Goal: Task Accomplishment & Management: Manage account settings

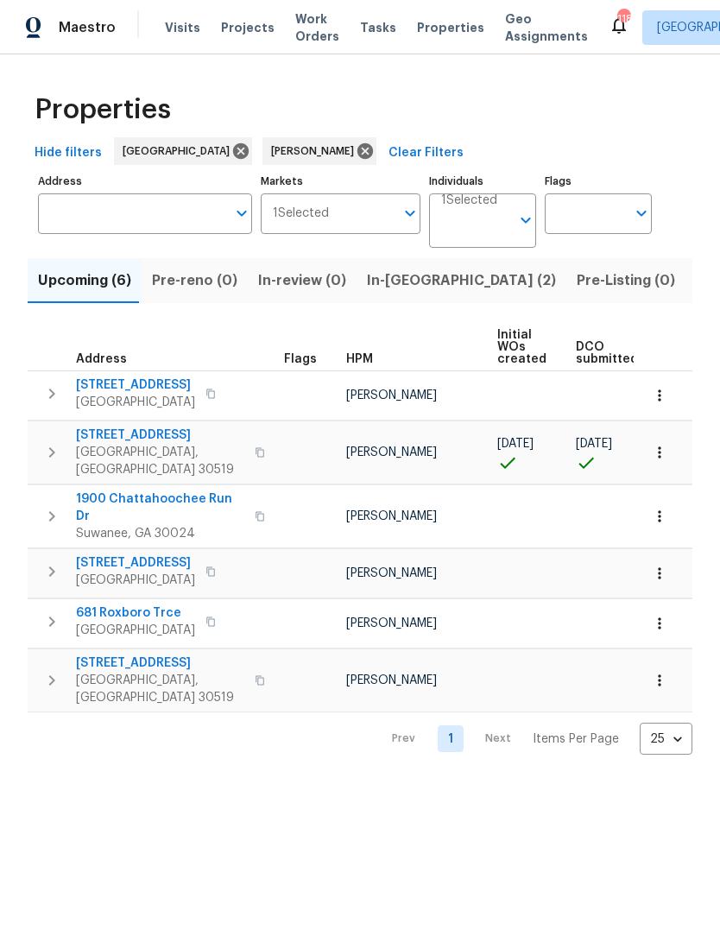
click at [402, 278] on span "In-reno (2)" at bounding box center [461, 281] width 189 height 24
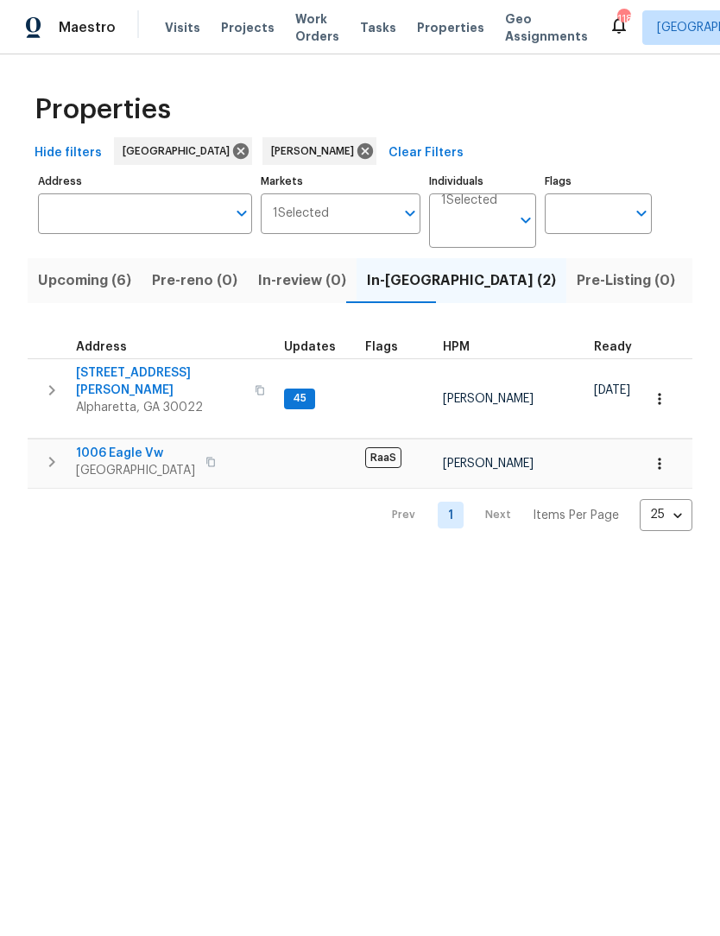
click at [168, 375] on span "10515 Colony Glen Dr" at bounding box center [160, 381] width 168 height 35
click at [145, 445] on span "1006 Eagle Vw" at bounding box center [135, 453] width 119 height 17
click at [156, 445] on span "1006 Eagle Vw" at bounding box center [135, 453] width 119 height 17
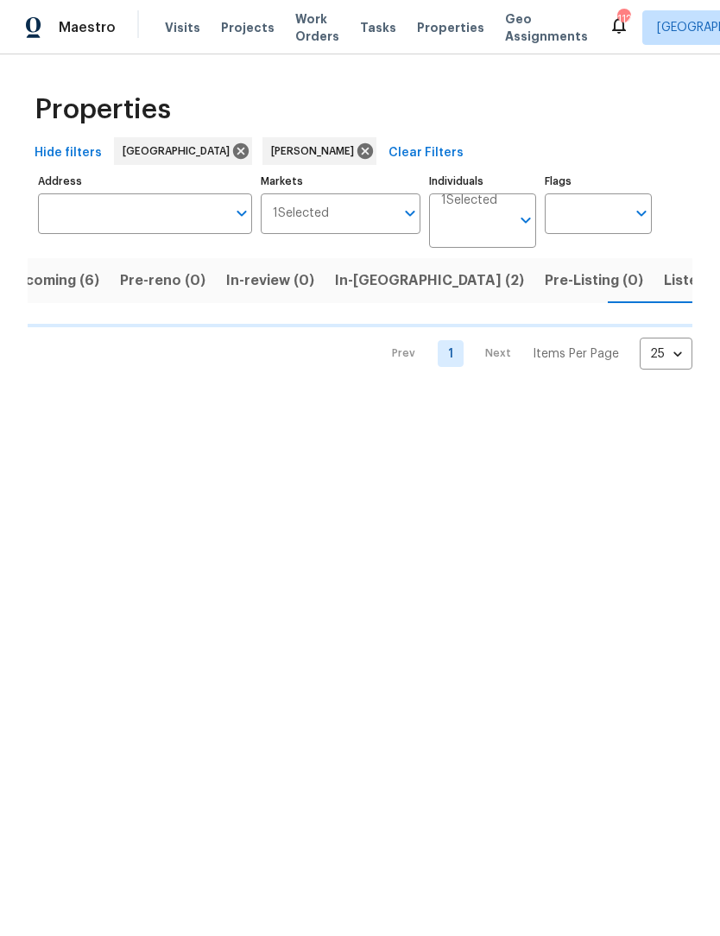
scroll to position [0, 34]
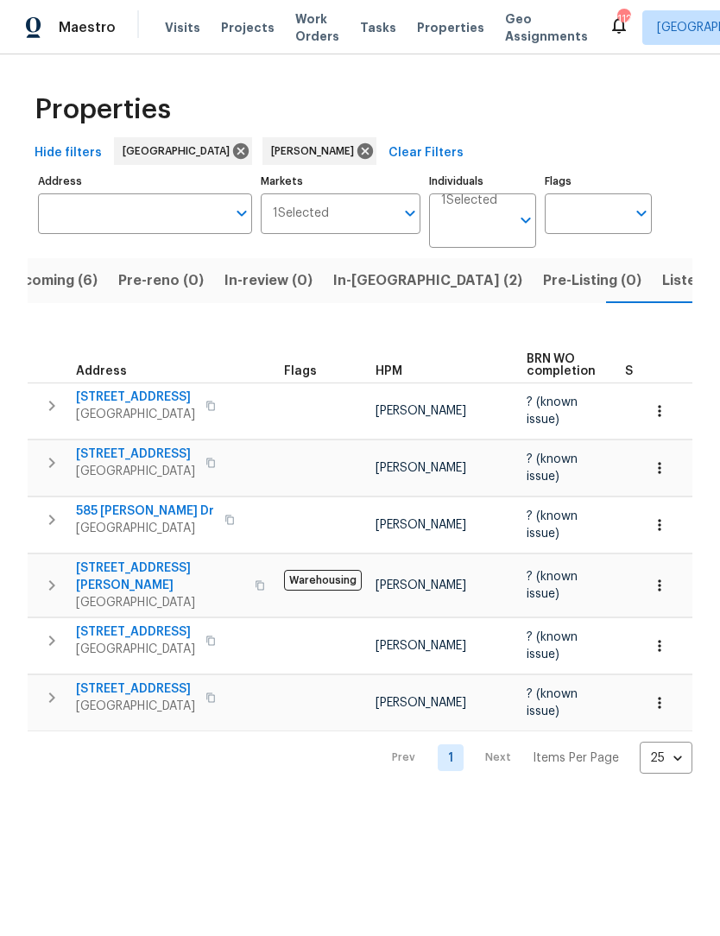
click at [376, 297] on button "In-reno (2)" at bounding box center [428, 280] width 210 height 45
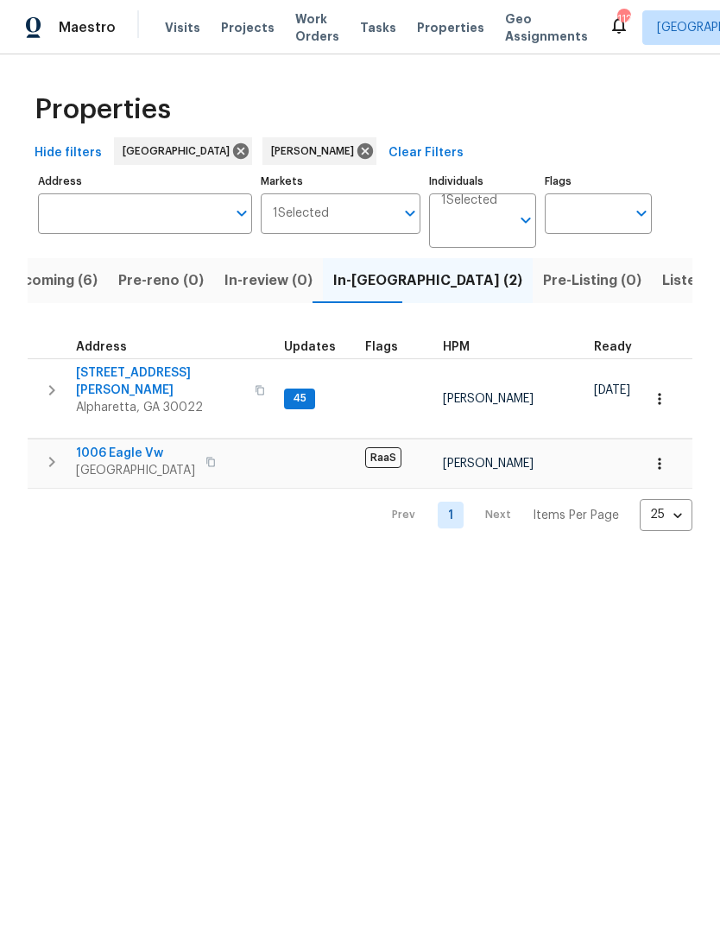
click at [136, 439] on td at bounding box center [707, 439] width 1358 height 1
click at [160, 445] on span "1006 Eagle Vw" at bounding box center [135, 453] width 119 height 17
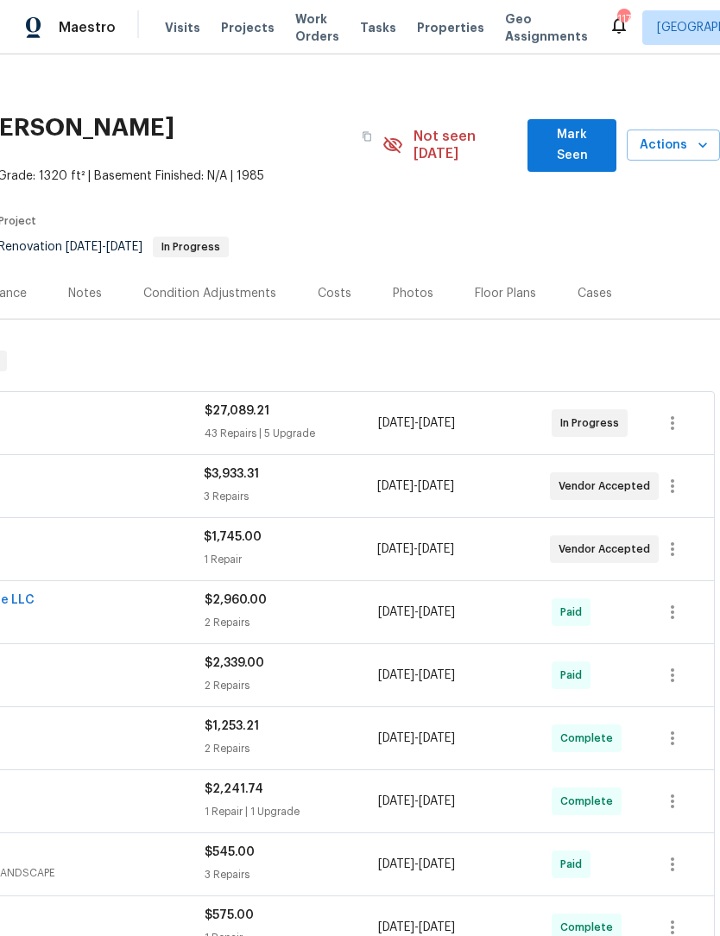
scroll to position [12, 256]
click at [676, 412] on icon "button" at bounding box center [672, 422] width 21 height 21
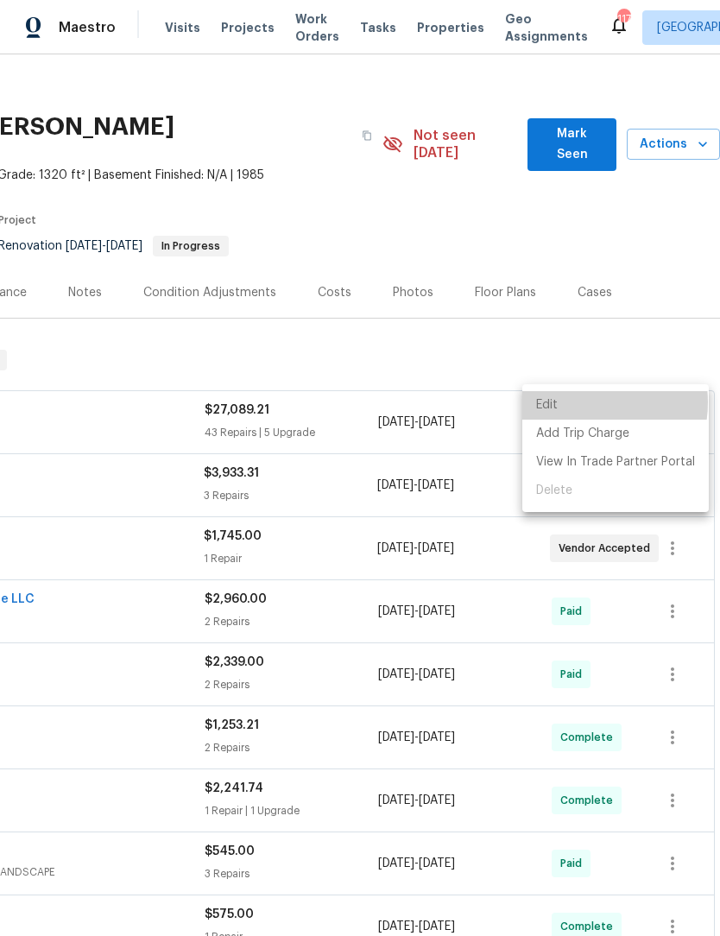
click at [580, 402] on li "Edit" at bounding box center [615, 405] width 187 height 28
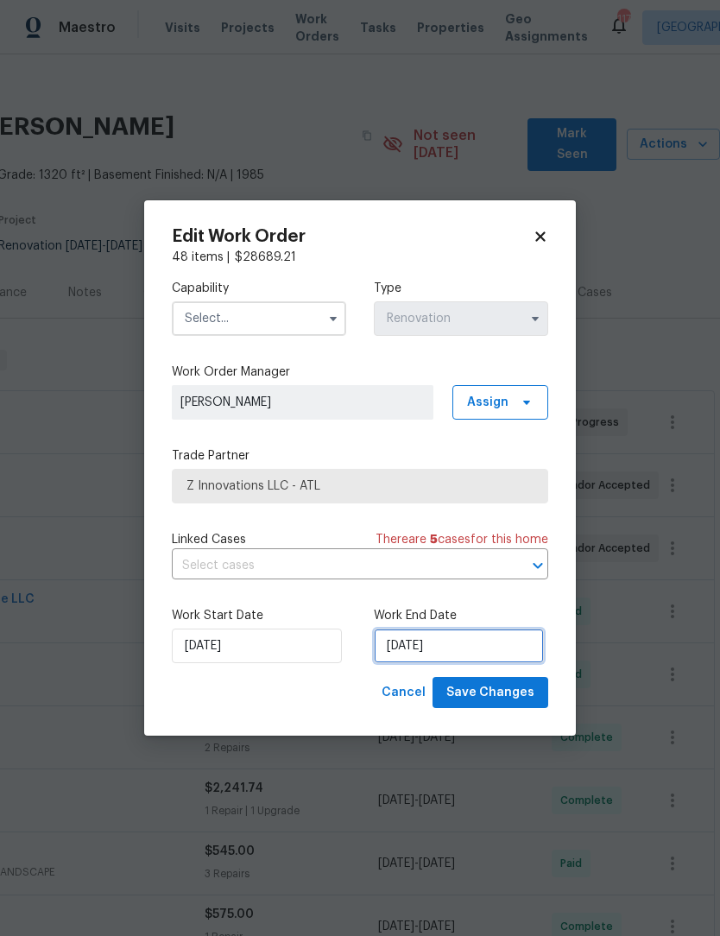
click at [465, 653] on input "8/22/2025" at bounding box center [459, 646] width 170 height 35
select select "7"
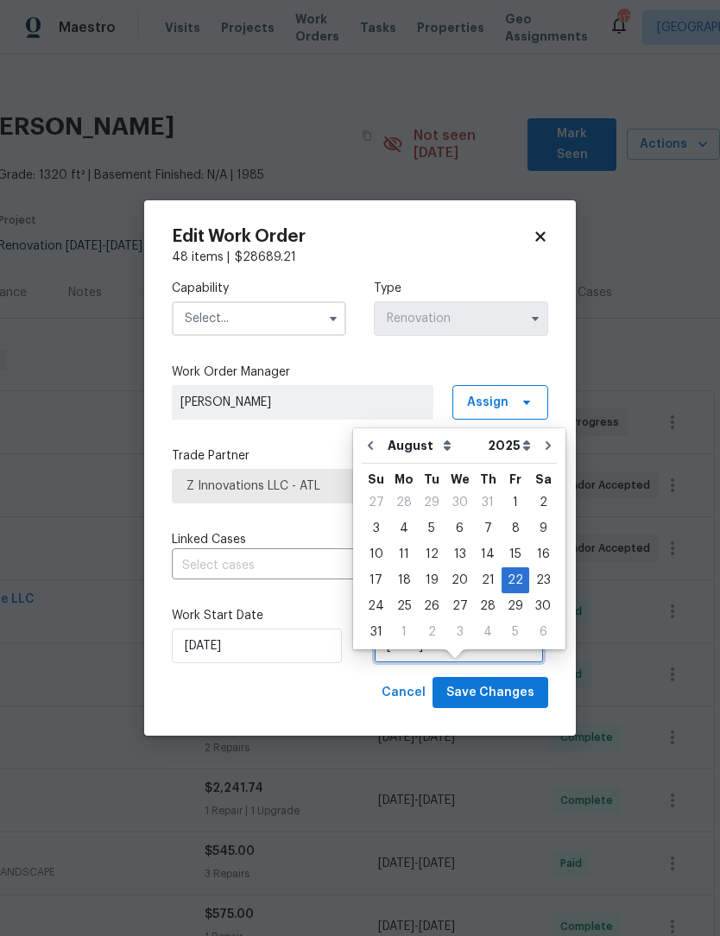
scroll to position [32, 0]
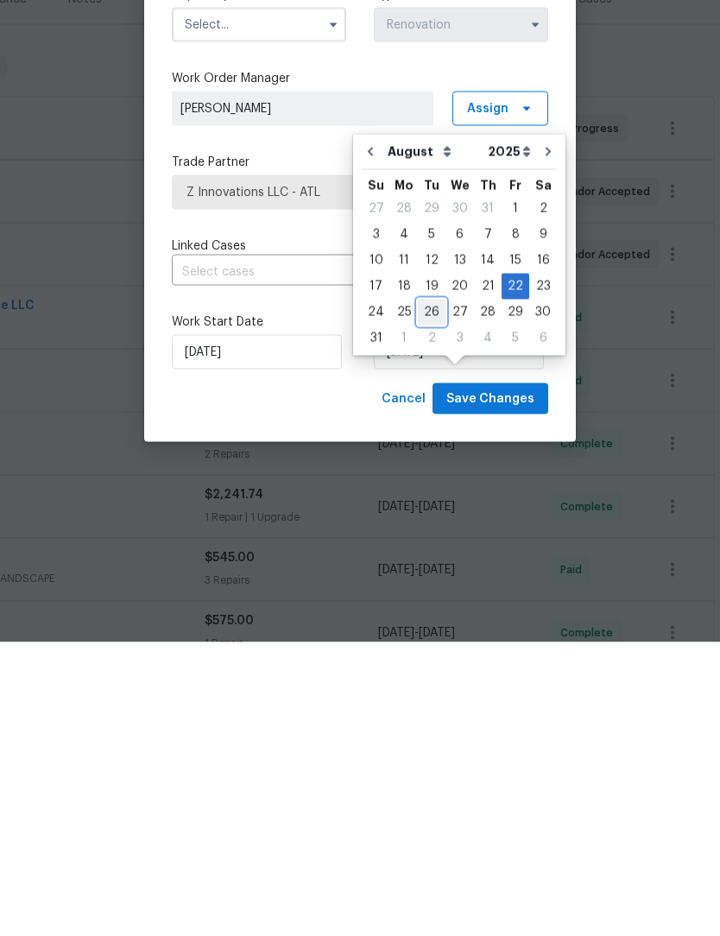
click at [434, 594] on div "26" at bounding box center [432, 606] width 28 height 24
type input "8/26/2025"
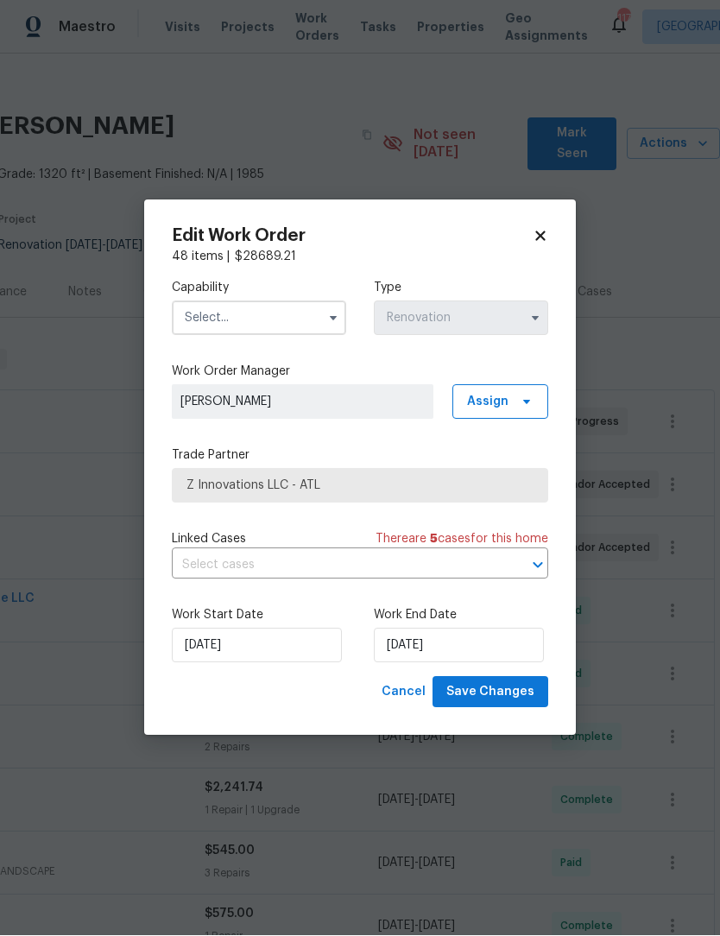
click at [317, 317] on input "text" at bounding box center [259, 318] width 174 height 35
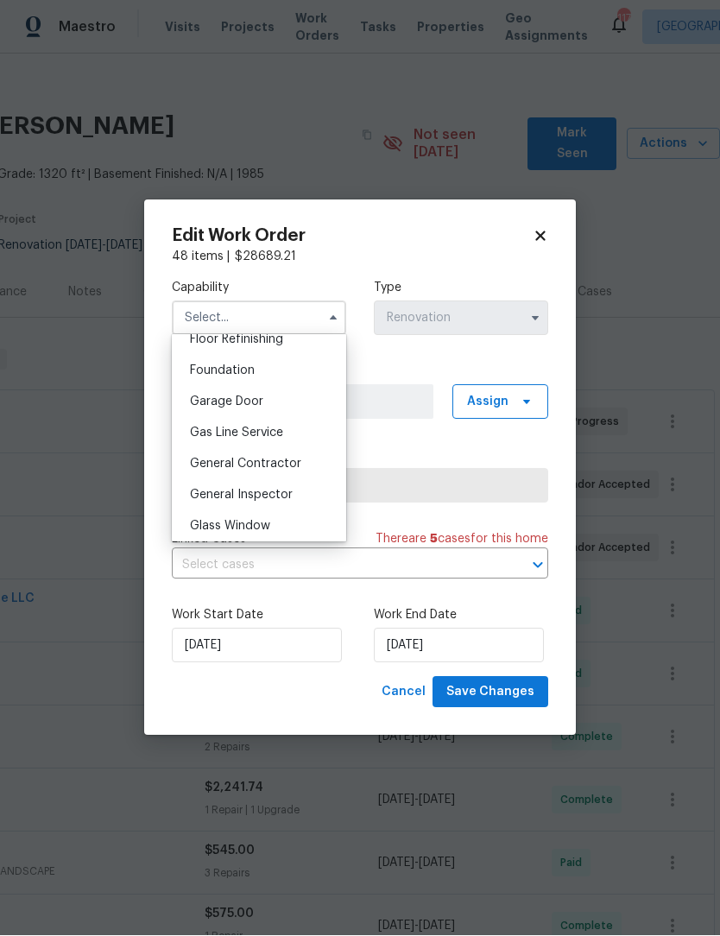
scroll to position [725, 0]
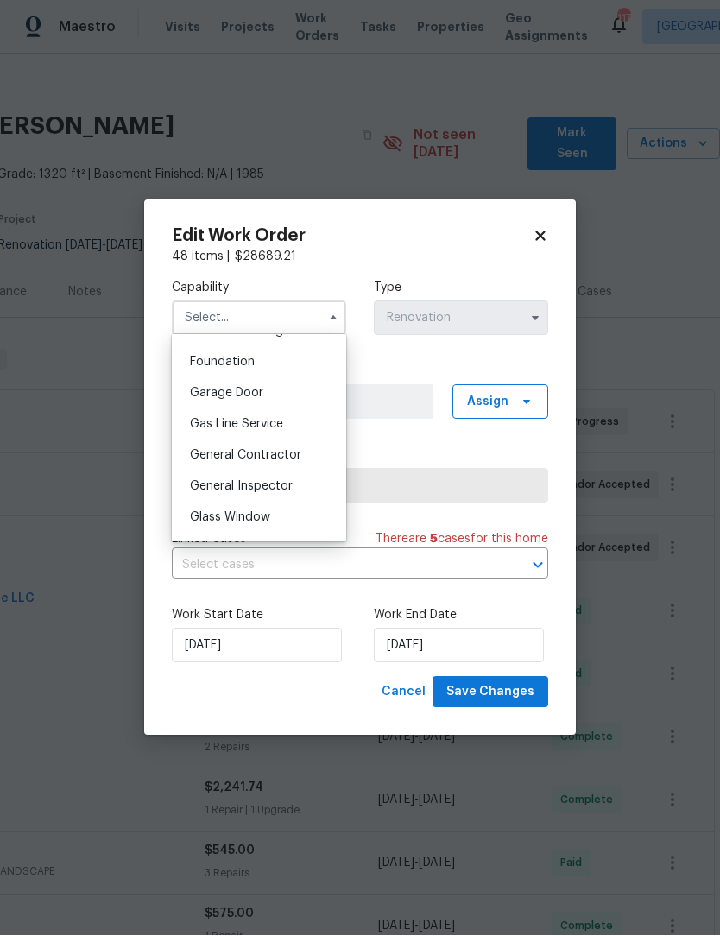
click at [300, 463] on div "General Contractor" at bounding box center [259, 455] width 166 height 31
type input "General Contractor"
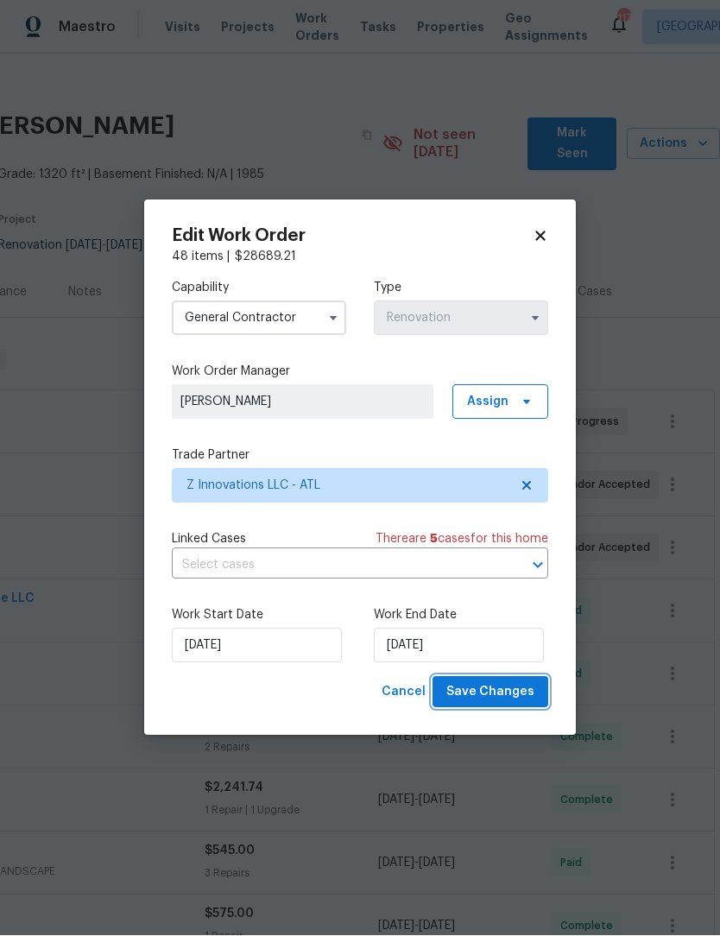
click at [520, 702] on span "Save Changes" at bounding box center [490, 693] width 88 height 22
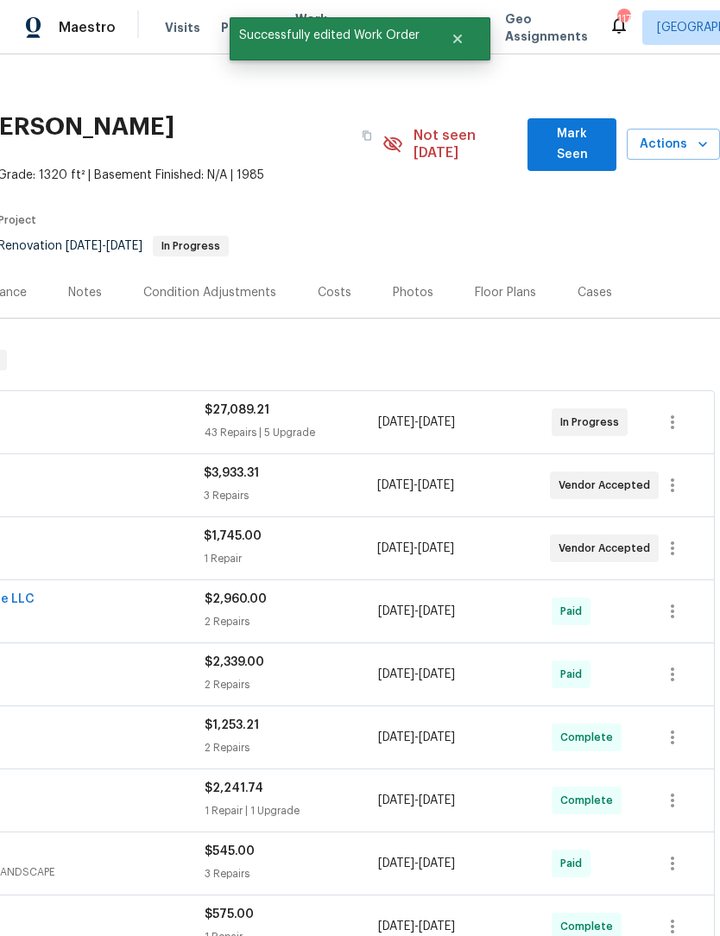
click at [598, 123] on span "Mark Seen" at bounding box center [571, 144] width 61 height 42
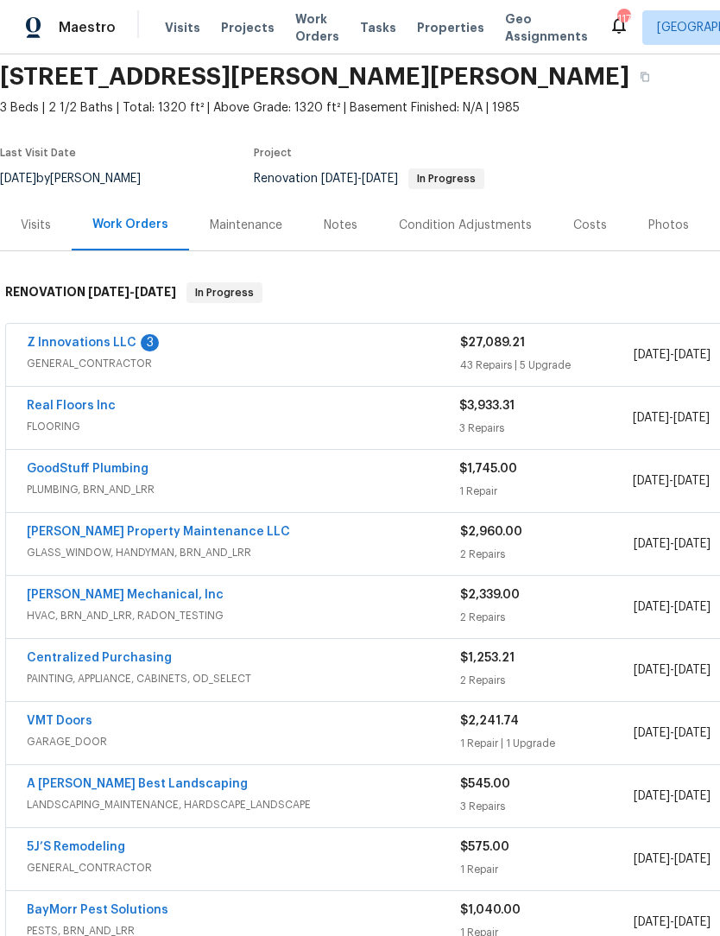
scroll to position [62, 0]
click at [337, 199] on div "Notes" at bounding box center [340, 224] width 75 height 51
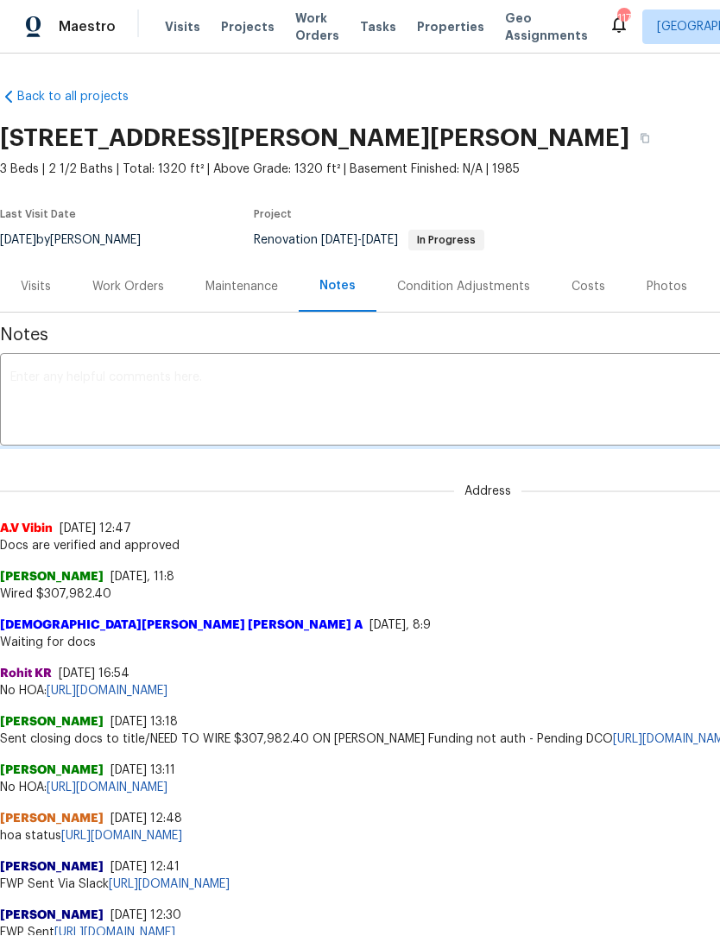
scroll to position [1, 0]
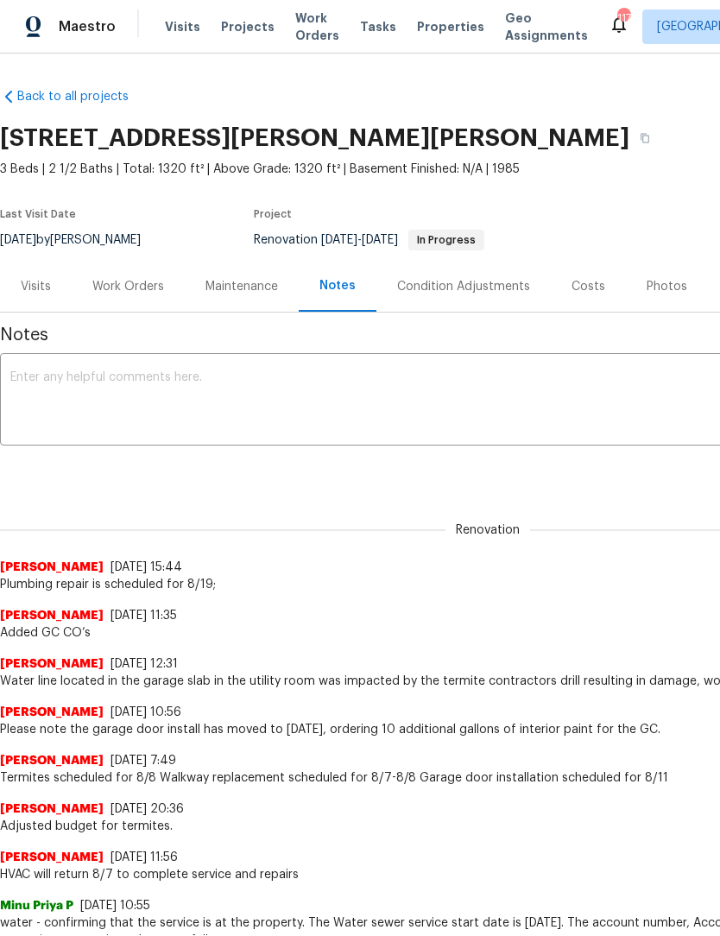
click at [256, 389] on textarea at bounding box center [487, 401] width 955 height 60
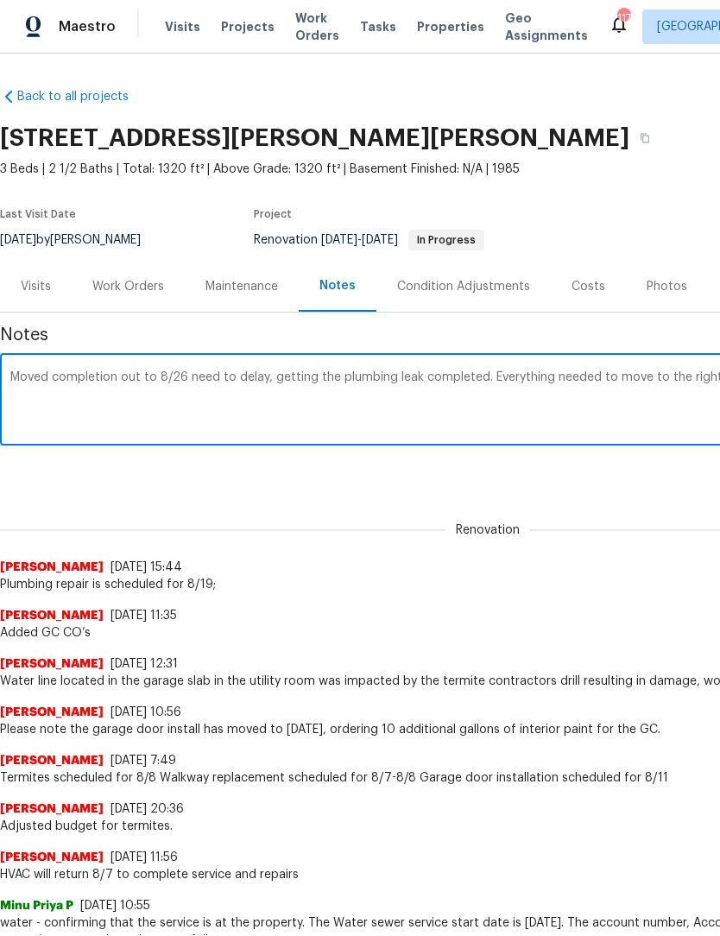
scroll to position [0, 256]
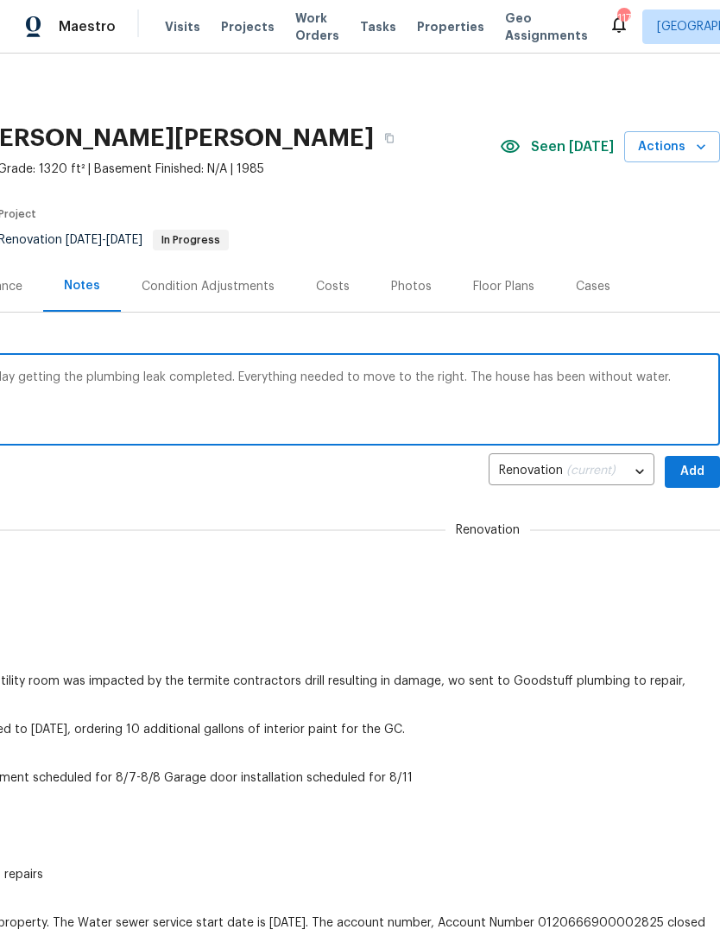
type textarea "Moved completion out to 8/26 need to delay getting the plumbing leak completed.…"
click at [695, 471] on span "Add" at bounding box center [693, 473] width 28 height 22
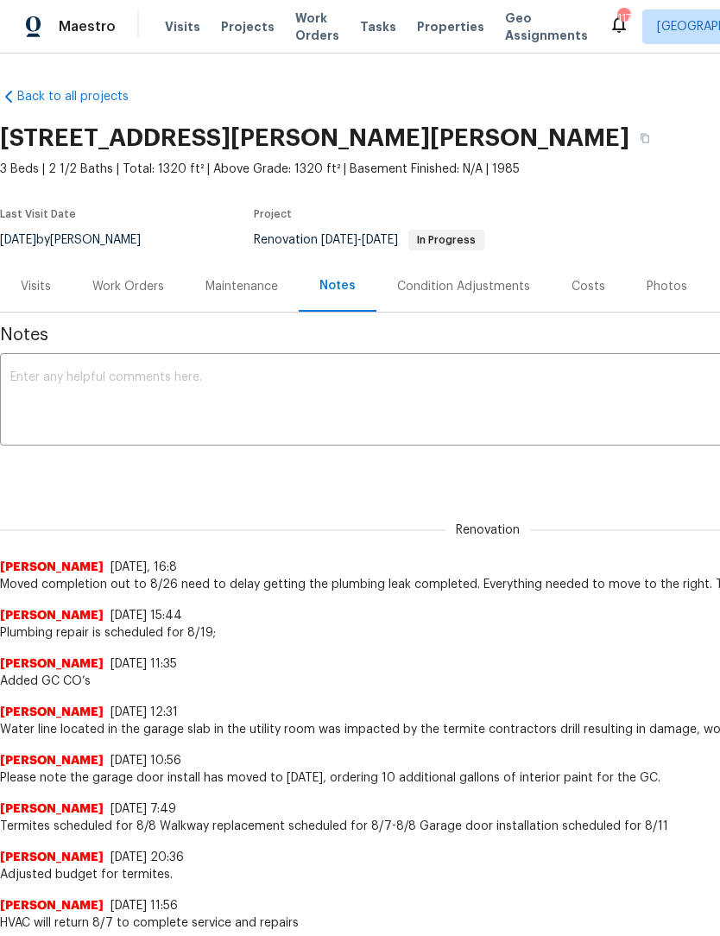
scroll to position [0, 0]
click at [157, 282] on div "Work Orders" at bounding box center [128, 286] width 72 height 17
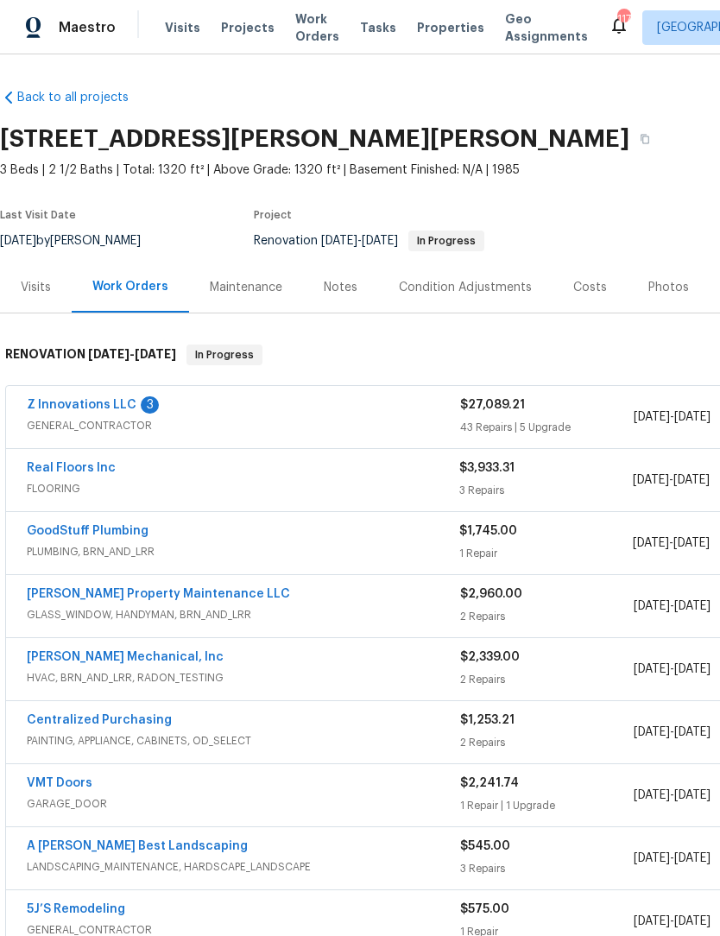
click at [86, 405] on link "Z Innovations LLC" at bounding box center [82, 405] width 110 height 12
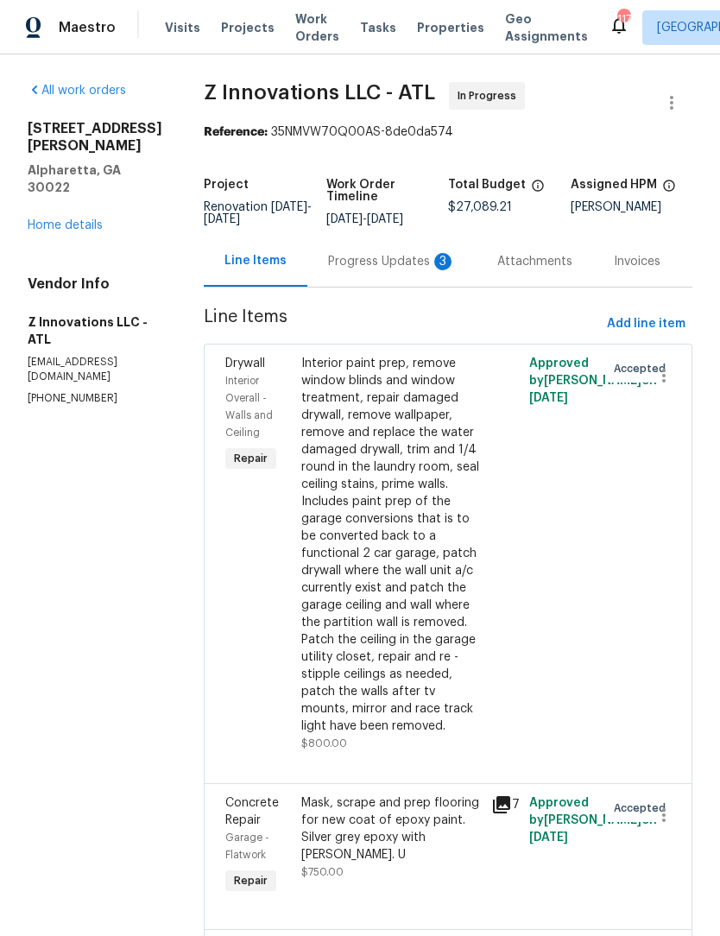
click at [399, 270] on div "Progress Updates 3" at bounding box center [392, 261] width 128 height 17
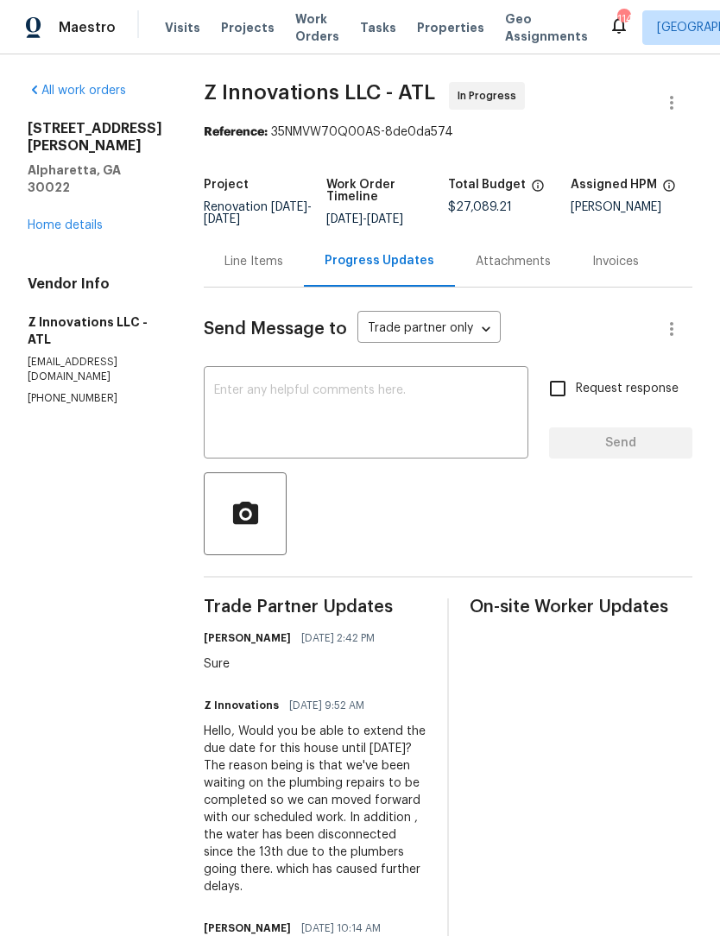
click at [67, 227] on div "All work orders 10515 Colony Glen Dr Alpharetta, GA 30022 Home details Vendor I…" at bounding box center [95, 244] width 135 height 324
click at [62, 219] on link "Home details" at bounding box center [65, 225] width 75 height 12
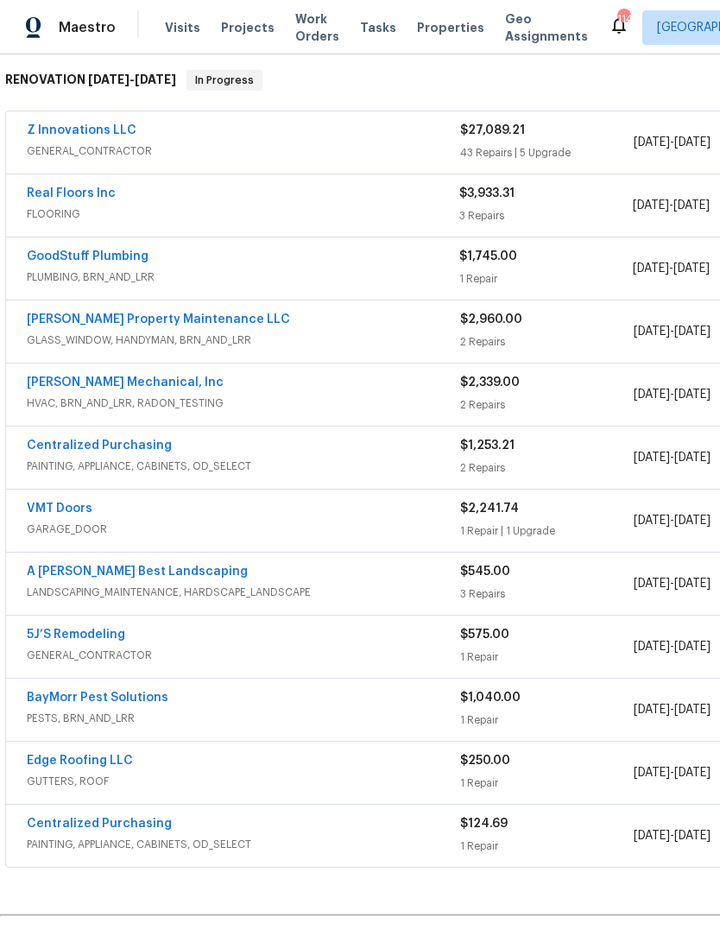
scroll to position [292, 0]
click at [307, 19] on span "Work Orders" at bounding box center [317, 27] width 44 height 35
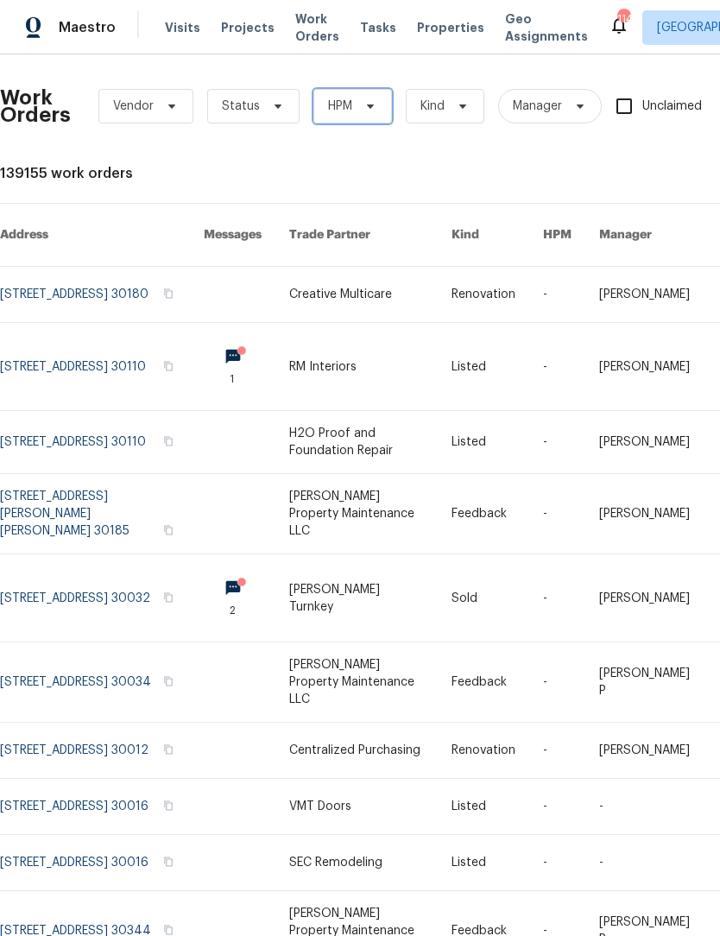
click at [359, 110] on span at bounding box center [367, 106] width 19 height 14
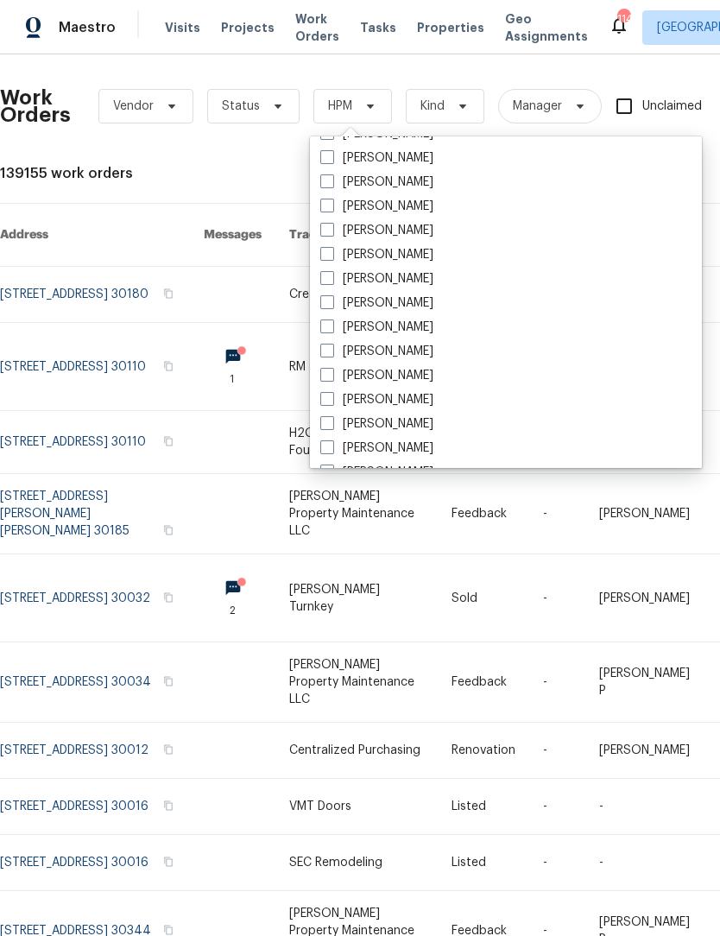
scroll to position [1199, 0]
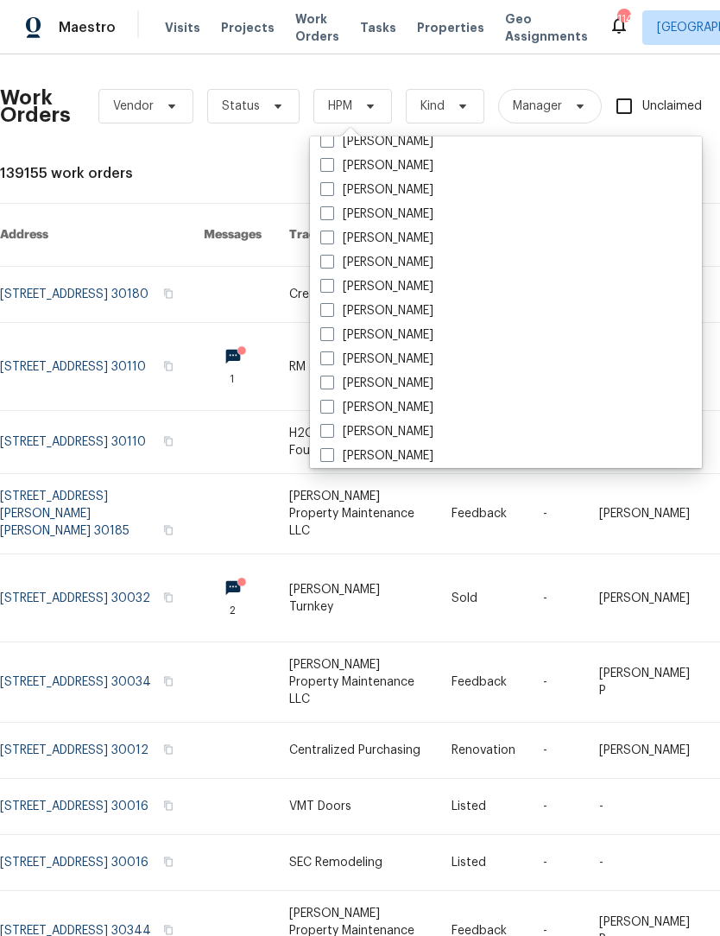
click at [333, 213] on span at bounding box center [327, 213] width 14 height 14
click at [332, 213] on input "[PERSON_NAME]" at bounding box center [325, 211] width 11 height 11
checkbox input "true"
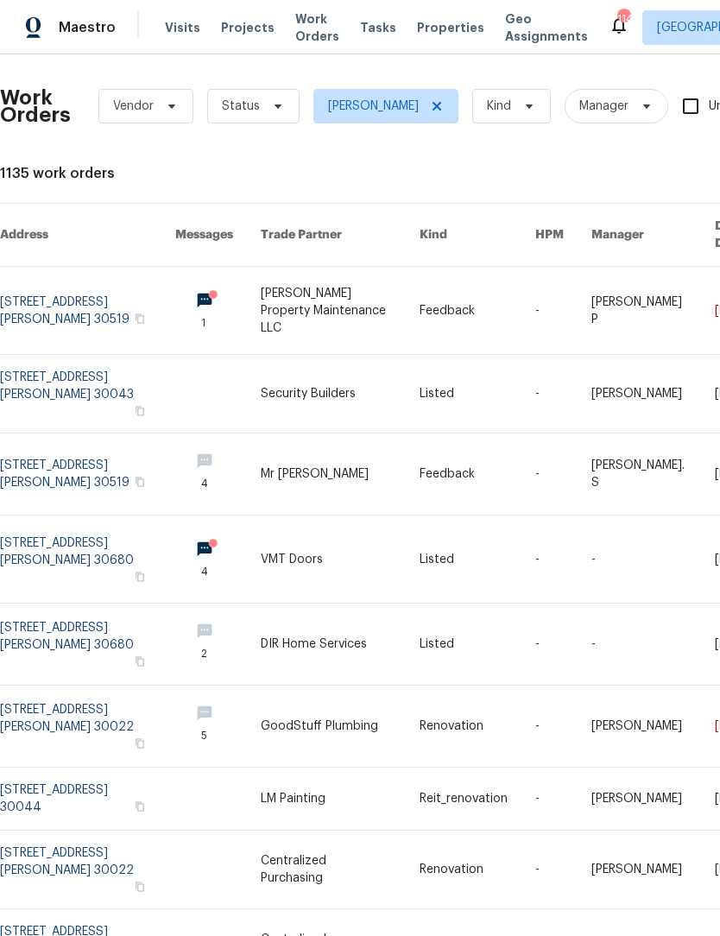
click at [111, 282] on link at bounding box center [87, 310] width 175 height 87
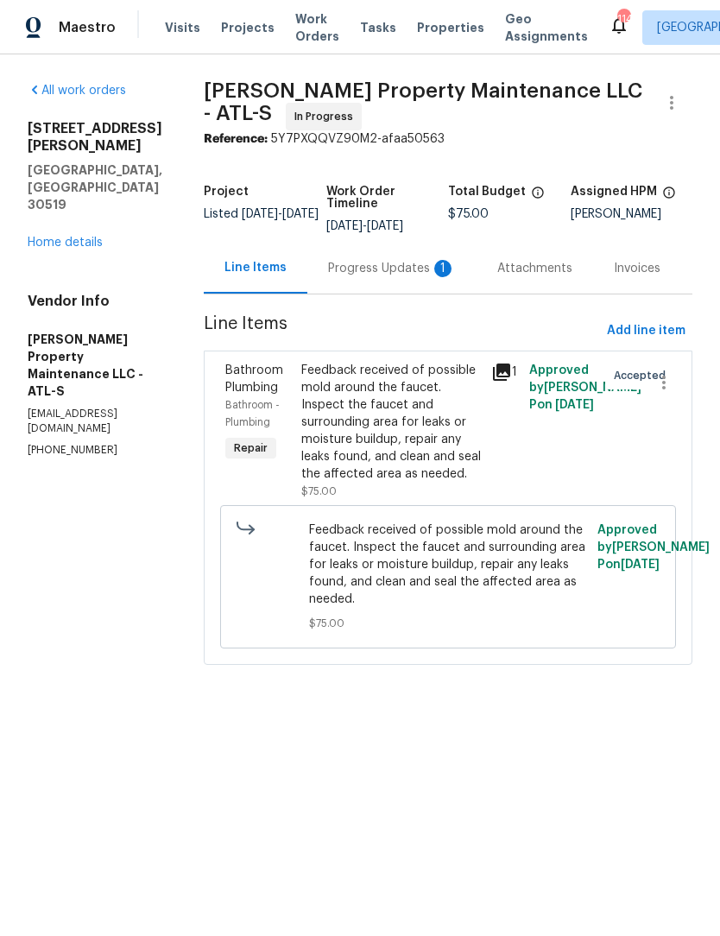
click at [389, 266] on div "Progress Updates 1" at bounding box center [392, 268] width 128 height 17
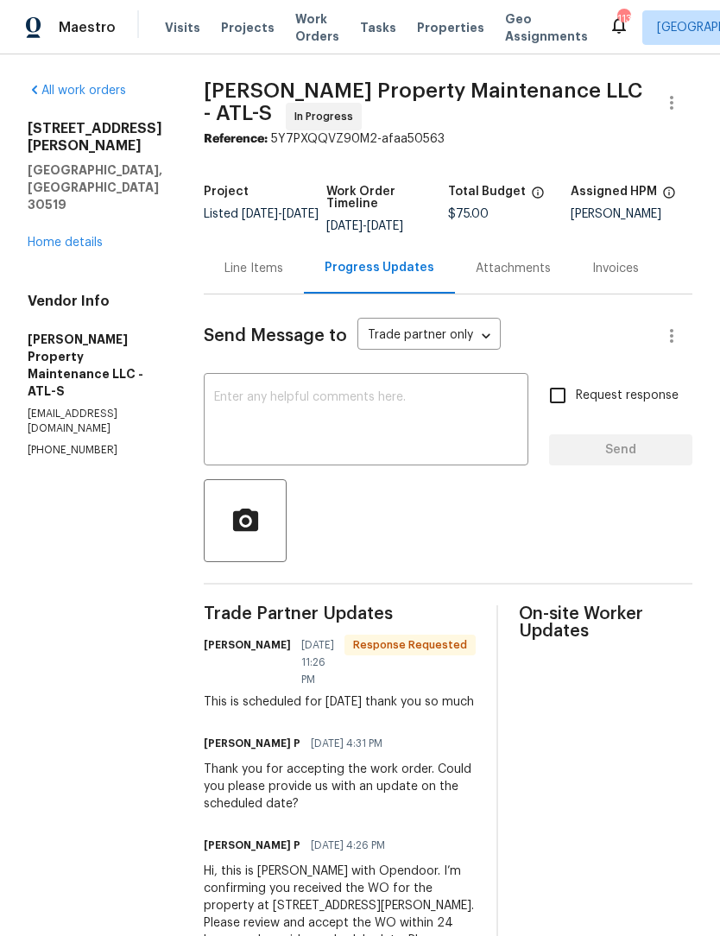
click at [86, 196] on div "2910 Blake Towers Ln Buford, GA 30519 Home details" at bounding box center [95, 185] width 135 height 131
click at [65, 237] on link "Home details" at bounding box center [65, 243] width 75 height 12
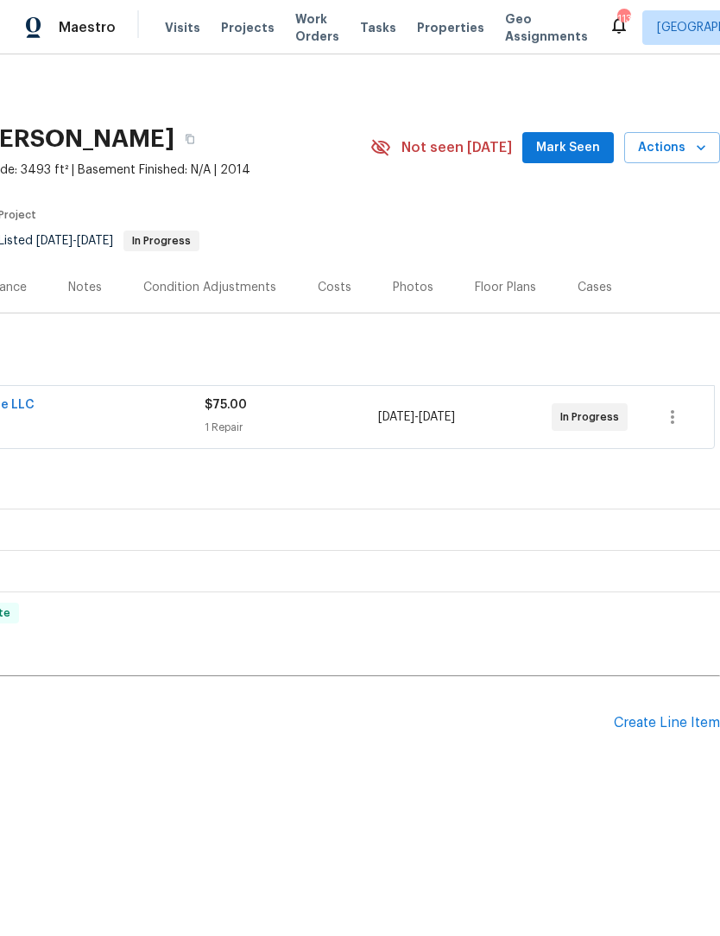
scroll to position [0, 256]
click at [610, 152] on button "Mark Seen" at bounding box center [568, 148] width 92 height 32
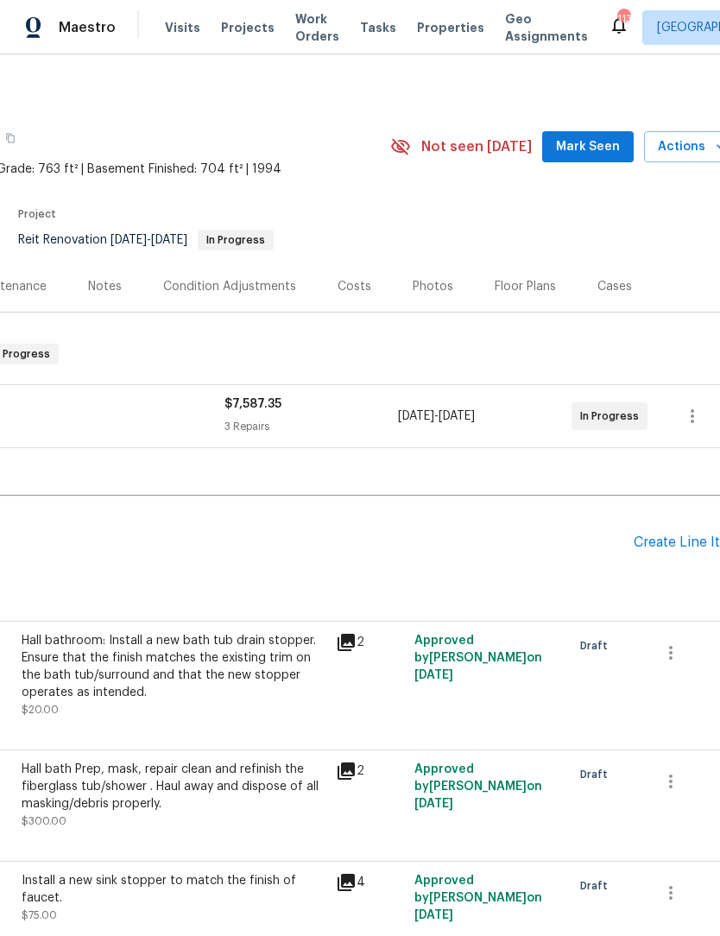
scroll to position [1, 238]
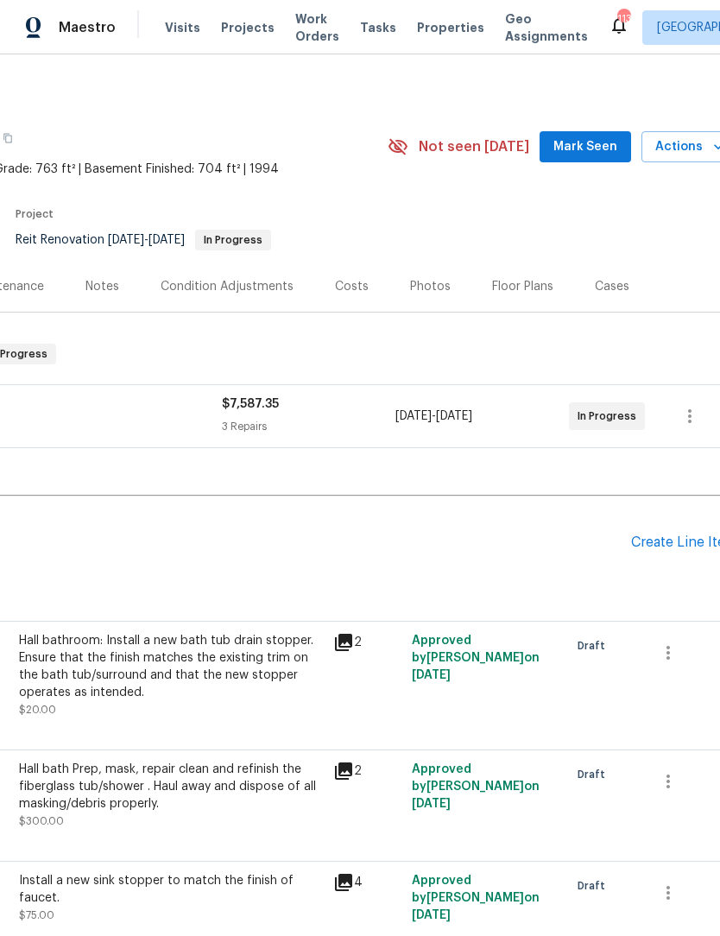
click at [605, 147] on span "Mark Seen" at bounding box center [586, 147] width 64 height 22
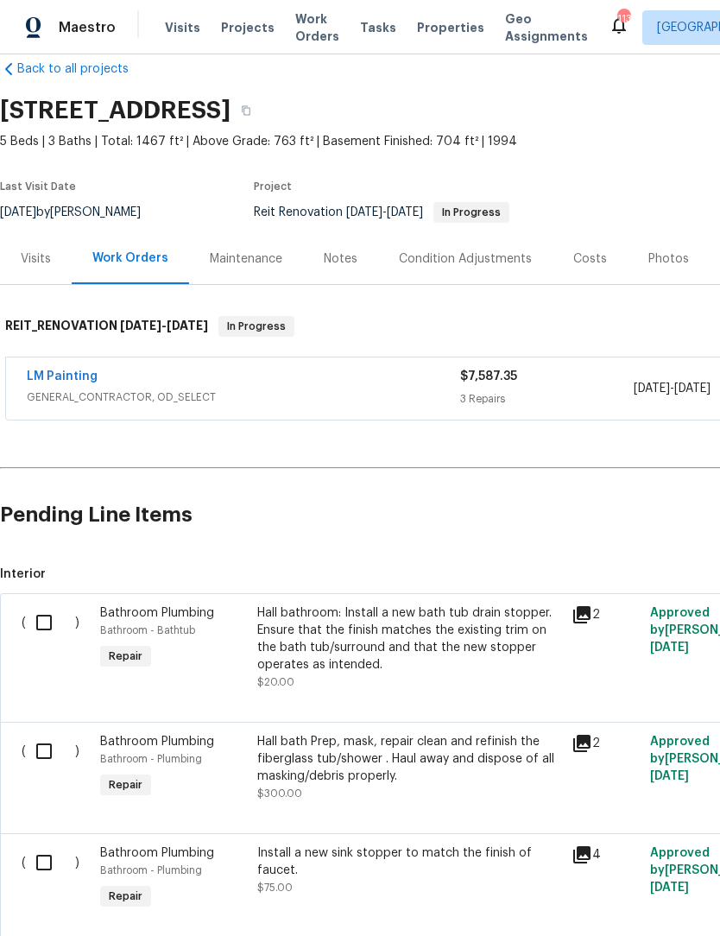
scroll to position [28, 0]
click at [336, 263] on div "Notes" at bounding box center [341, 258] width 34 height 17
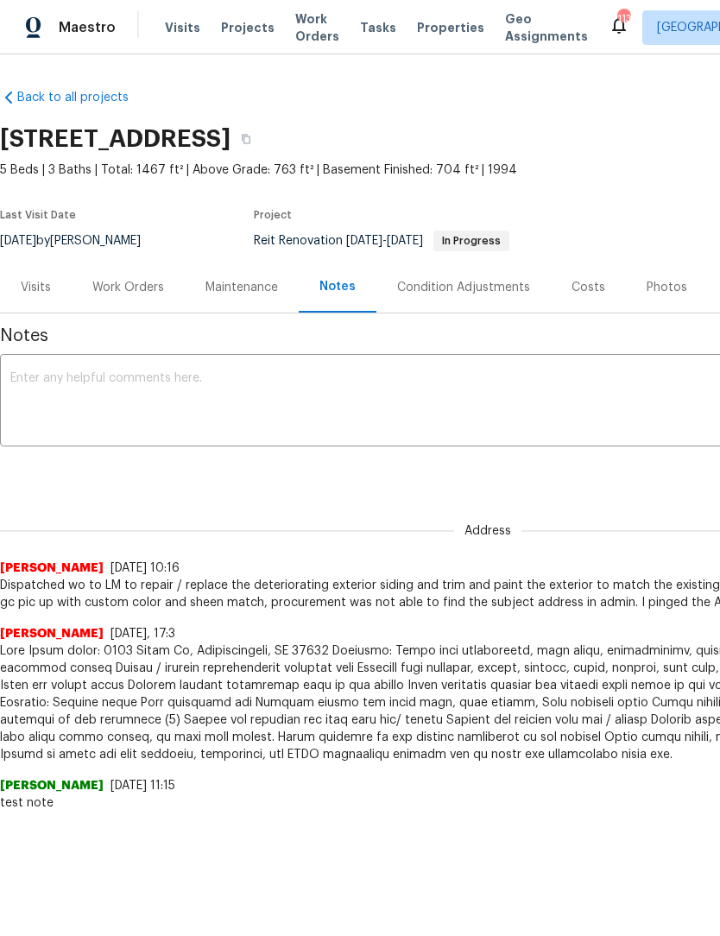
click at [264, 393] on textarea at bounding box center [487, 402] width 955 height 60
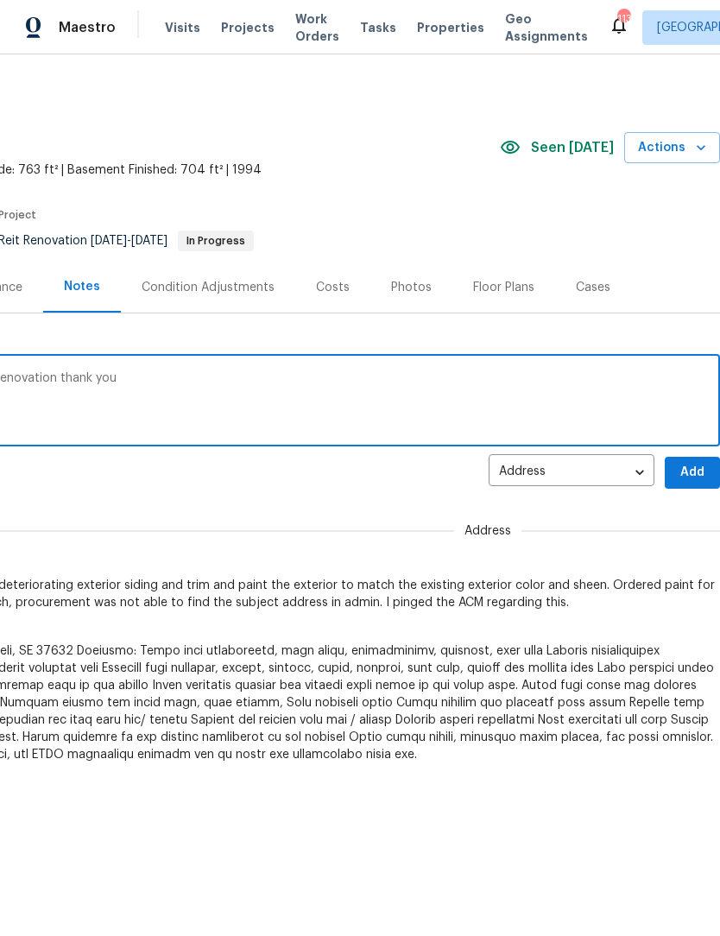
scroll to position [0, 256]
type textarea "May I get a ETA on the completion of this renovation thank you"
click at [643, 471] on body "Maestro Visits Projects Work Orders Tasks Properties Geo Assignments 113 Atlant…" at bounding box center [360, 457] width 720 height 915
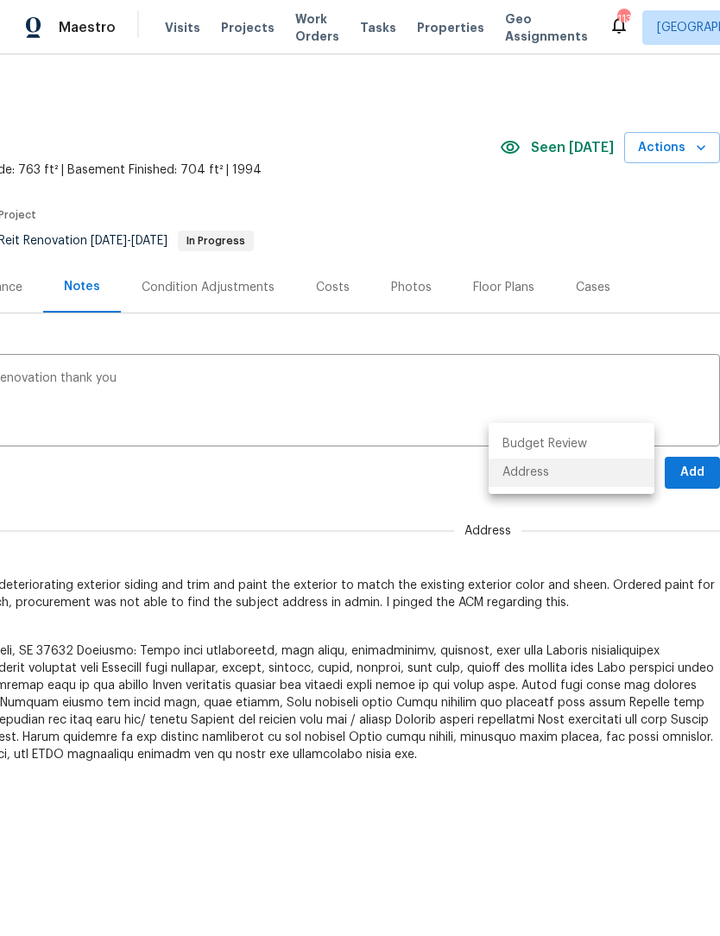
click at [587, 474] on li "Address" at bounding box center [572, 473] width 166 height 28
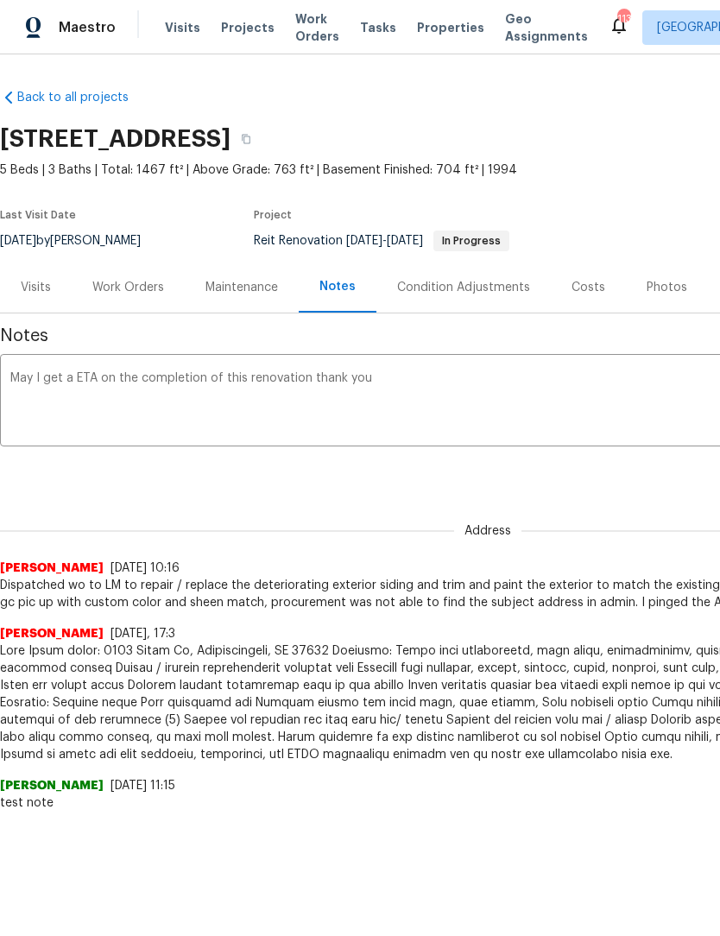
scroll to position [0, 0]
click at [428, 388] on textarea "May I get a ETA on the completion of this renovation thank you" at bounding box center [487, 402] width 955 height 60
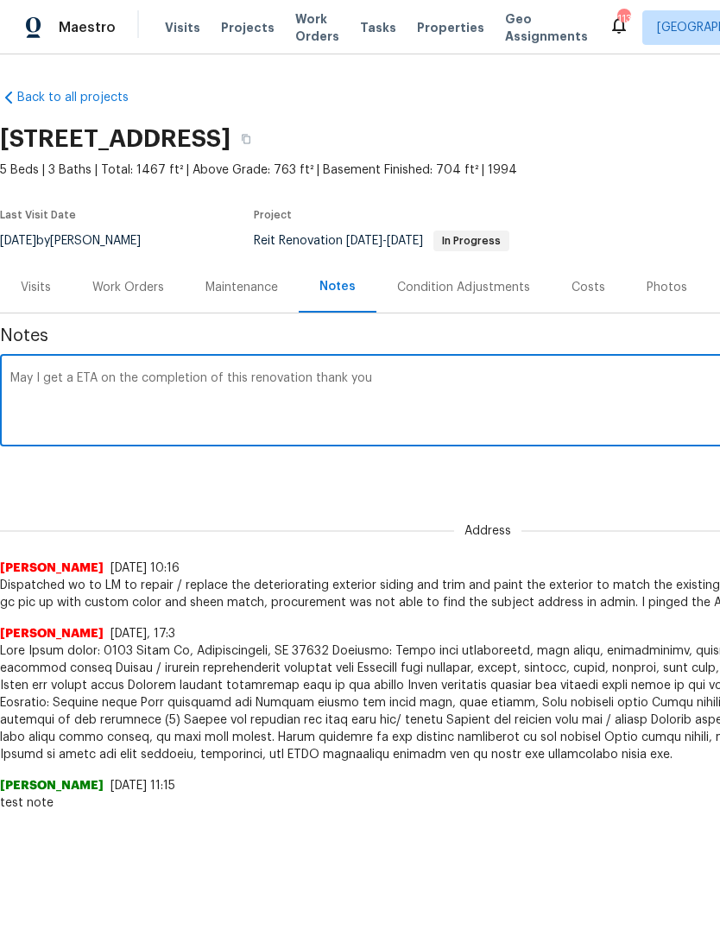
click at [406, 377] on textarea "May I get a ETA on the completion of this renovation thank you" at bounding box center [487, 402] width 955 height 60
click at [138, 299] on div "Work Orders" at bounding box center [128, 287] width 113 height 51
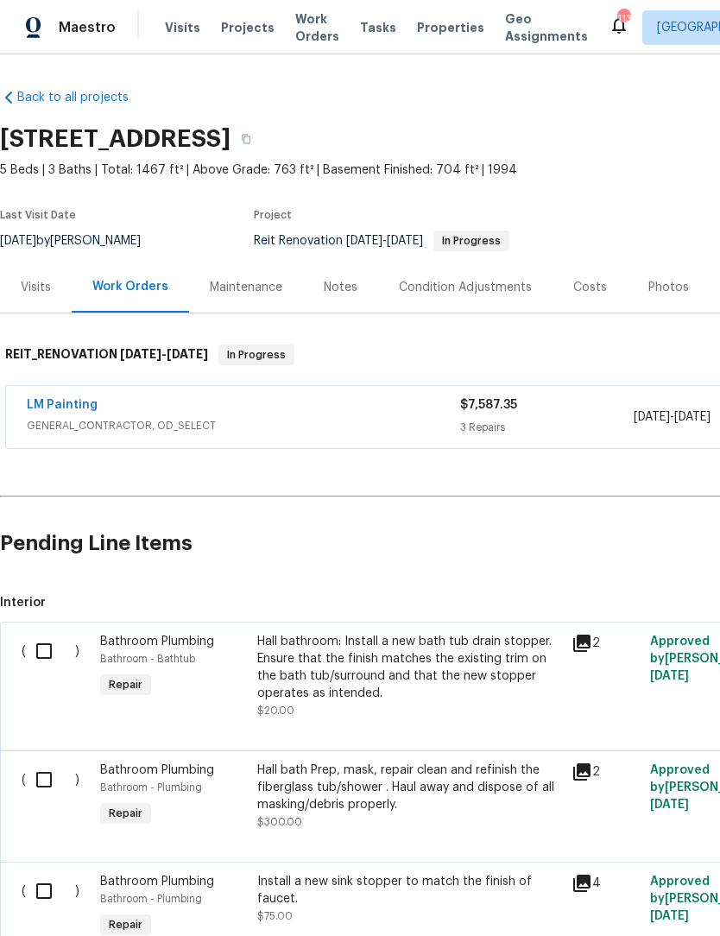
click at [80, 403] on link "LM Painting" at bounding box center [62, 405] width 71 height 12
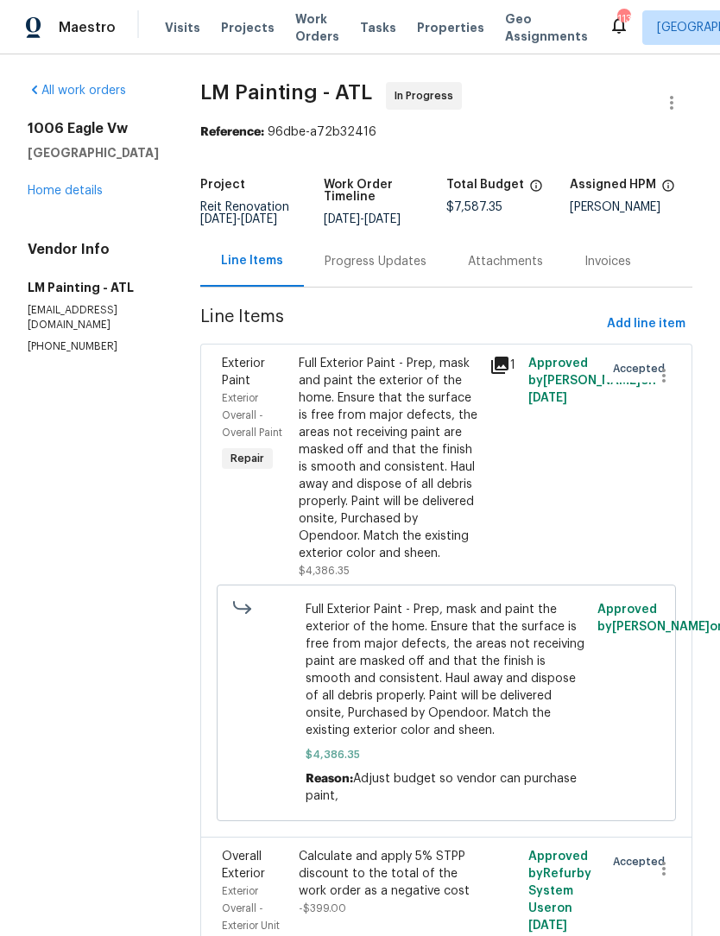
click at [410, 270] on div "Progress Updates" at bounding box center [376, 261] width 102 height 17
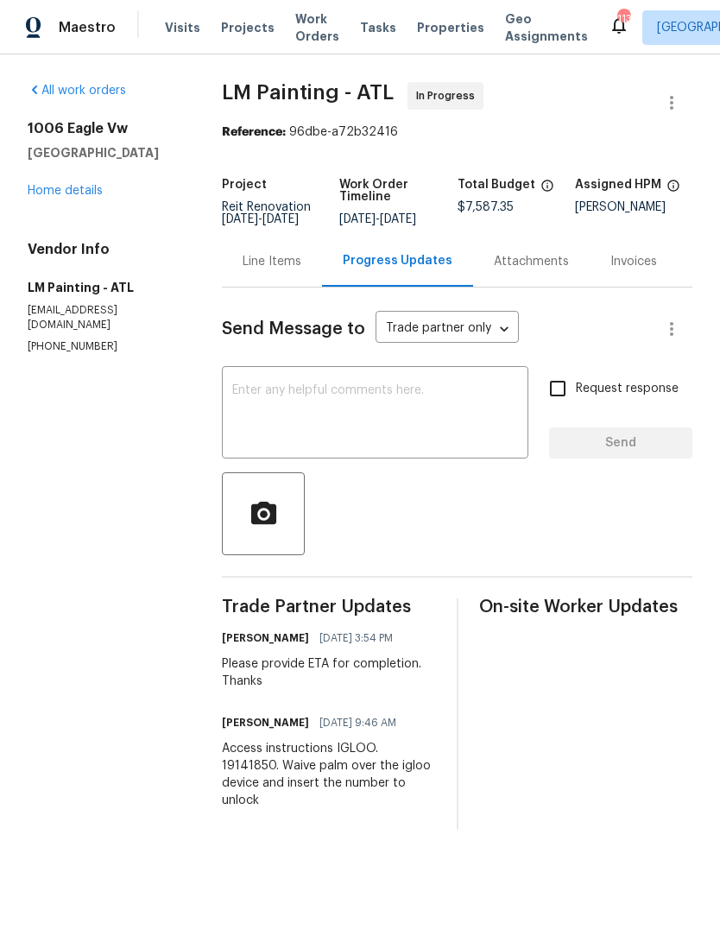
click at [395, 427] on textarea at bounding box center [375, 414] width 286 height 60
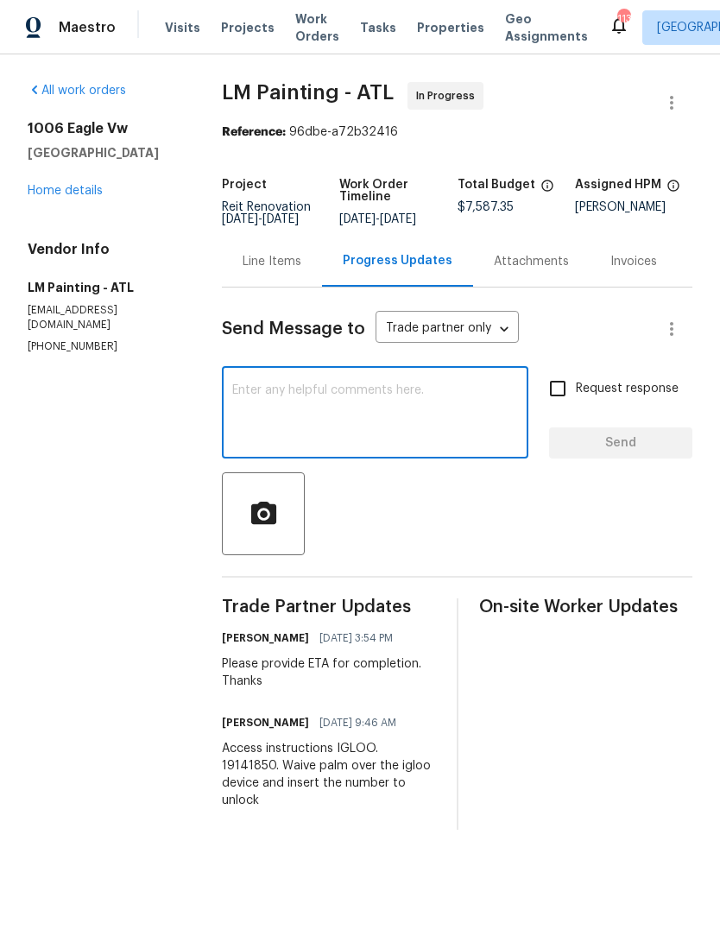
click at [373, 428] on textarea at bounding box center [375, 414] width 286 height 60
paste textarea "May I get a ETA on the completion of this renovation thank you"
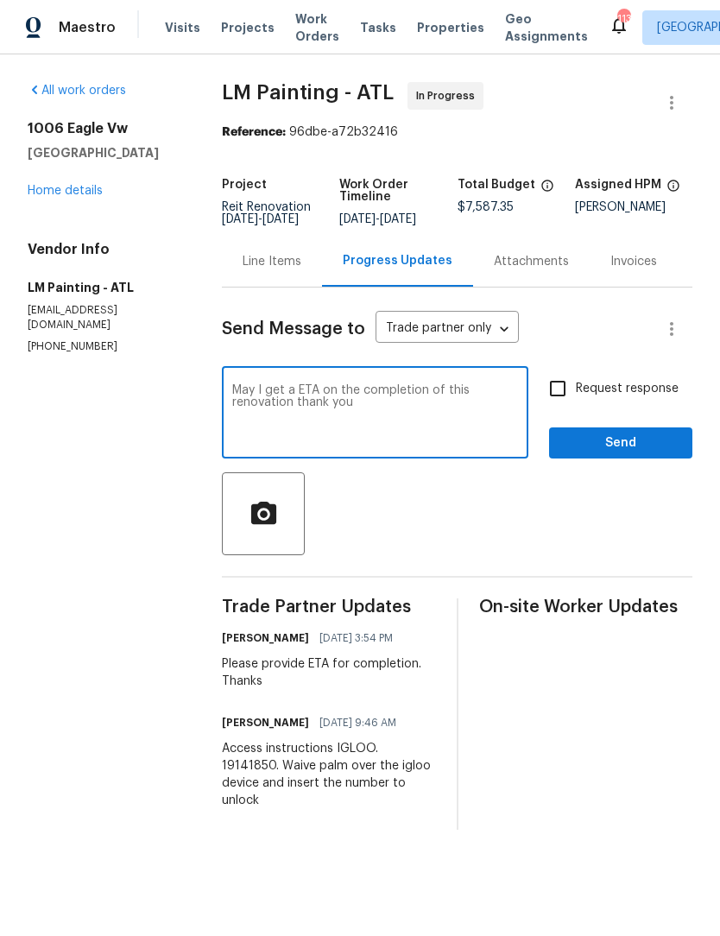
type textarea "May I get a ETA on the completion of this renovation thank you"
click at [566, 407] on input "Request response" at bounding box center [558, 388] width 36 height 36
checkbox input "true"
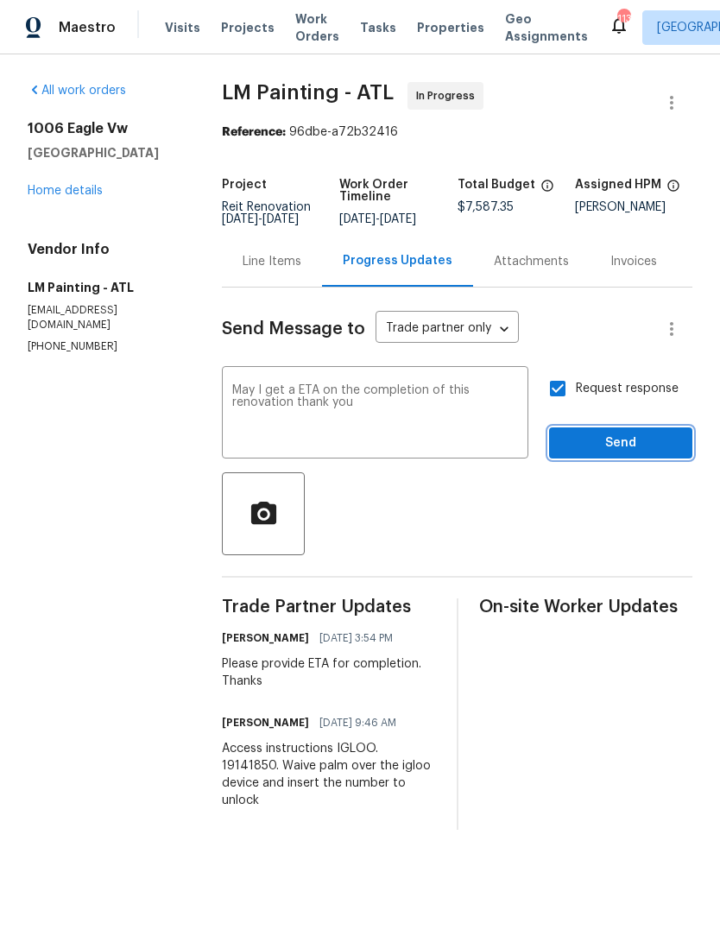
click at [633, 454] on span "Send" at bounding box center [621, 444] width 116 height 22
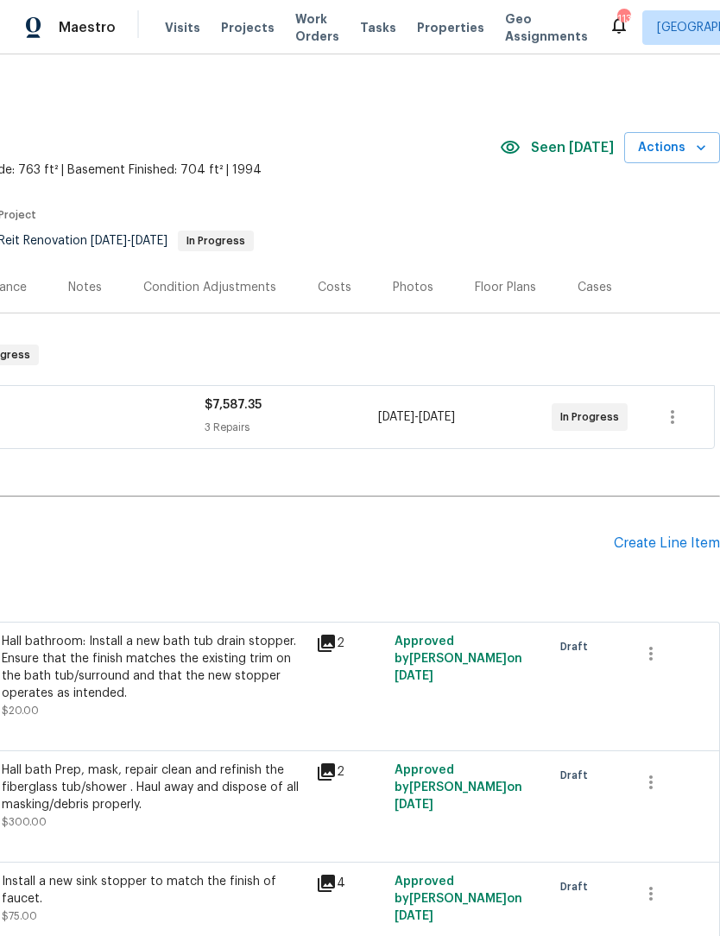
scroll to position [0, 256]
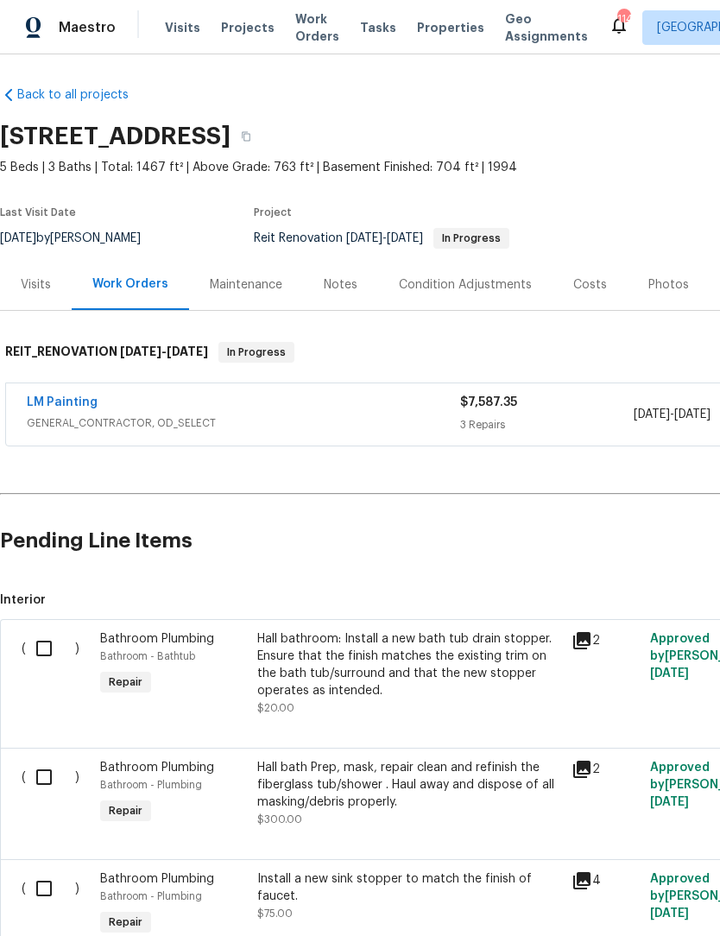
scroll to position [3, 0]
click at [335, 294] on div "Notes" at bounding box center [340, 284] width 75 height 51
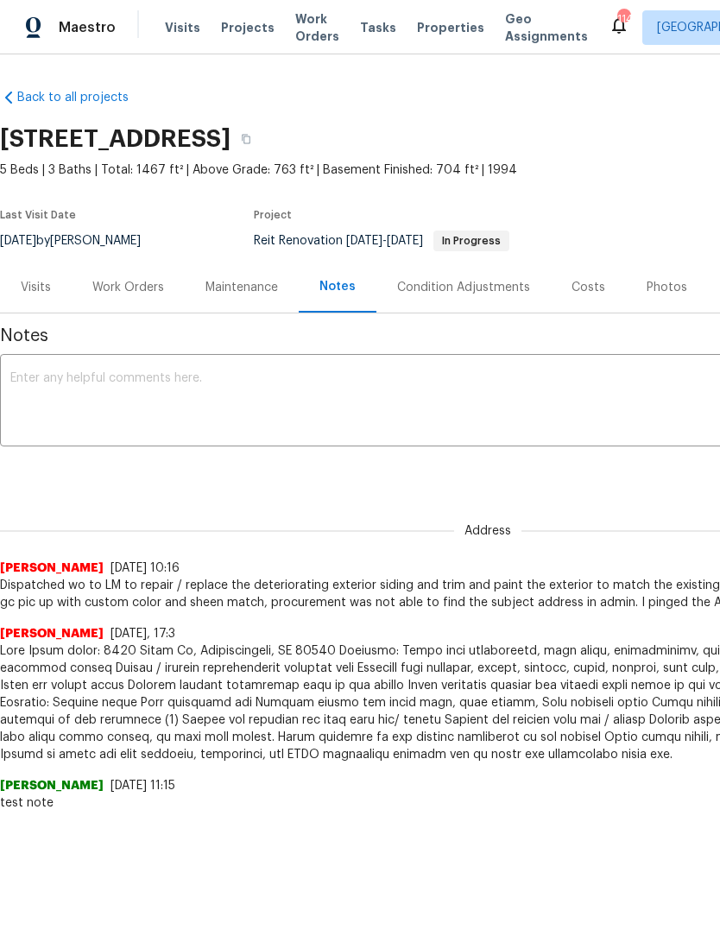
click at [319, 388] on textarea at bounding box center [487, 402] width 955 height 60
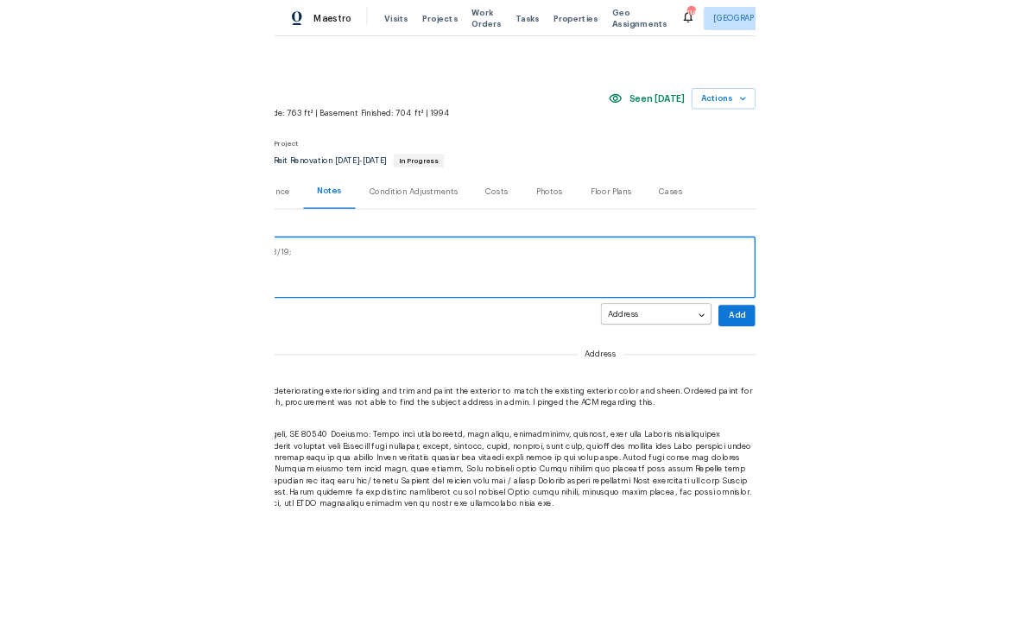
scroll to position [0, 256]
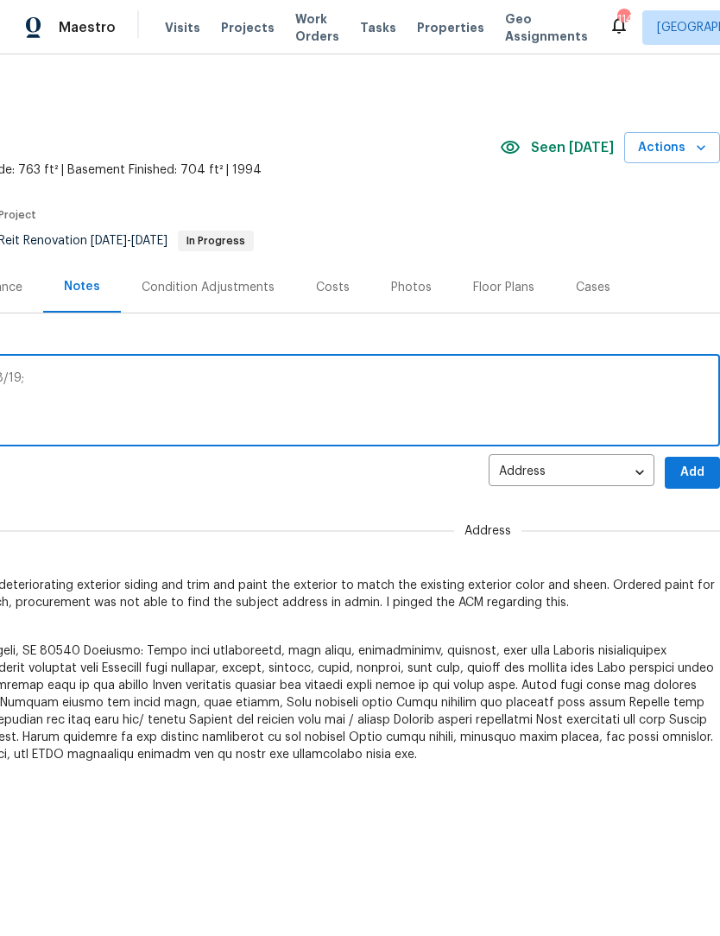
type textarea "Gc is on track to have the job completed 8/19;"
click at [693, 475] on span "Add" at bounding box center [693, 473] width 28 height 22
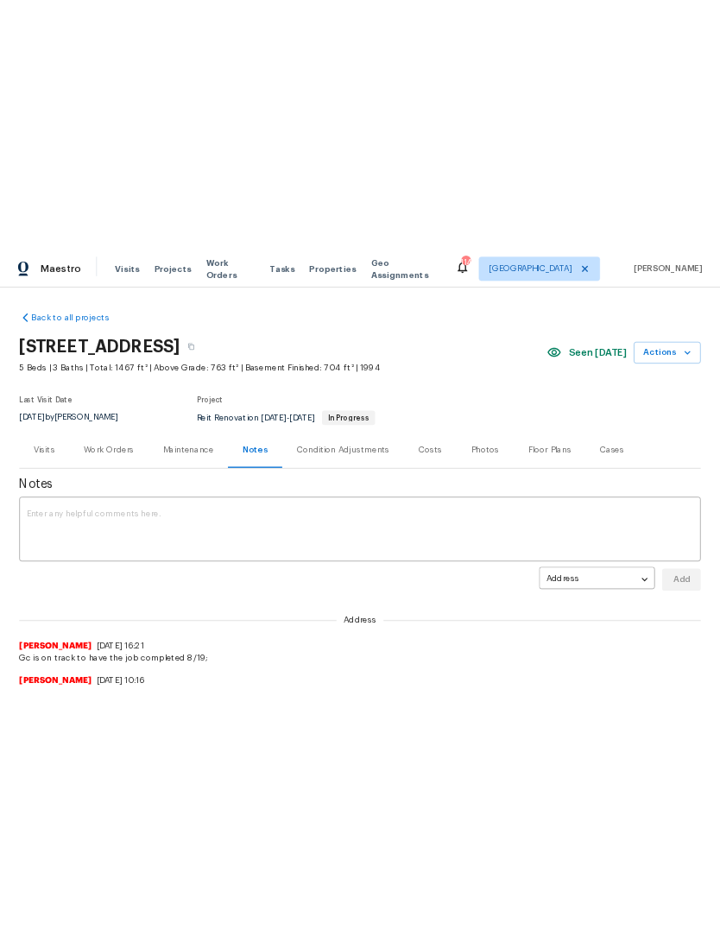
scroll to position [0, 0]
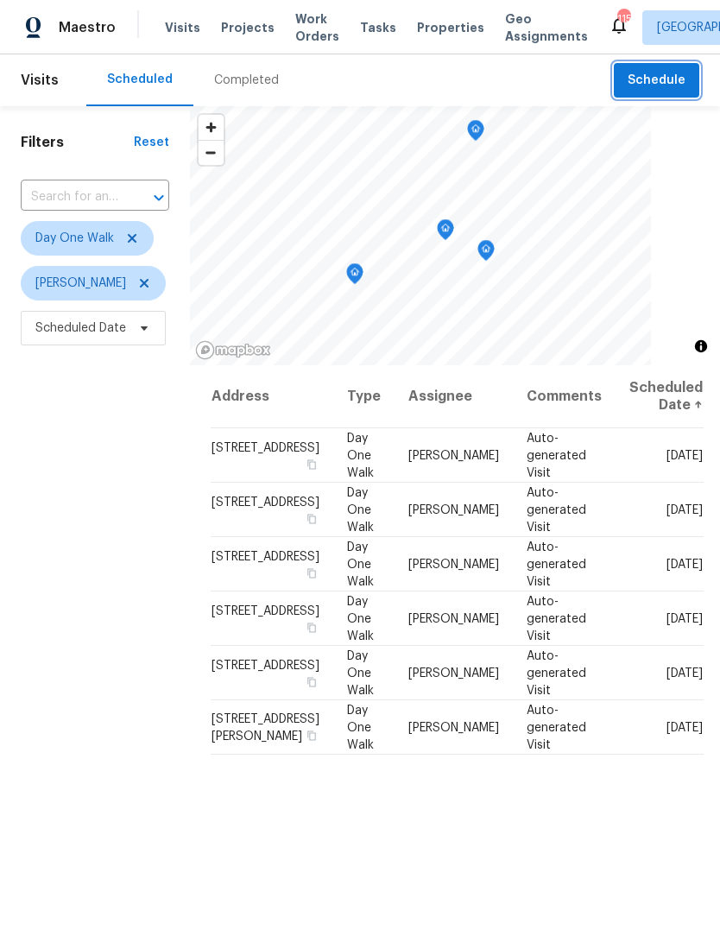
click at [669, 85] on span "Schedule" at bounding box center [657, 81] width 58 height 22
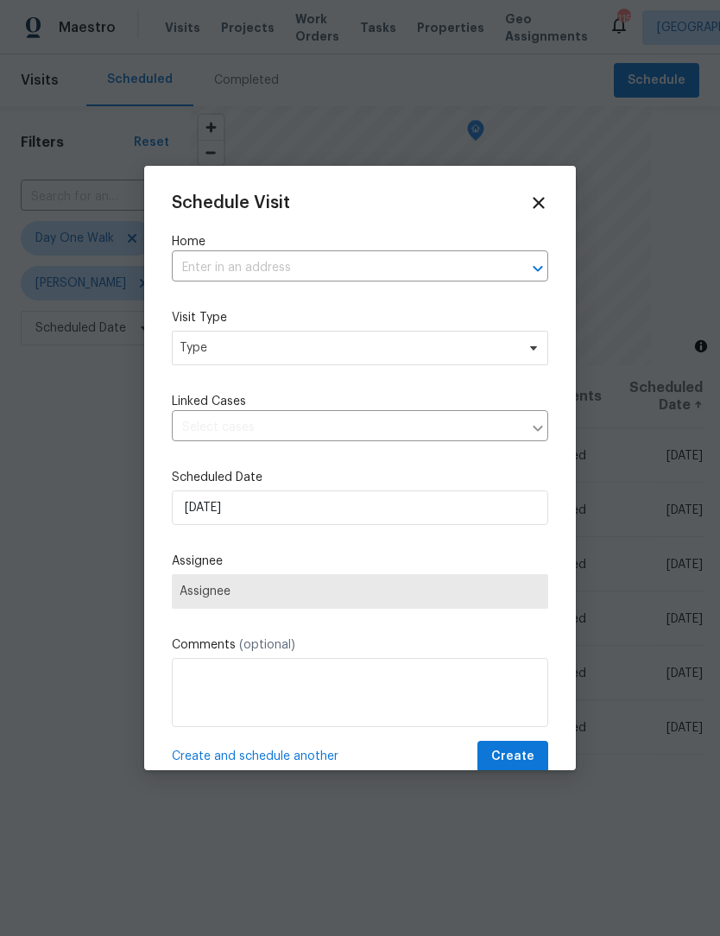
click at [355, 266] on input "text" at bounding box center [336, 268] width 328 height 27
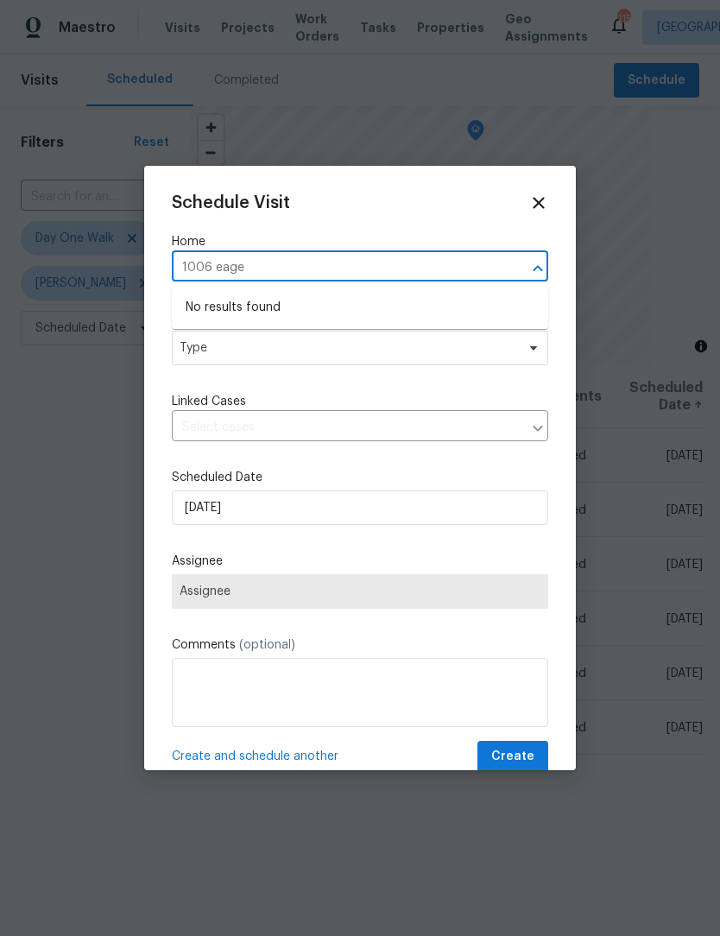
type input "1006 eag"
click at [421, 305] on li "[STREET_ADDRESS]" at bounding box center [360, 308] width 377 height 28
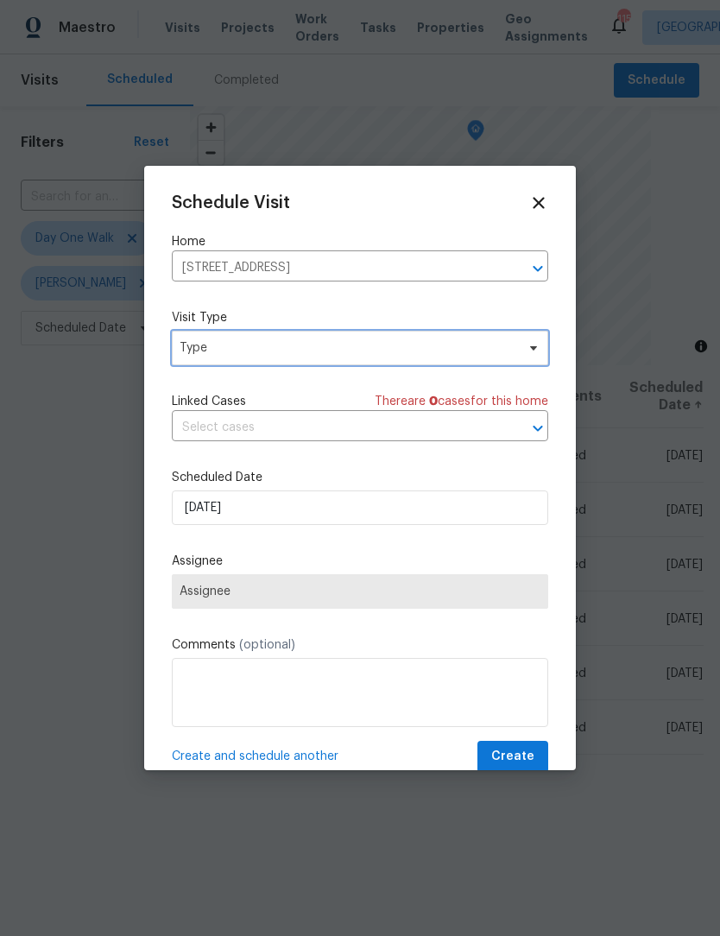
click at [528, 344] on icon at bounding box center [534, 348] width 14 height 14
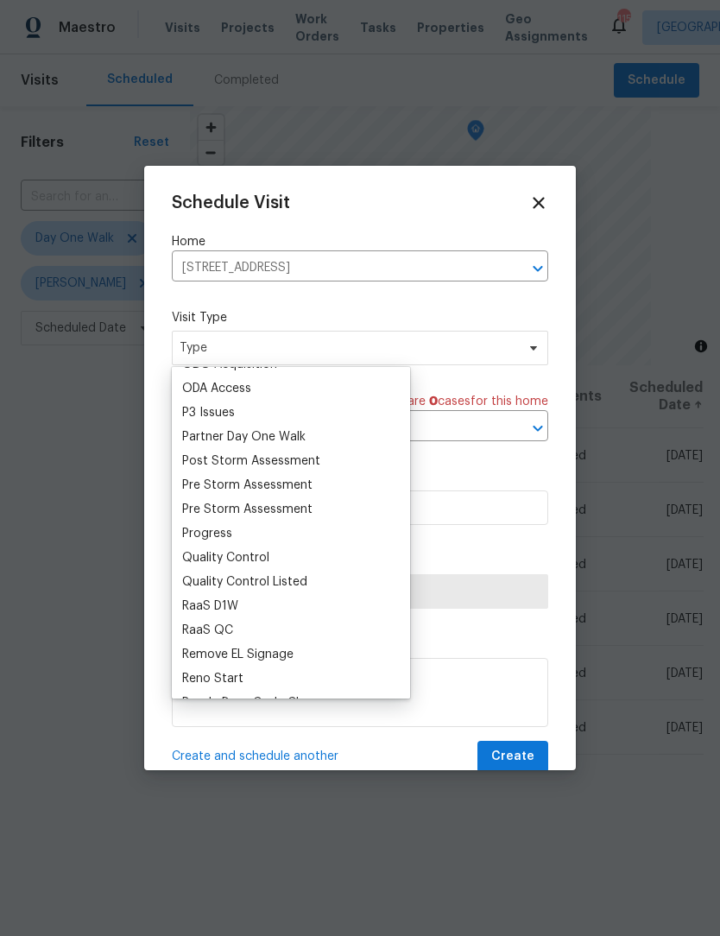
scroll to position [1015, 0]
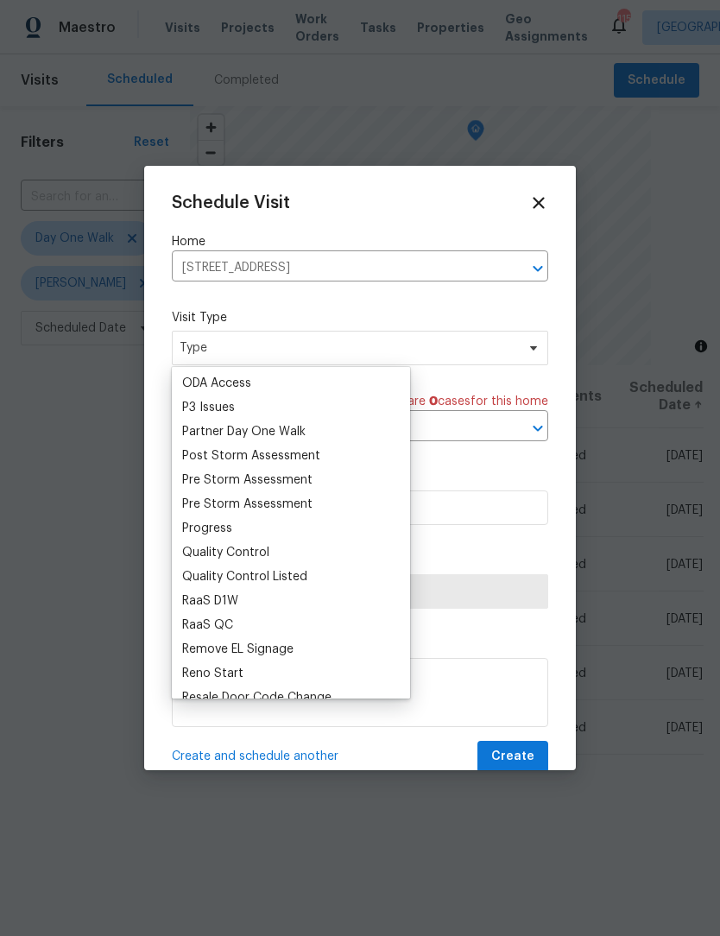
click at [225, 532] on div "Progress" at bounding box center [207, 528] width 50 height 17
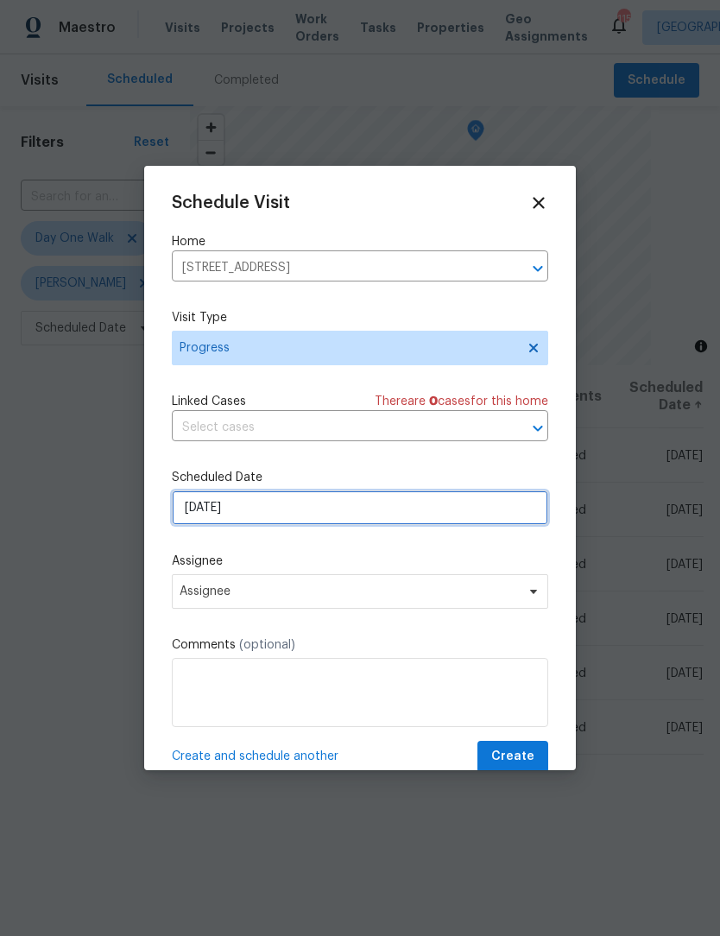
click at [481, 506] on input "[DATE]" at bounding box center [360, 507] width 377 height 35
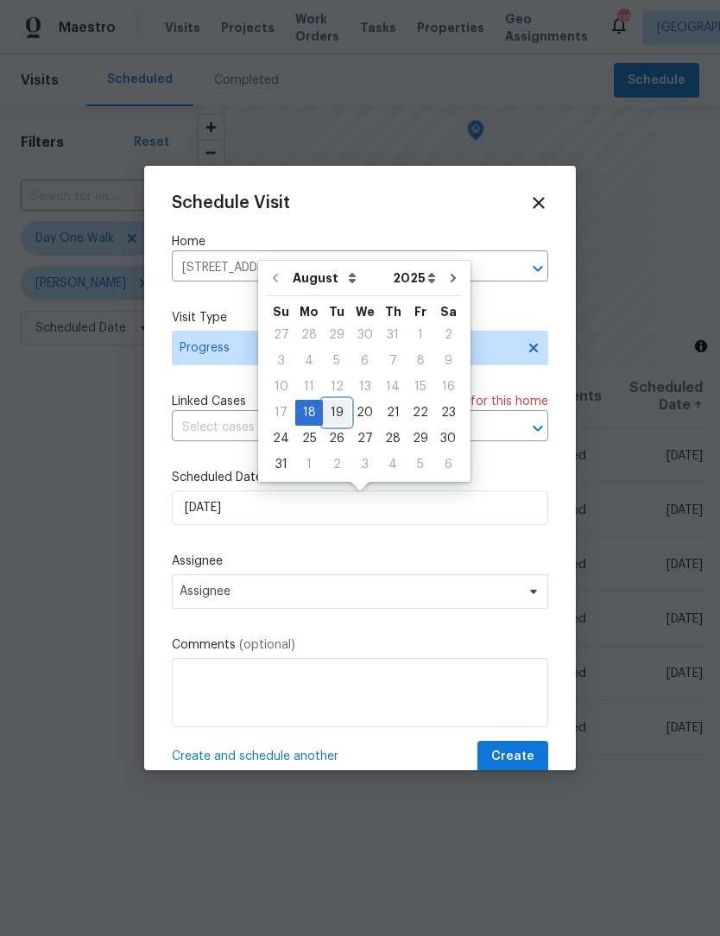
click at [334, 417] on div "19" at bounding box center [337, 413] width 28 height 24
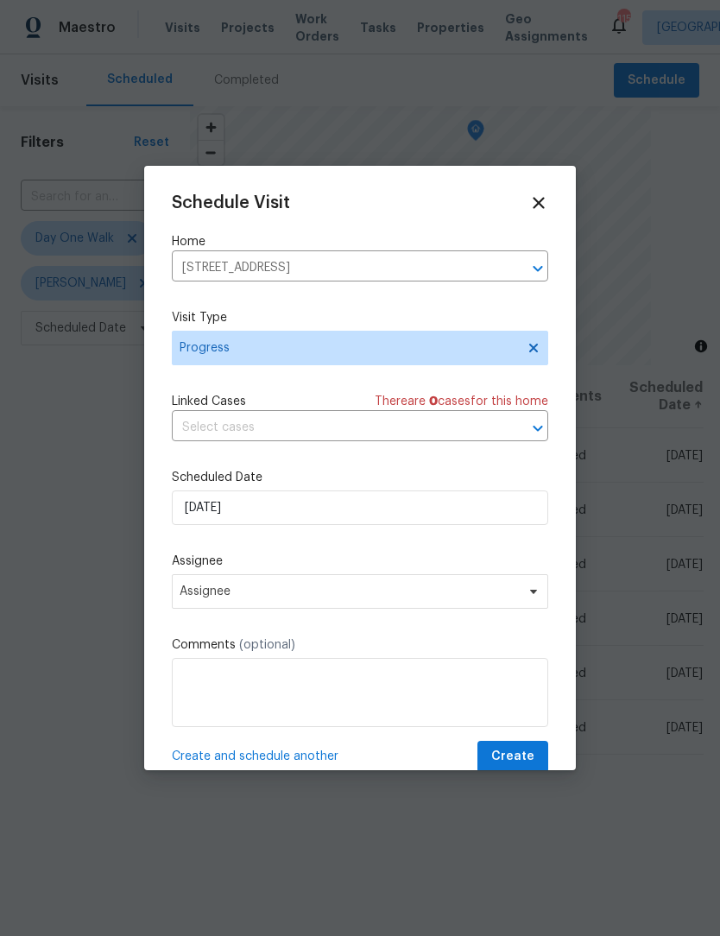
type input "[DATE]"
click at [533, 594] on icon at bounding box center [533, 592] width 7 height 4
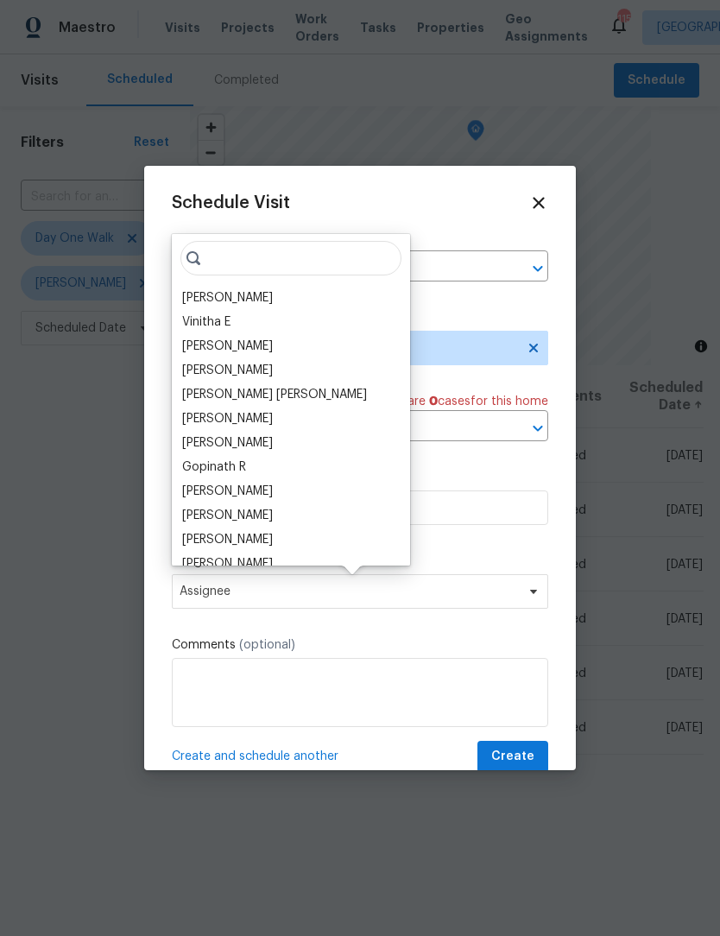
click at [241, 297] on div "[PERSON_NAME]" at bounding box center [227, 297] width 91 height 17
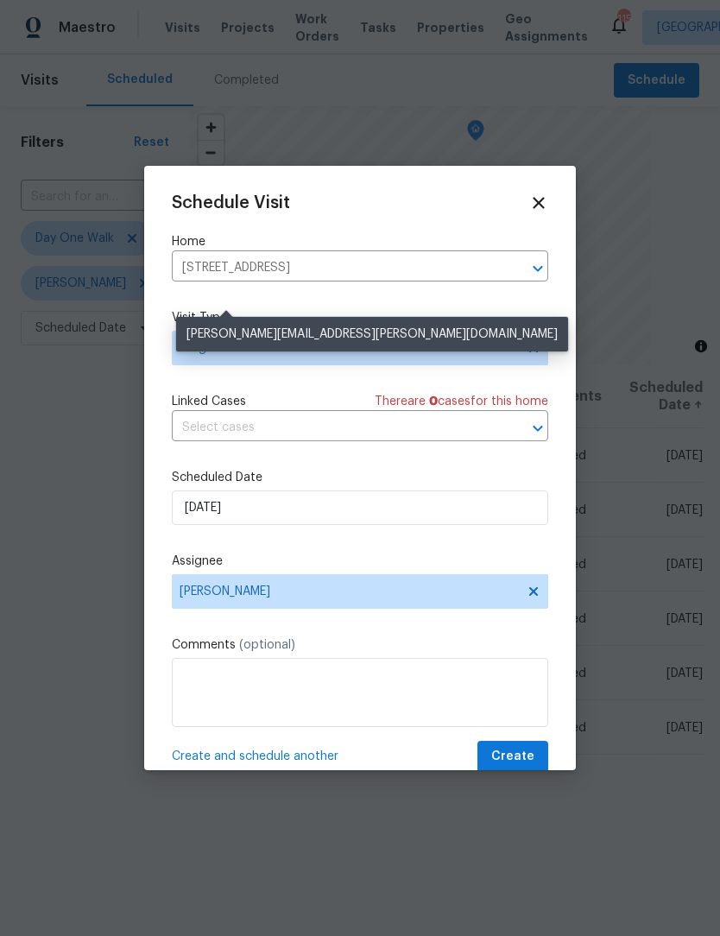
click at [240, 296] on div "Schedule Visit Home 1006 Eagle Vw, Lawrenceville, GA 30044 ​ Visit Type Progres…" at bounding box center [360, 482] width 377 height 579
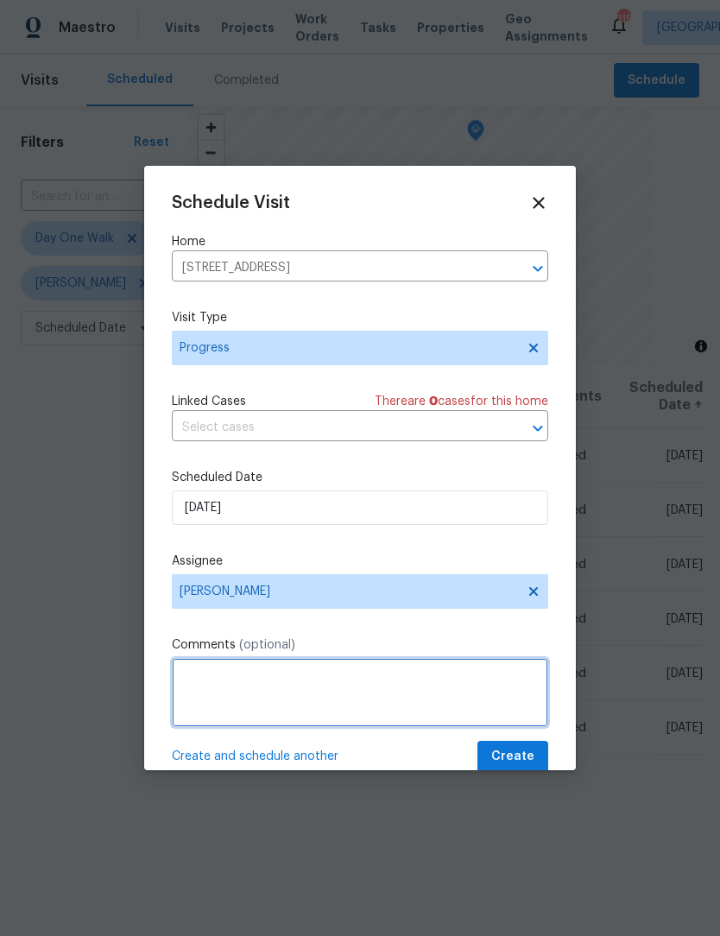
click at [307, 699] on textarea at bounding box center [360, 692] width 377 height 69
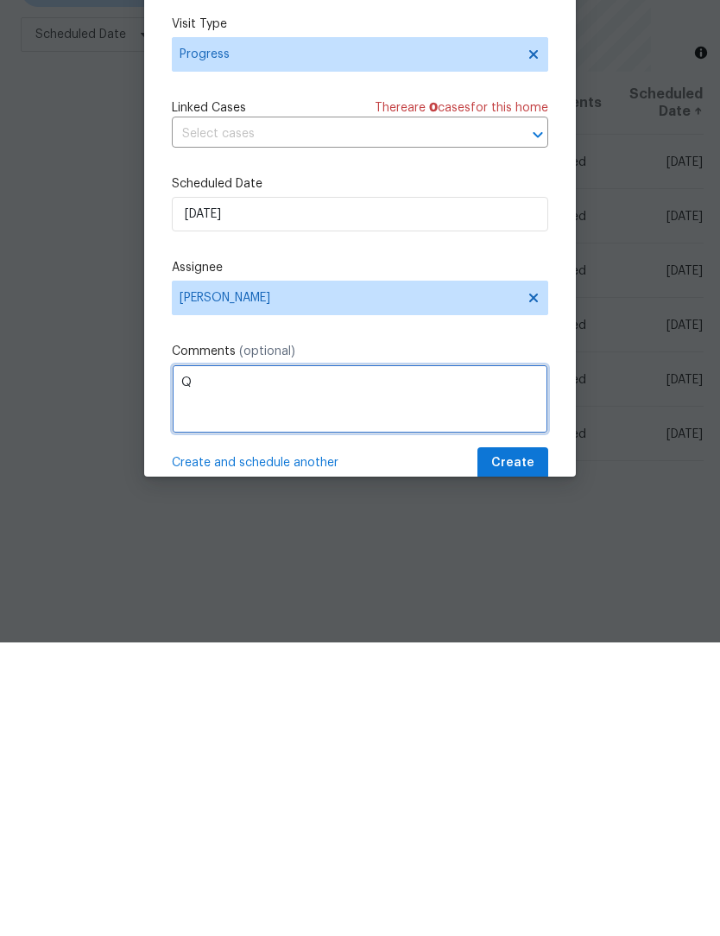
scroll to position [57, 0]
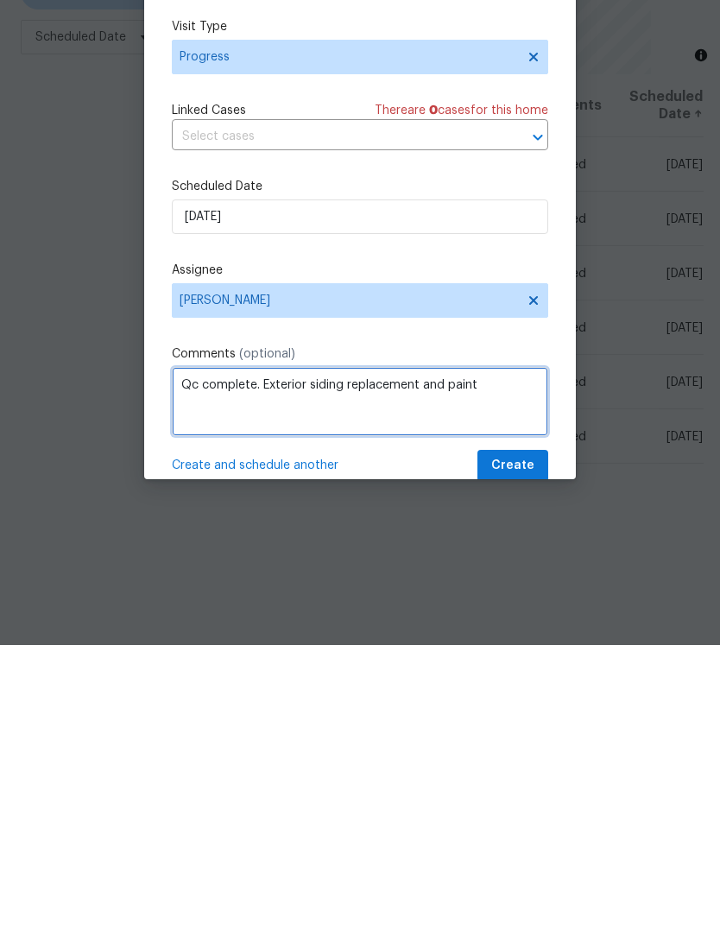
type textarea "Qc complete. Exterior siding replacement and paint"
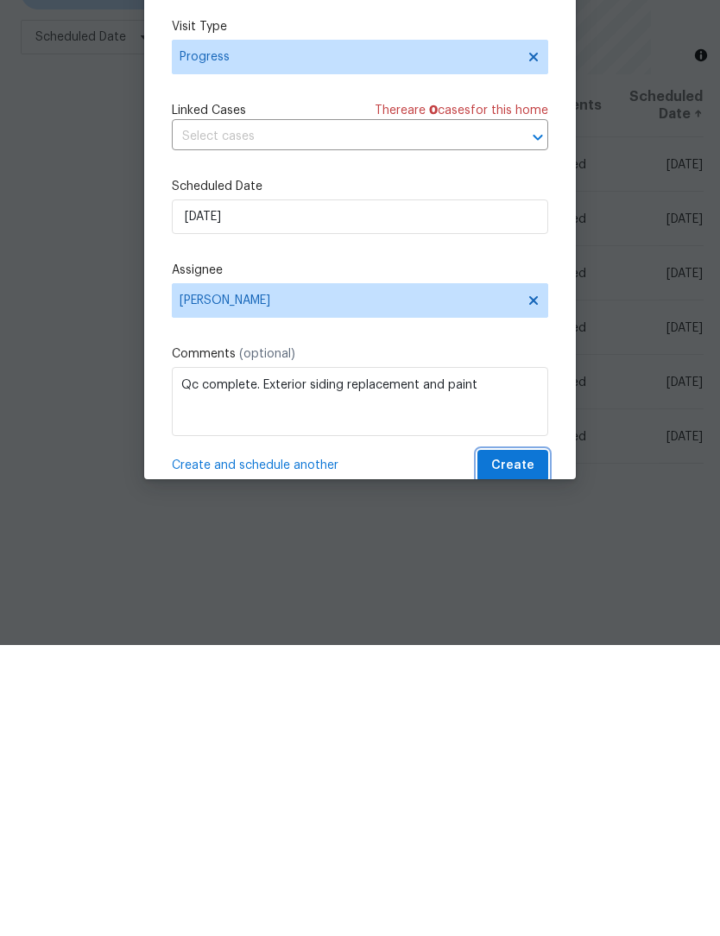
click at [531, 746] on span "Create" at bounding box center [512, 757] width 43 height 22
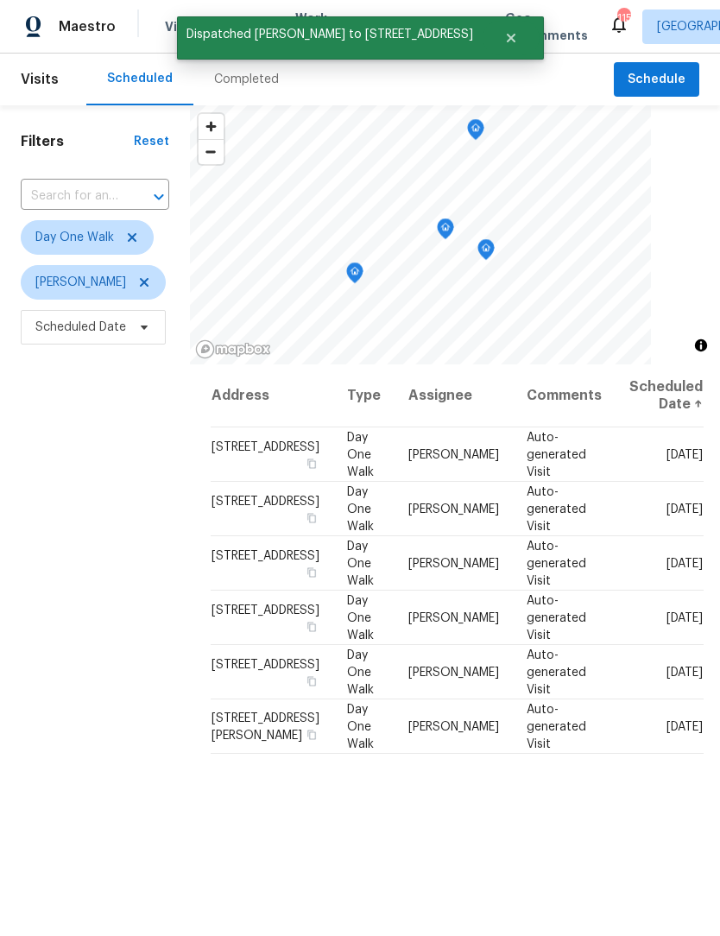
scroll to position [1, 0]
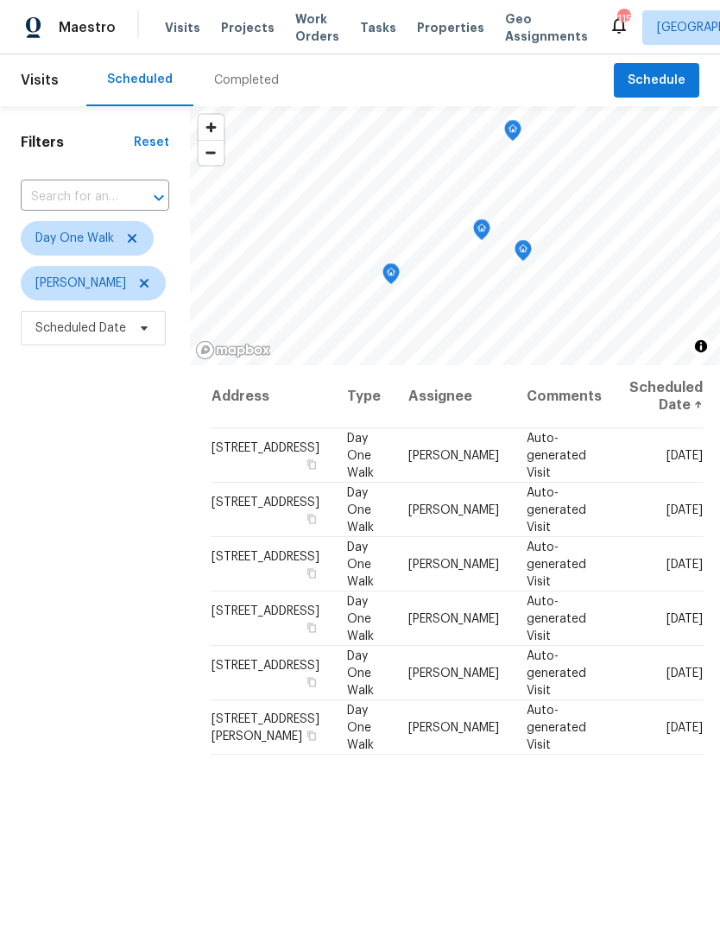
click at [103, 195] on input "text" at bounding box center [71, 197] width 100 height 27
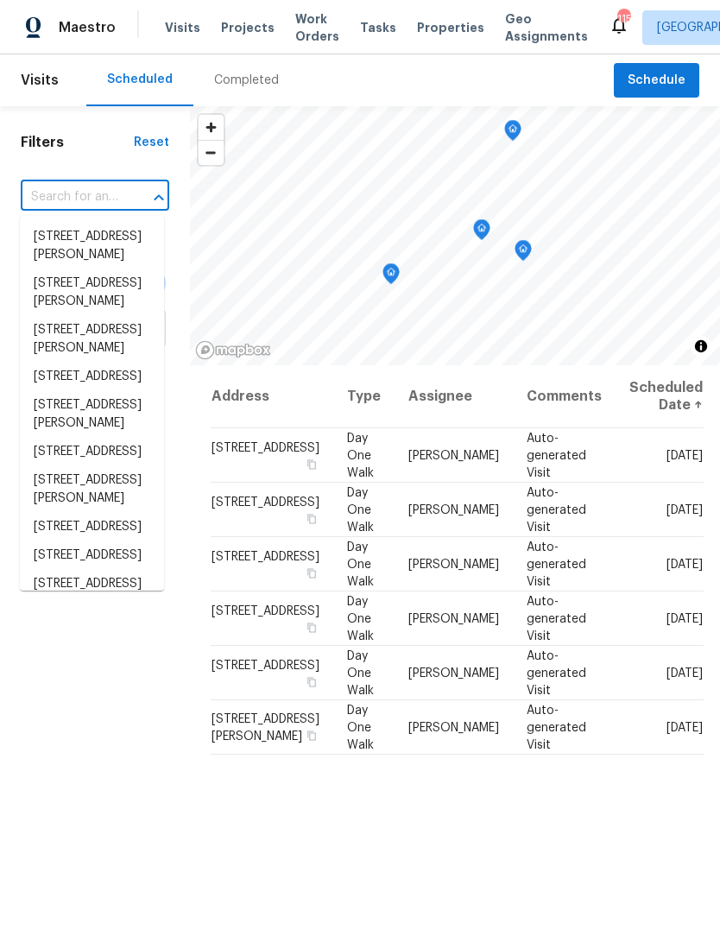
scroll to position [0, 0]
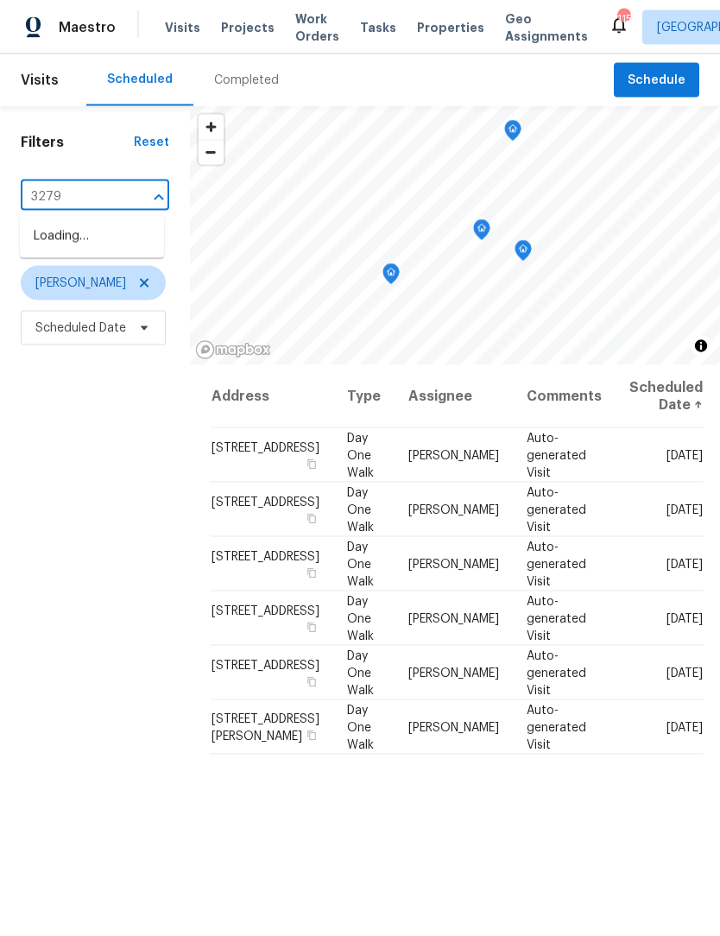
type input "3279"
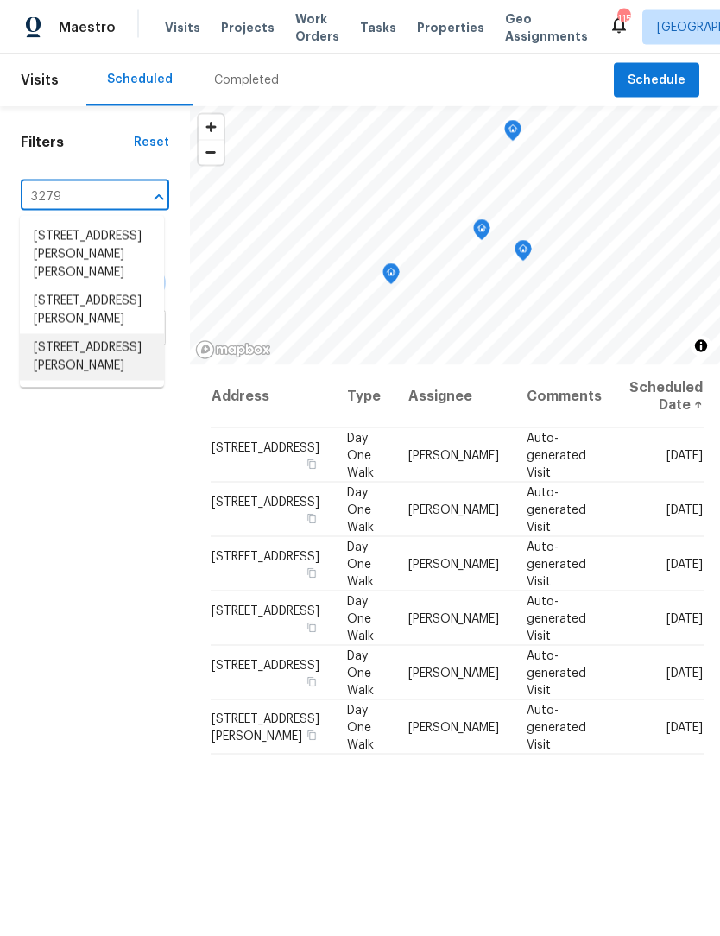
click at [98, 378] on li "3279 Wild Basil Ln, Buford, GA 30519" at bounding box center [92, 357] width 144 height 47
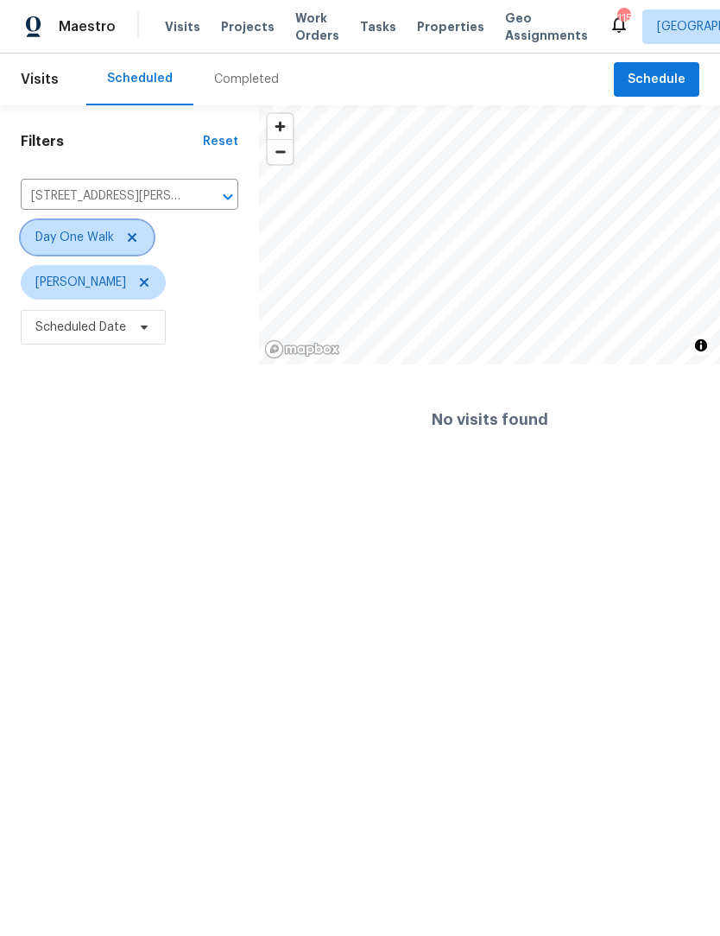
click at [121, 240] on span at bounding box center [129, 238] width 19 height 14
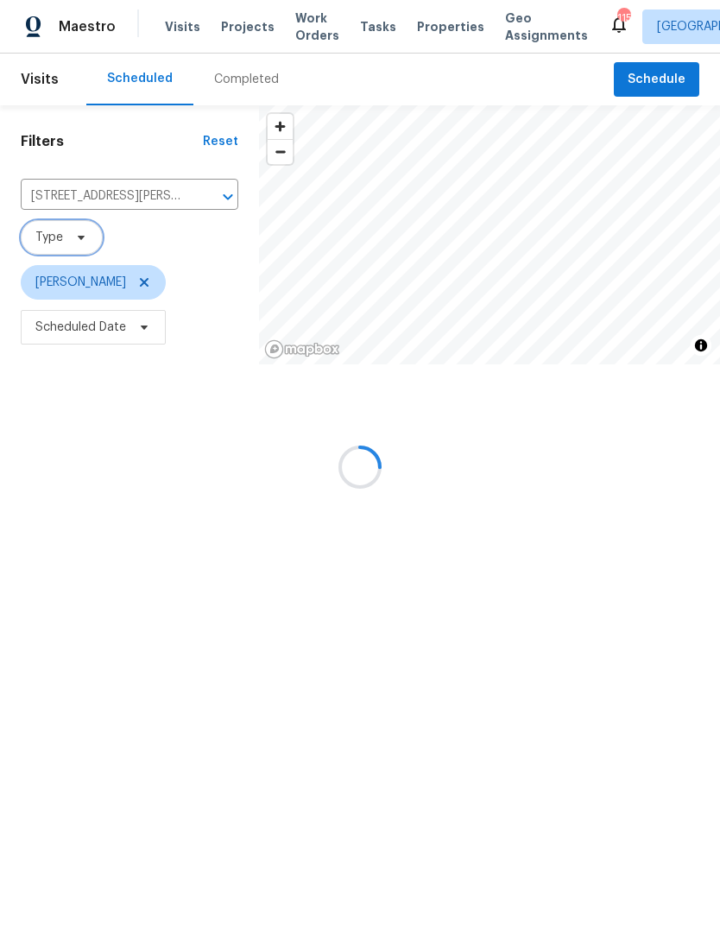
scroll to position [1, 0]
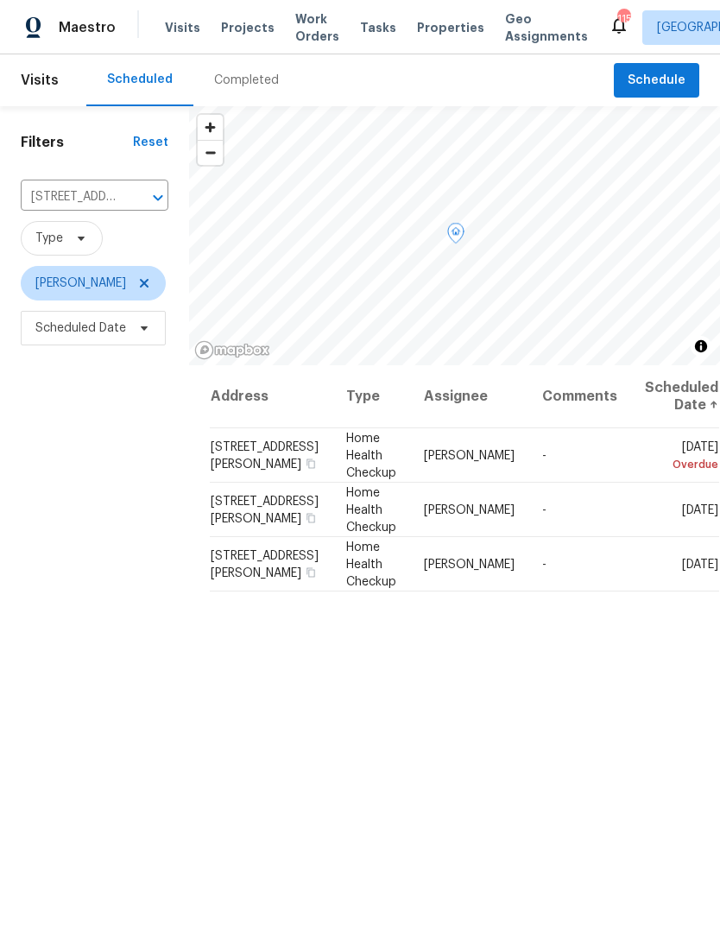
click at [0, 0] on icon at bounding box center [0, 0] width 0 height 0
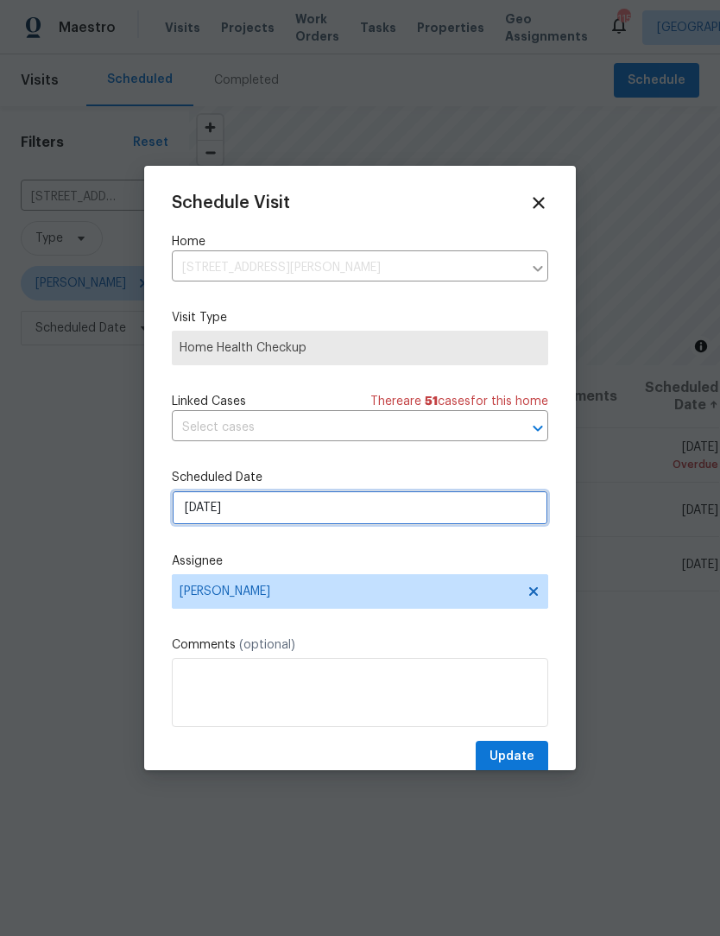
click at [328, 517] on input "8/17/2025" at bounding box center [360, 507] width 377 height 35
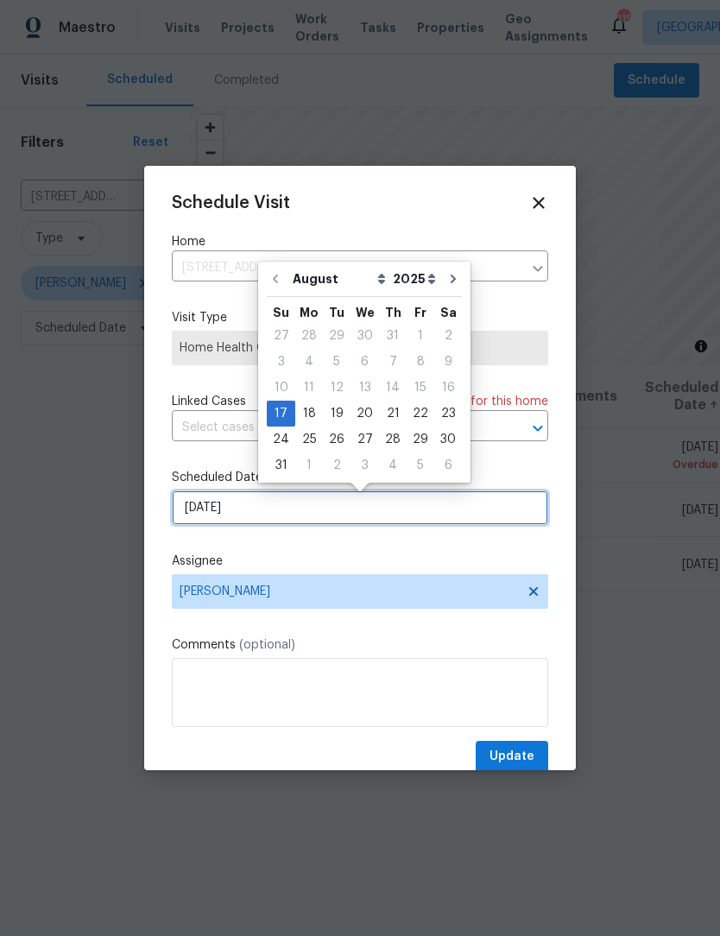
scroll to position [0, 0]
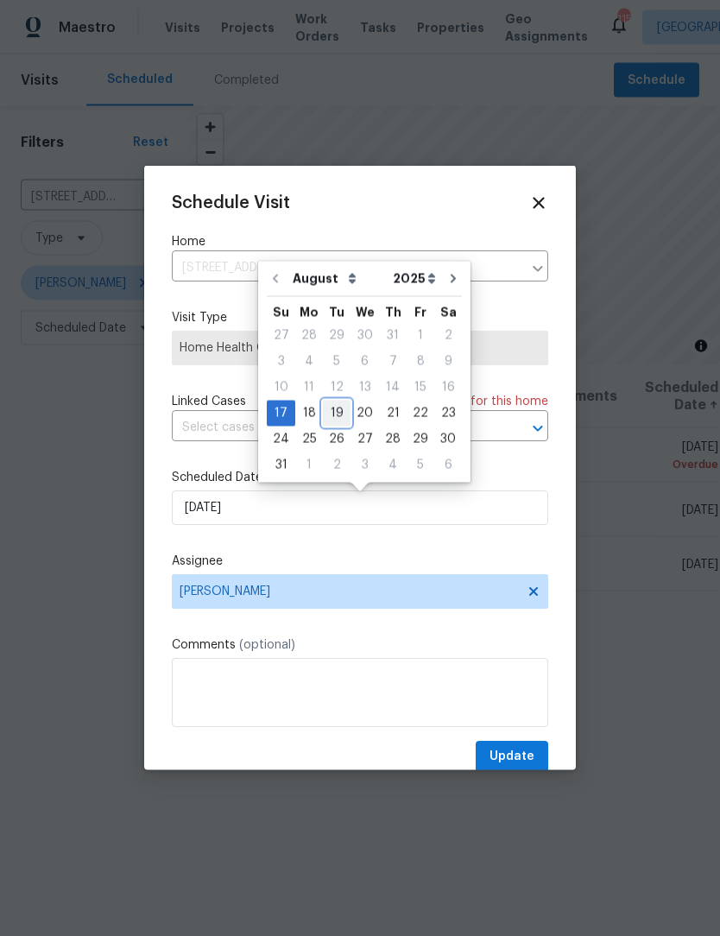
click at [343, 410] on div "19" at bounding box center [337, 414] width 28 height 24
type input "8/19/2025"
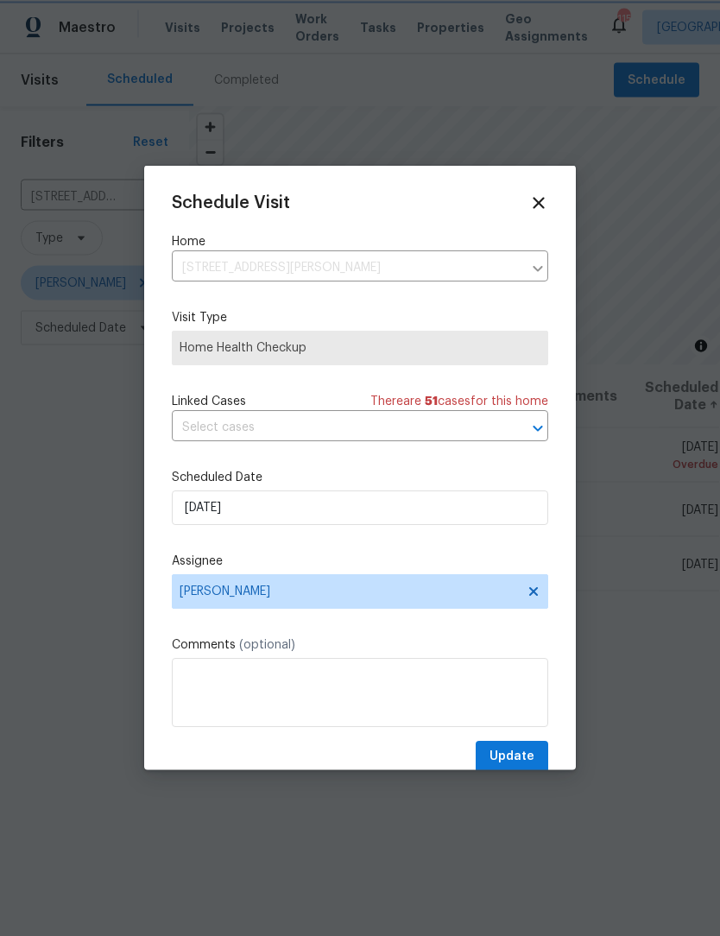
scroll to position [1, 0]
click at [528, 763] on span "Update" at bounding box center [512, 757] width 45 height 22
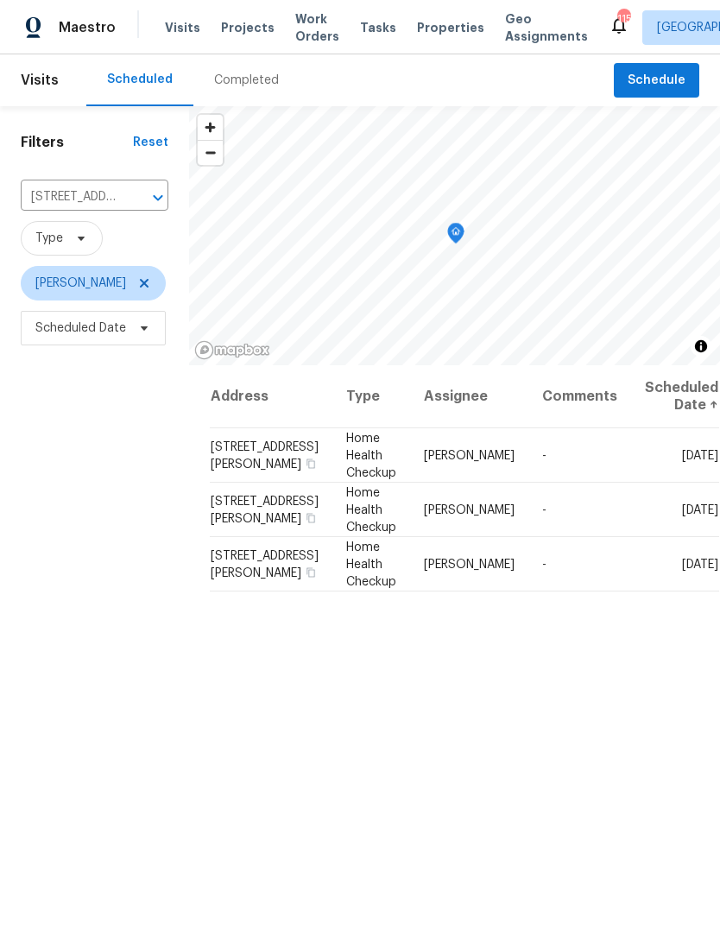
click at [313, 27] on span "Work Orders" at bounding box center [317, 27] width 44 height 35
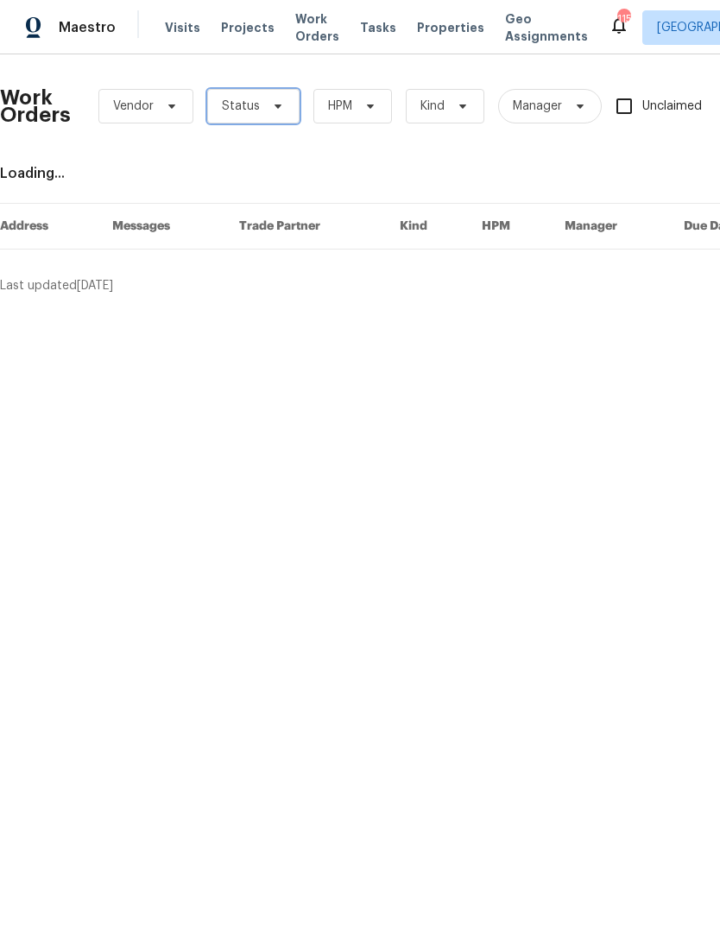
click at [274, 100] on icon at bounding box center [278, 106] width 14 height 14
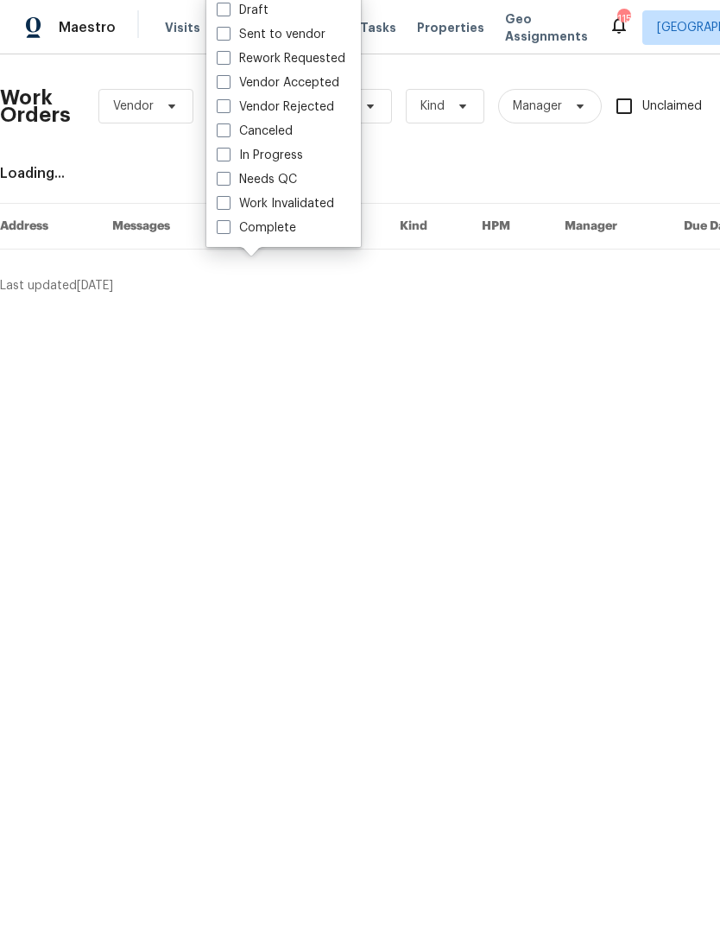
click at [222, 185] on span at bounding box center [224, 179] width 14 height 14
click at [222, 182] on input "Needs QC" at bounding box center [222, 176] width 11 height 11
checkbox input "true"
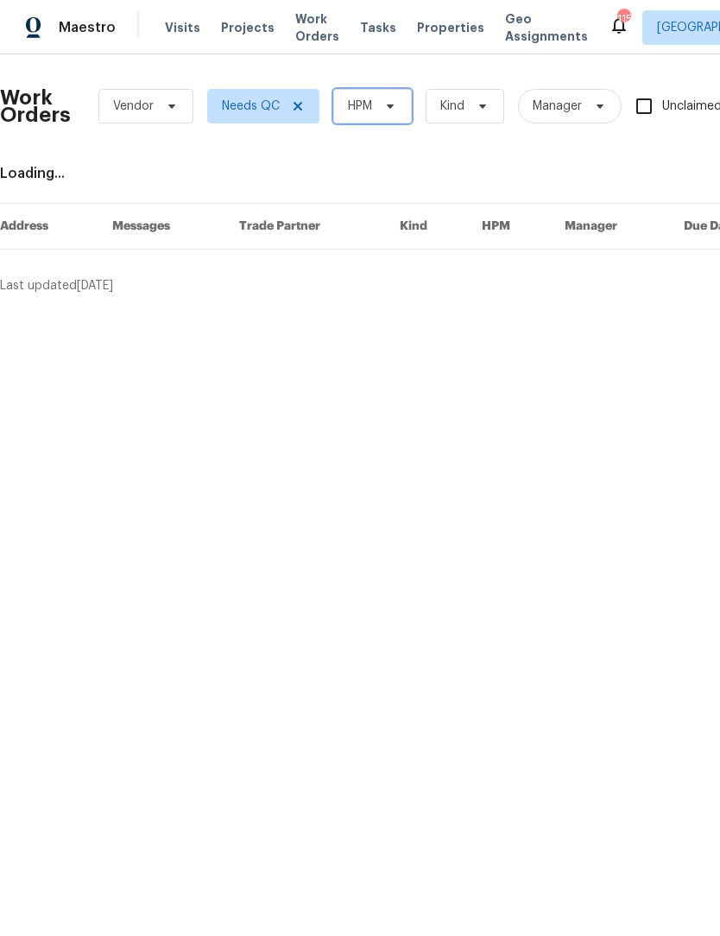
click at [394, 104] on icon at bounding box center [390, 106] width 7 height 4
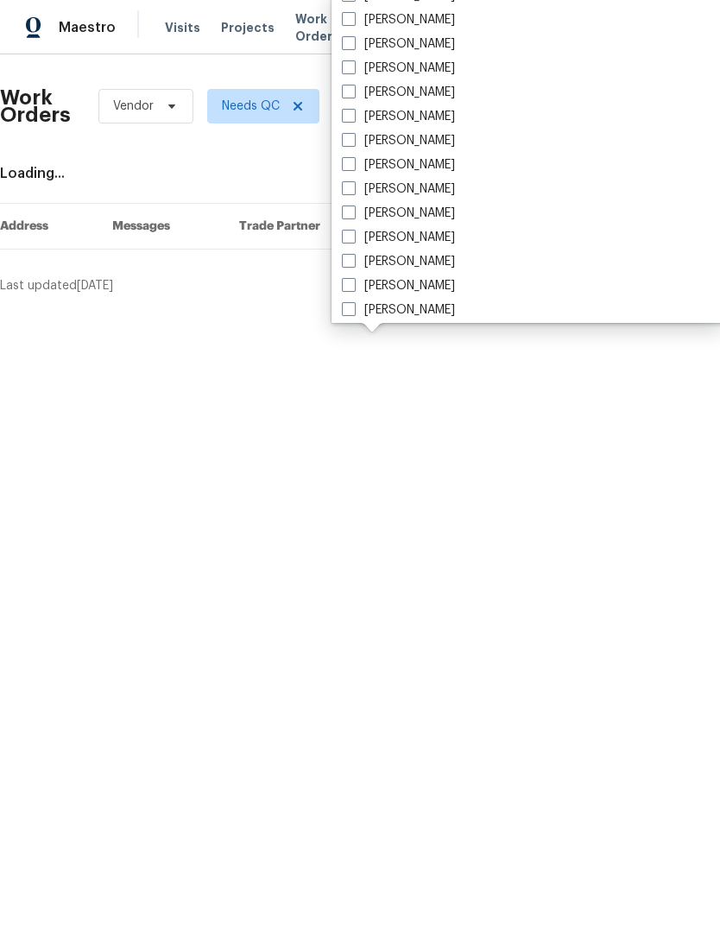
scroll to position [1121, 0]
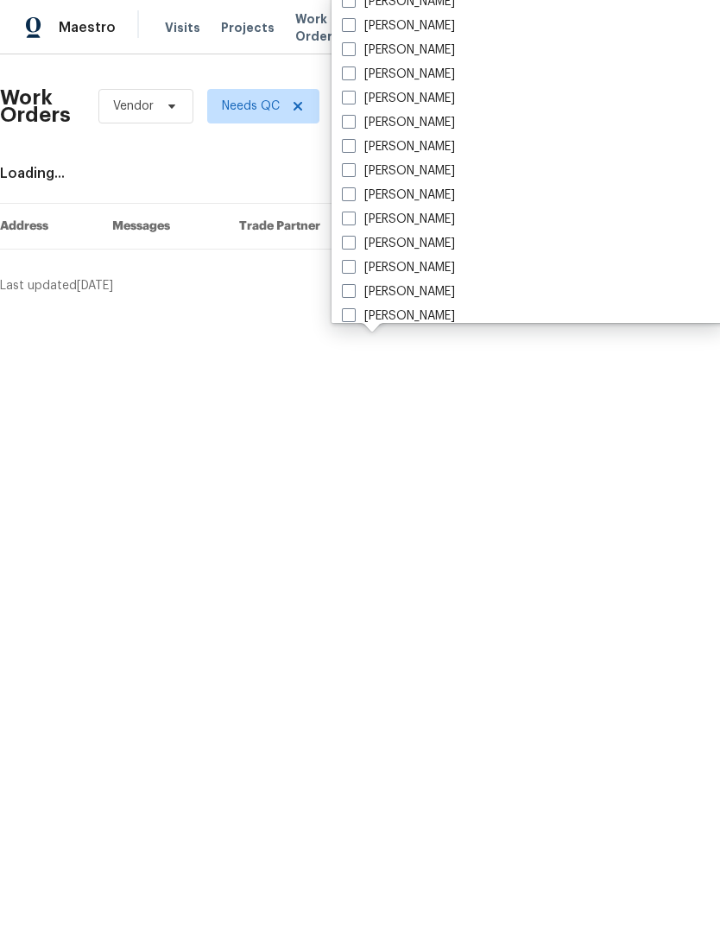
click at [352, 146] on span at bounding box center [349, 146] width 14 height 14
click at [352, 146] on input "[PERSON_NAME]" at bounding box center [347, 143] width 11 height 11
checkbox input "true"
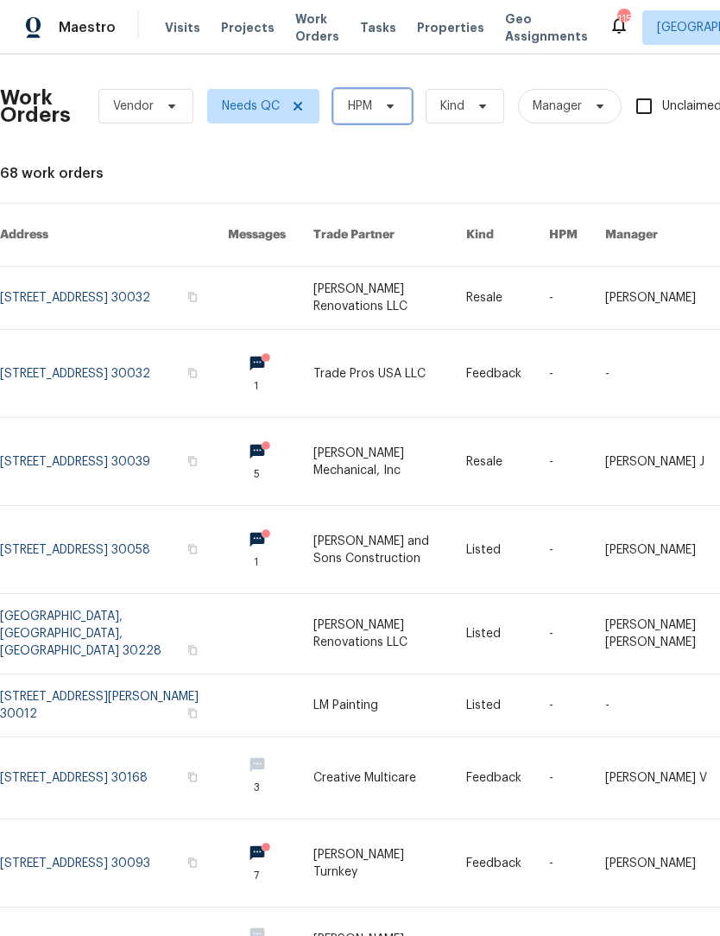
click at [386, 97] on span "HPM" at bounding box center [372, 106] width 79 height 35
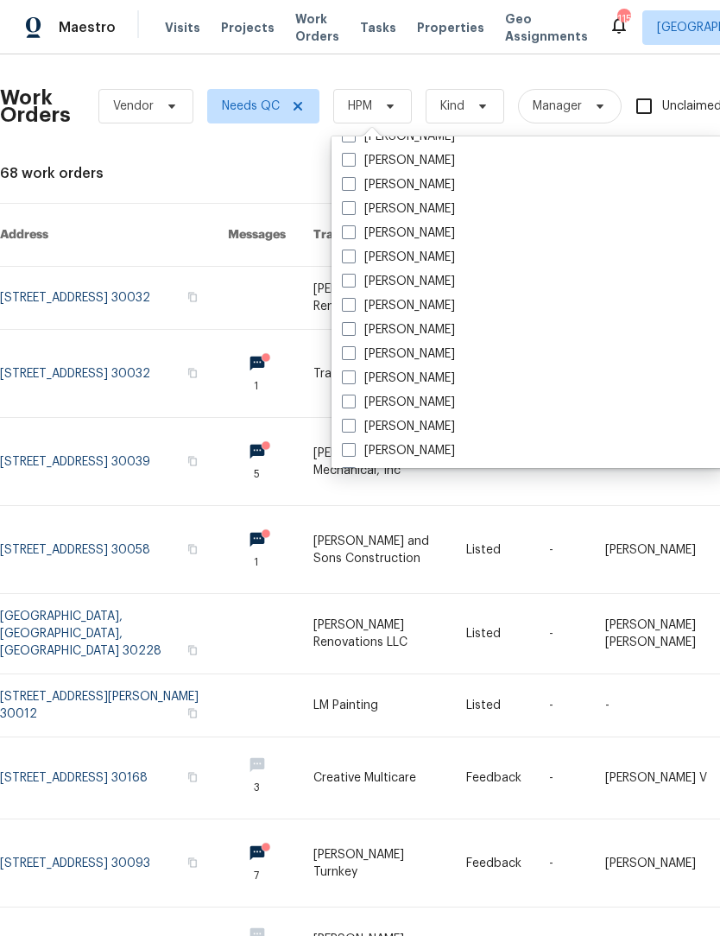
scroll to position [1187, 0]
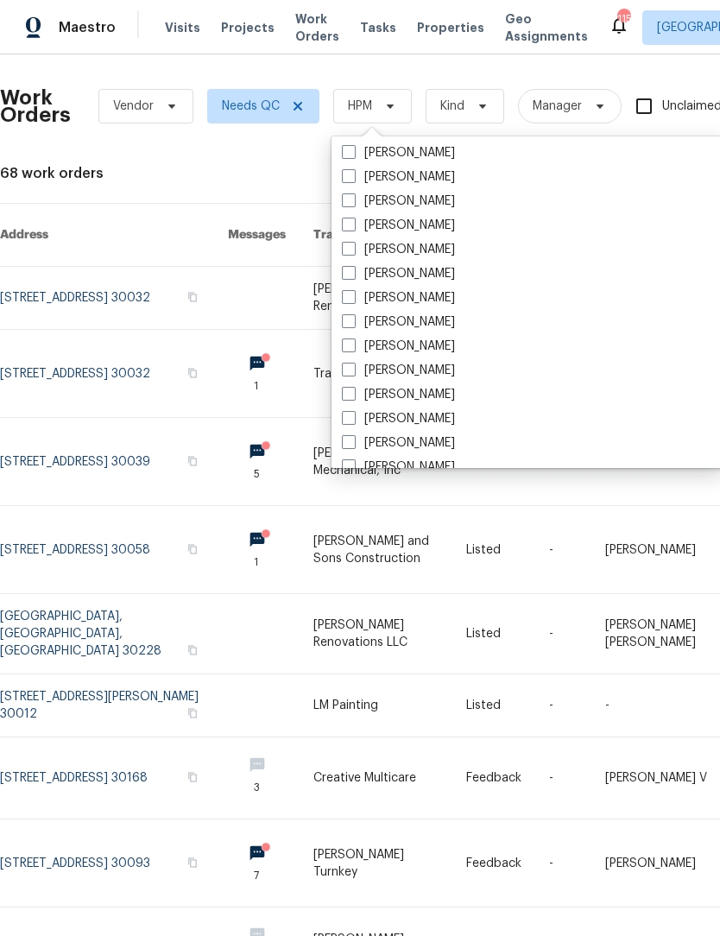
click at [351, 226] on span at bounding box center [349, 225] width 14 height 14
click at [351, 226] on input "[PERSON_NAME]" at bounding box center [347, 222] width 11 height 11
checkbox input "true"
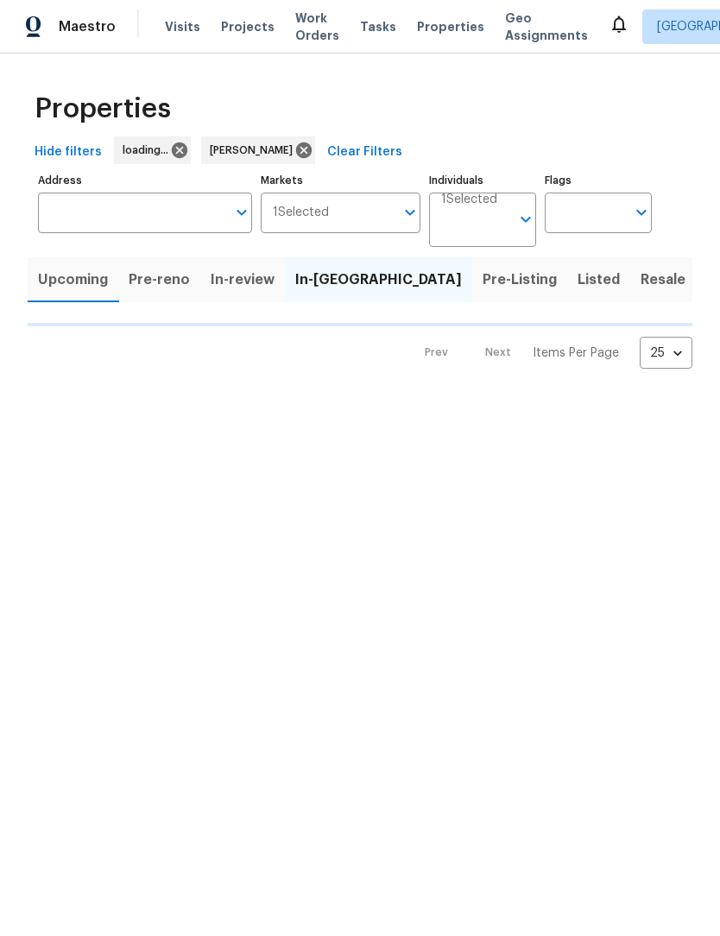
scroll to position [1, 0]
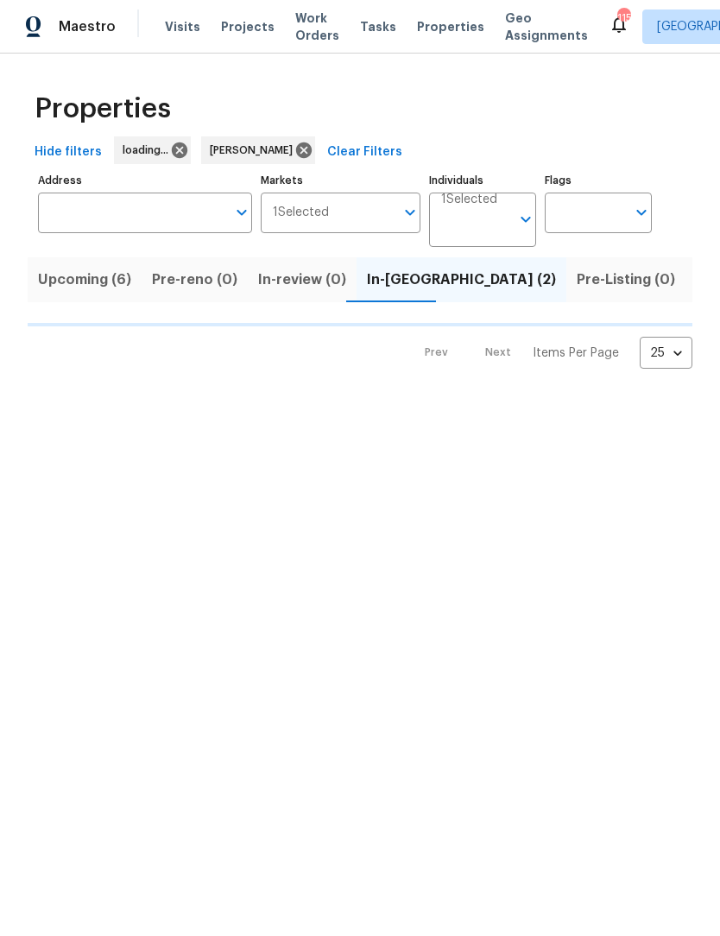
click at [696, 285] on span "Listed (13)" at bounding box center [731, 281] width 71 height 24
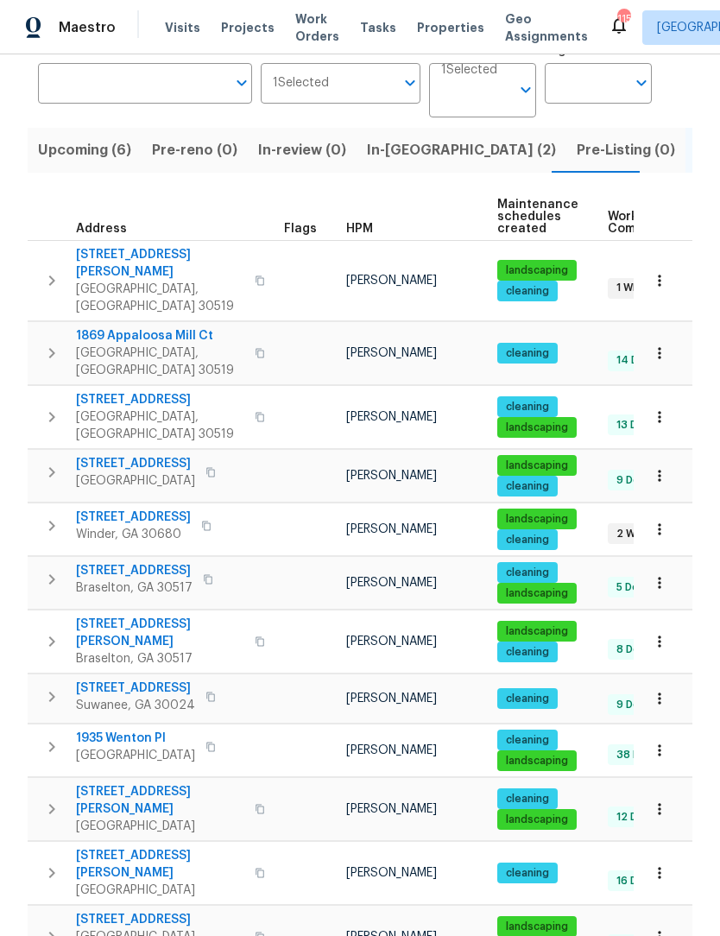
click at [150, 509] on span "[STREET_ADDRESS]" at bounding box center [133, 517] width 115 height 17
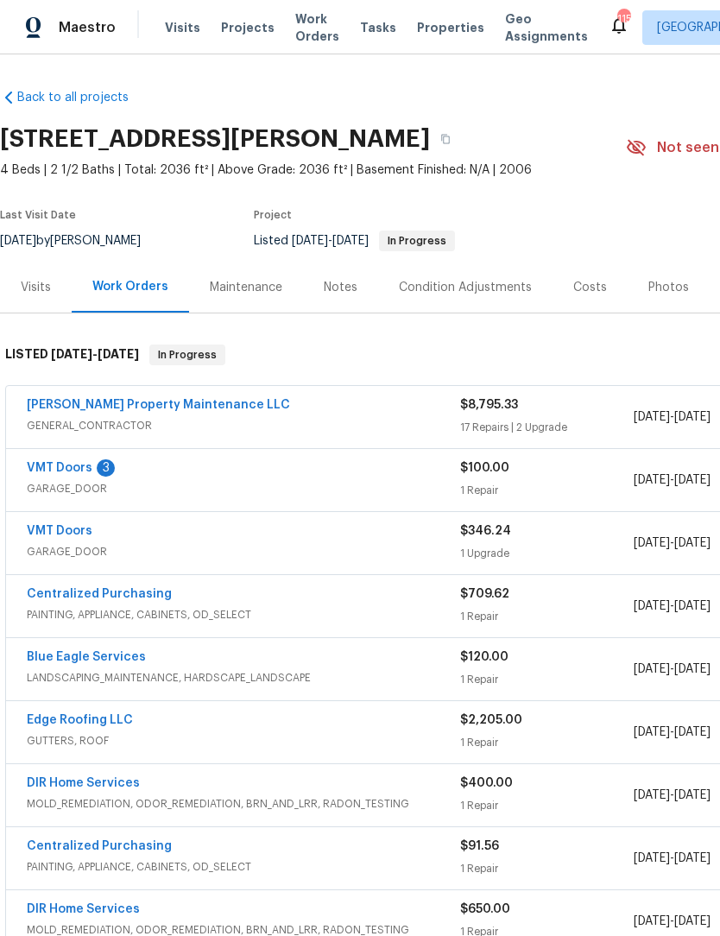
click at [70, 469] on link "VMT Doors" at bounding box center [60, 468] width 66 height 12
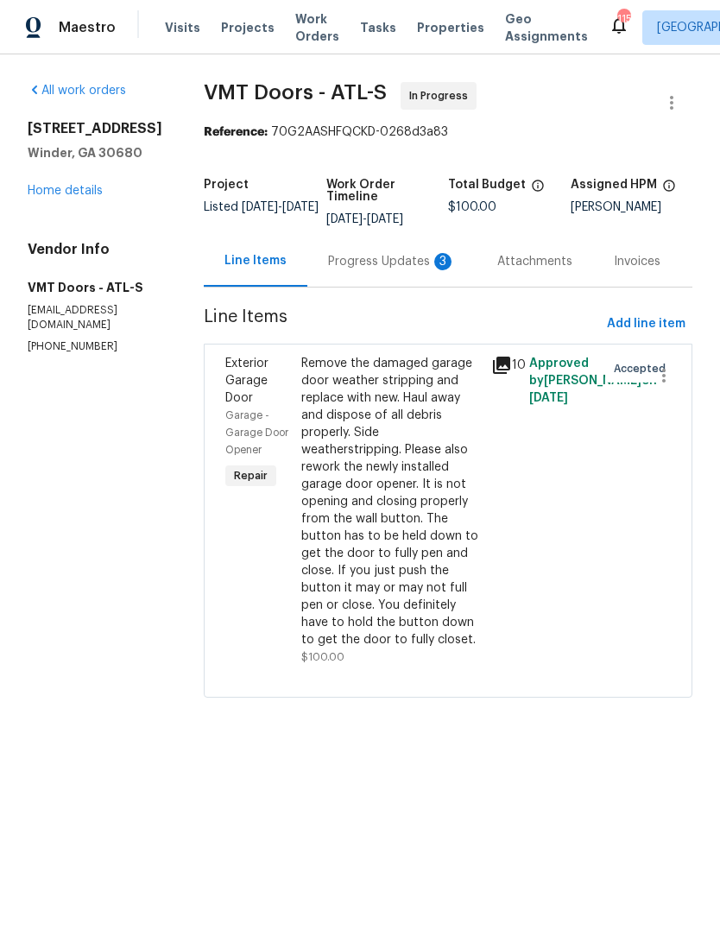
click at [362, 257] on div "Progress Updates 3" at bounding box center [392, 261] width 128 height 17
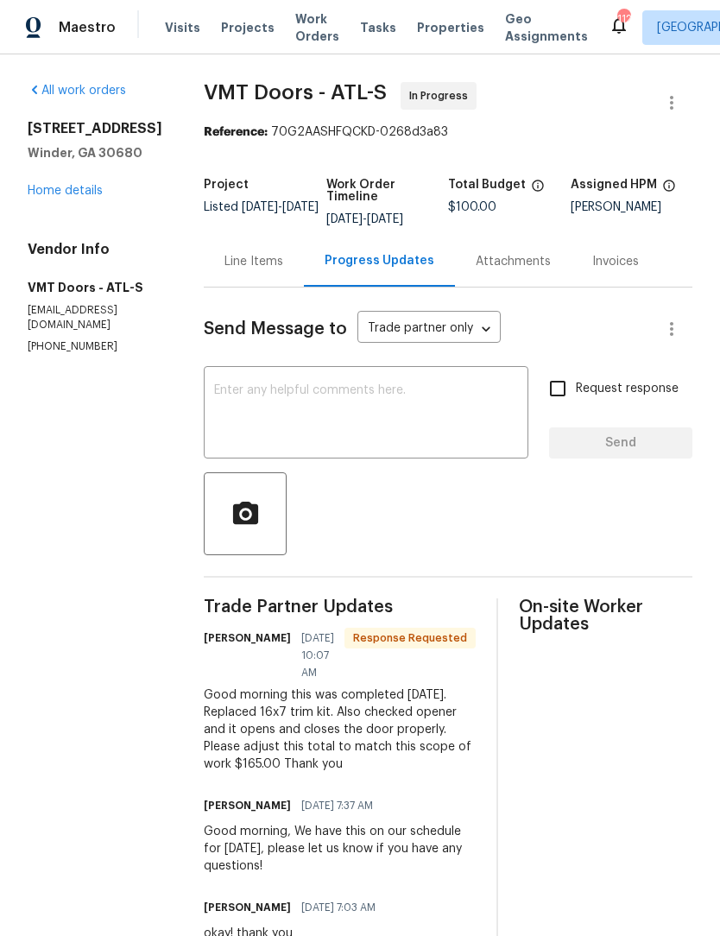
click at [248, 254] on div "Line Items" at bounding box center [254, 261] width 59 height 17
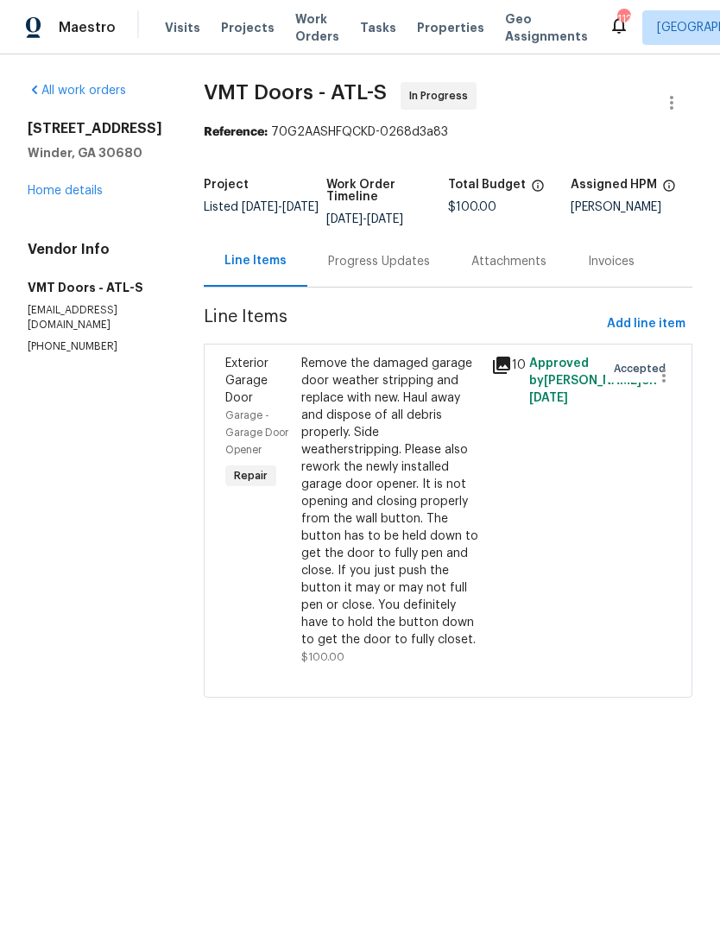
click at [383, 475] on div "Remove the damaged garage door weather stripping and replace with new. Haul awa…" at bounding box center [391, 502] width 180 height 294
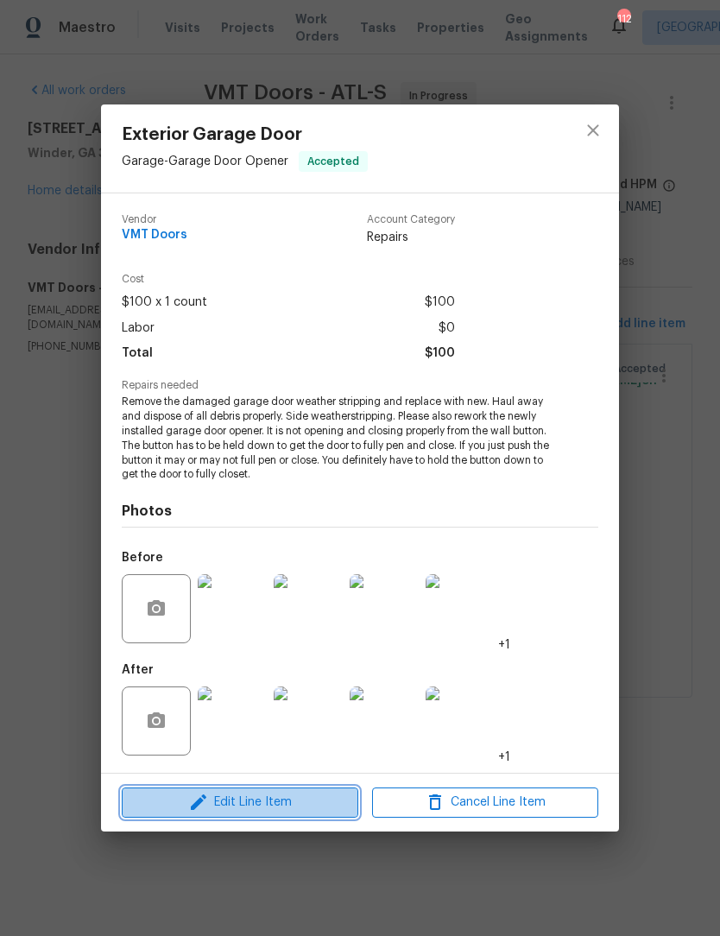
click at [281, 807] on span "Edit Line Item" at bounding box center [240, 803] width 226 height 22
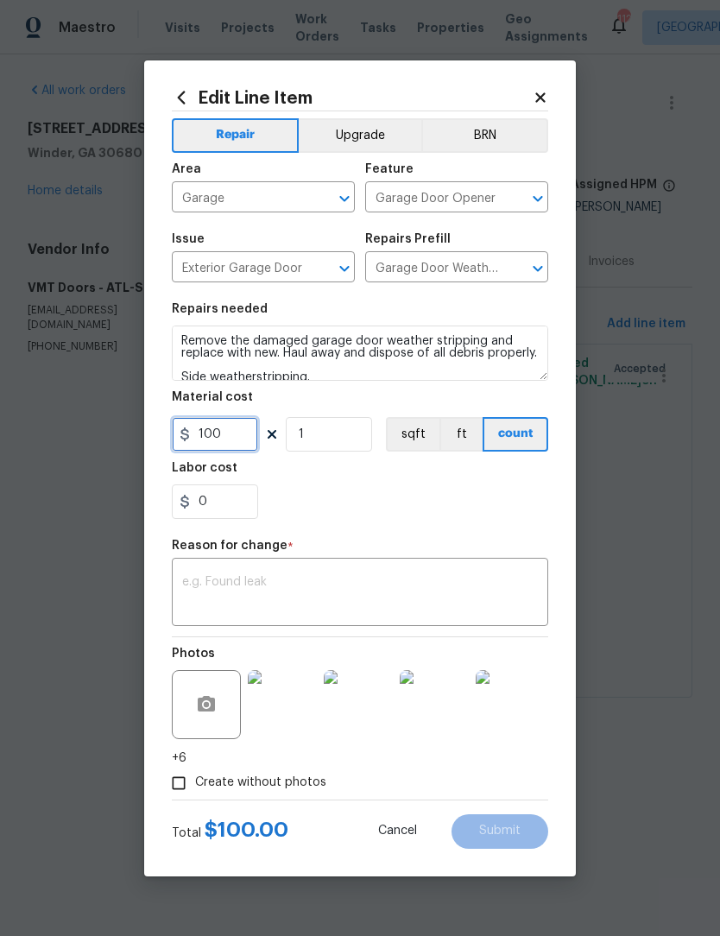
click at [243, 436] on input "100" at bounding box center [215, 434] width 86 height 35
type input "165"
click at [389, 592] on textarea at bounding box center [360, 594] width 356 height 36
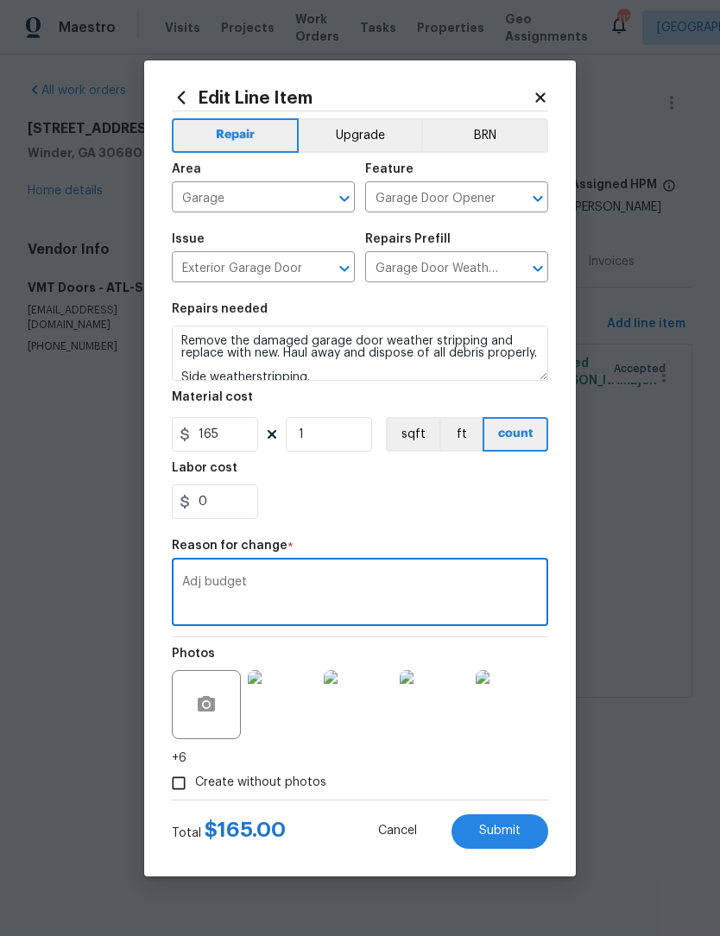
type textarea "Adj budget"
click at [520, 842] on button "Submit" at bounding box center [500, 831] width 97 height 35
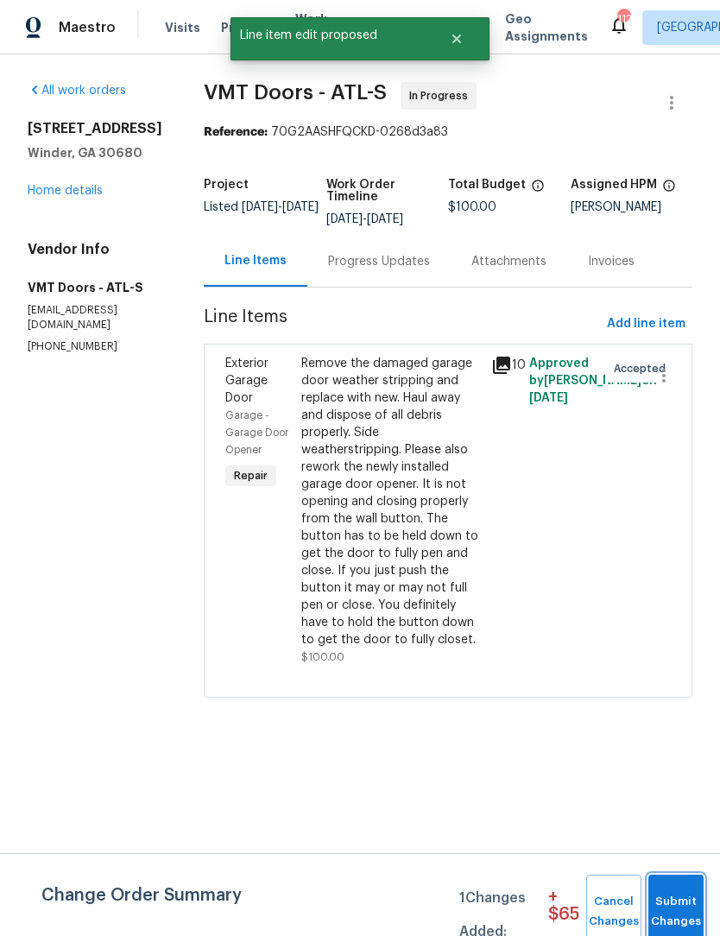
click at [686, 911] on span "Submit Changes" at bounding box center [676, 912] width 38 height 40
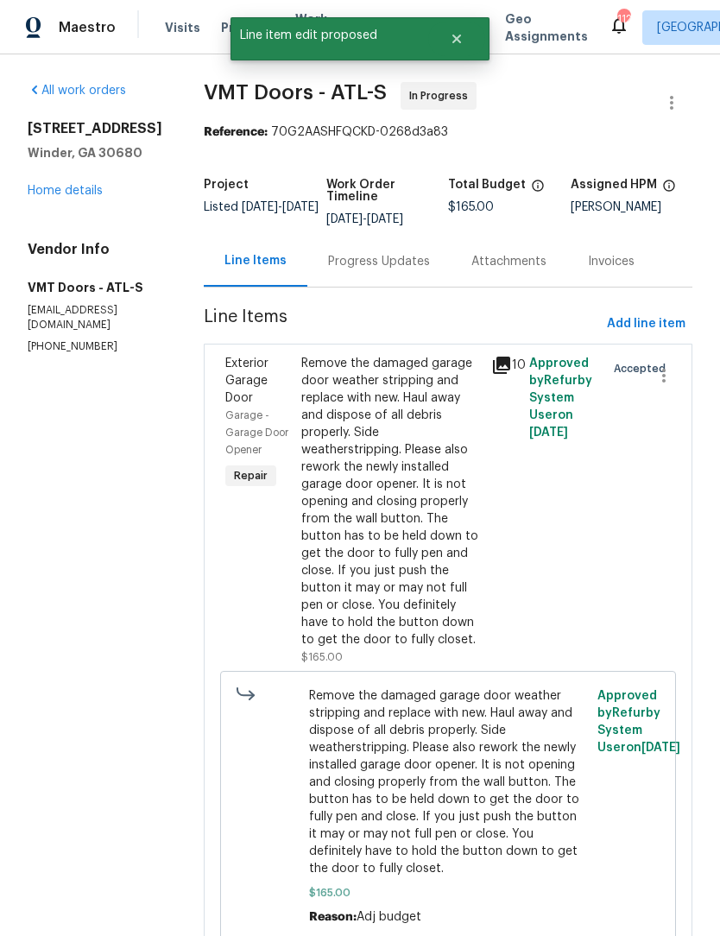
click at [379, 263] on div "Progress Updates" at bounding box center [379, 261] width 102 height 17
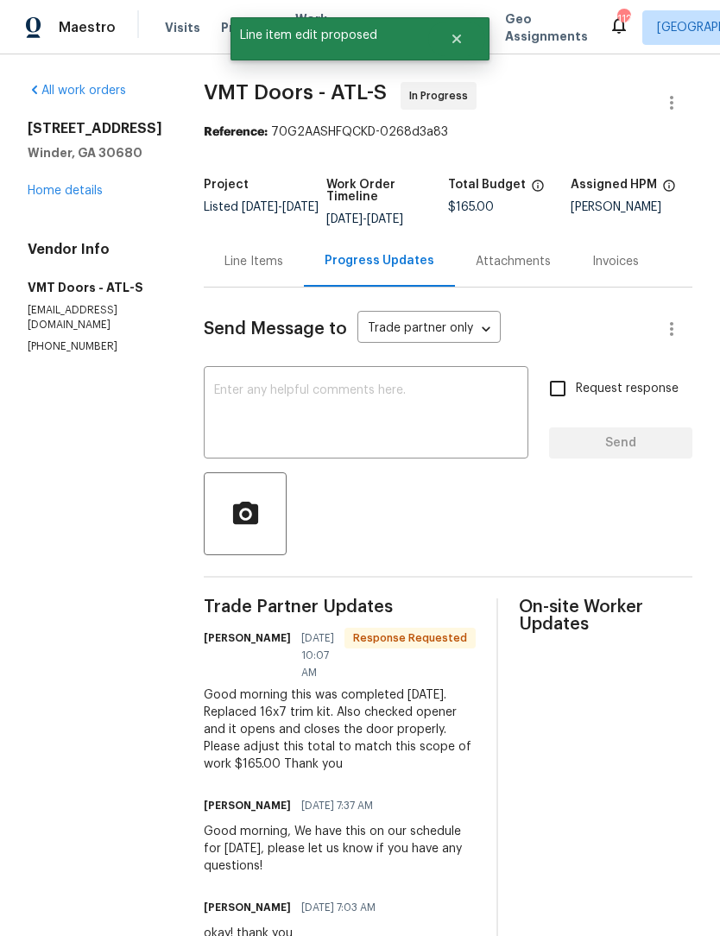
click at [389, 408] on textarea at bounding box center [366, 414] width 304 height 60
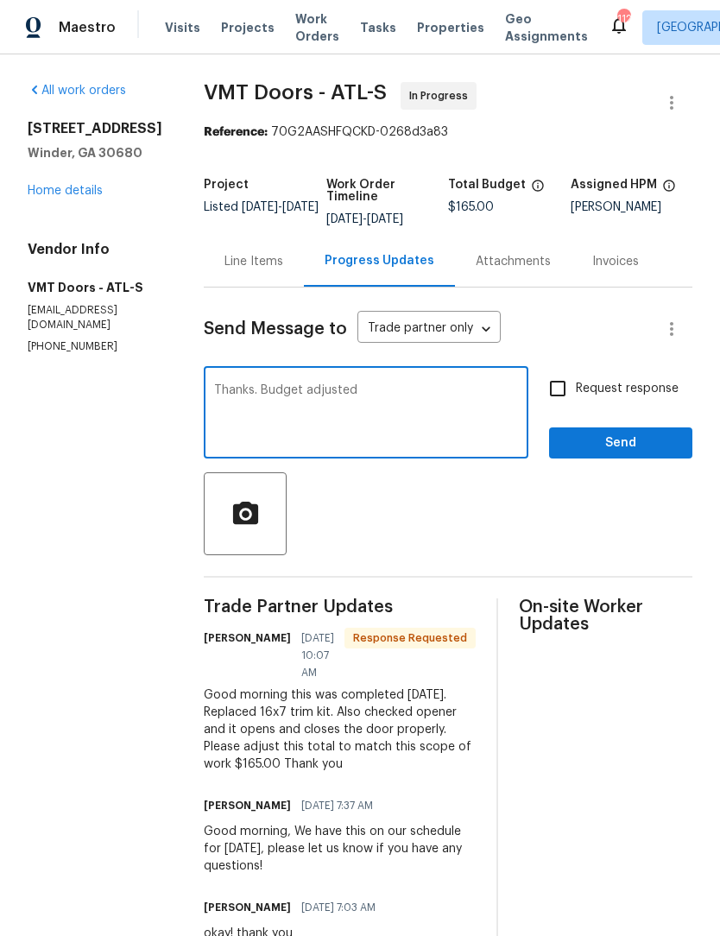
type textarea "Thanks. Budget adjusted"
click at [635, 436] on span "Send" at bounding box center [621, 444] width 116 height 22
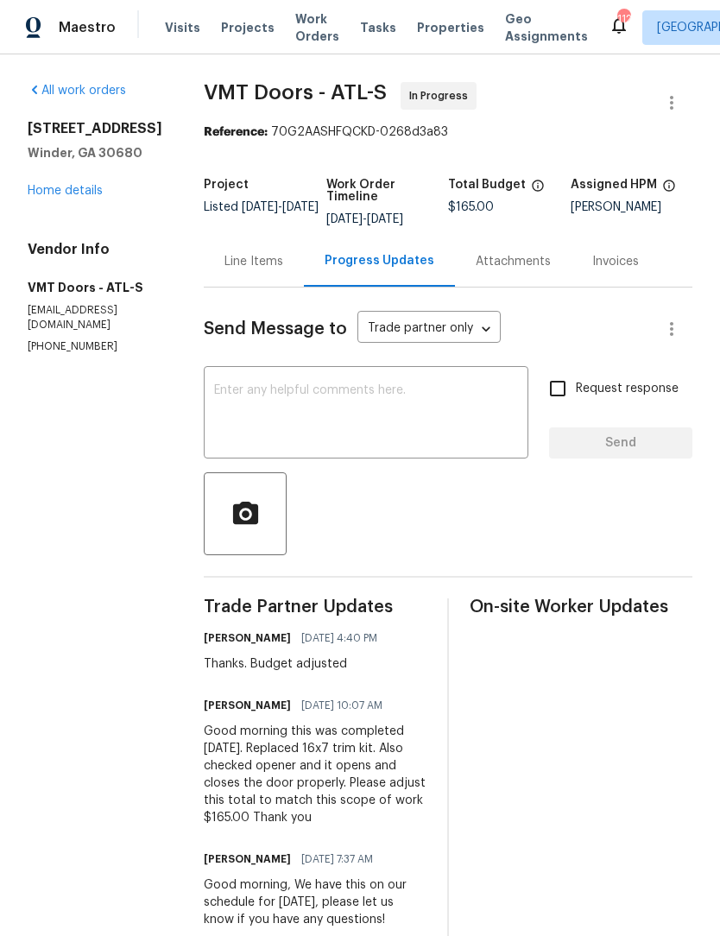
click at [33, 190] on link "Home details" at bounding box center [65, 191] width 75 height 12
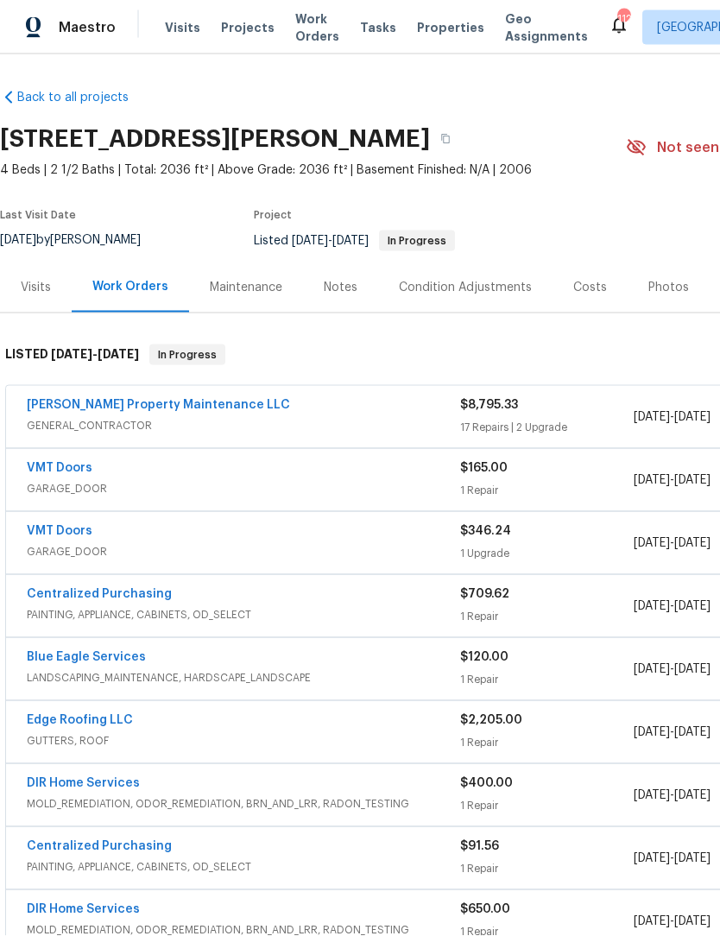
click at [163, 408] on link "Glen Property Maintenance LLC" at bounding box center [158, 405] width 263 height 12
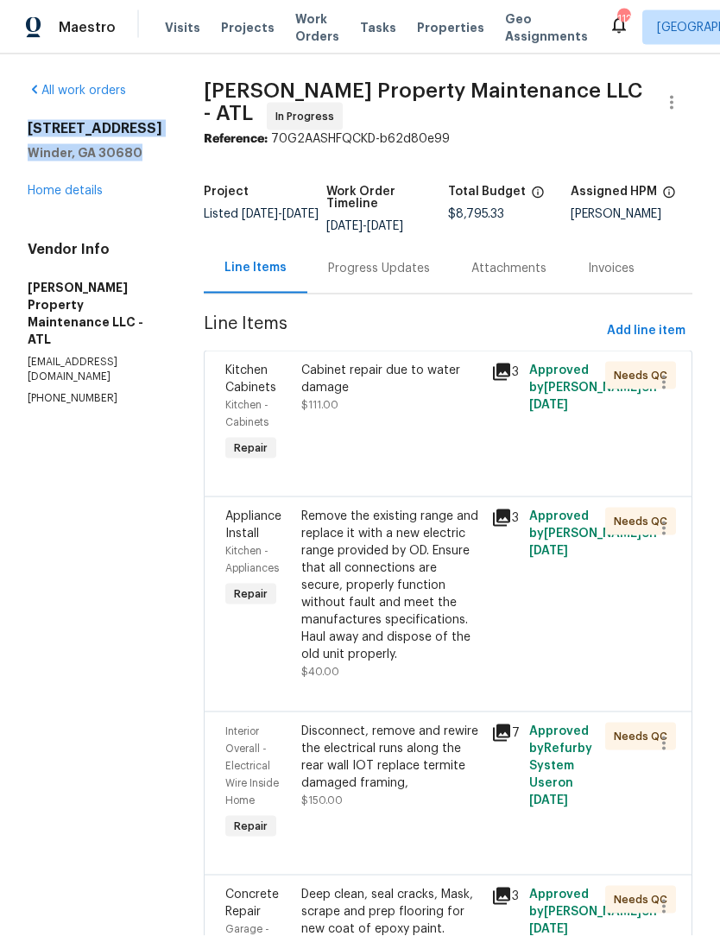
click at [409, 270] on div "Progress Updates" at bounding box center [379, 268] width 102 height 17
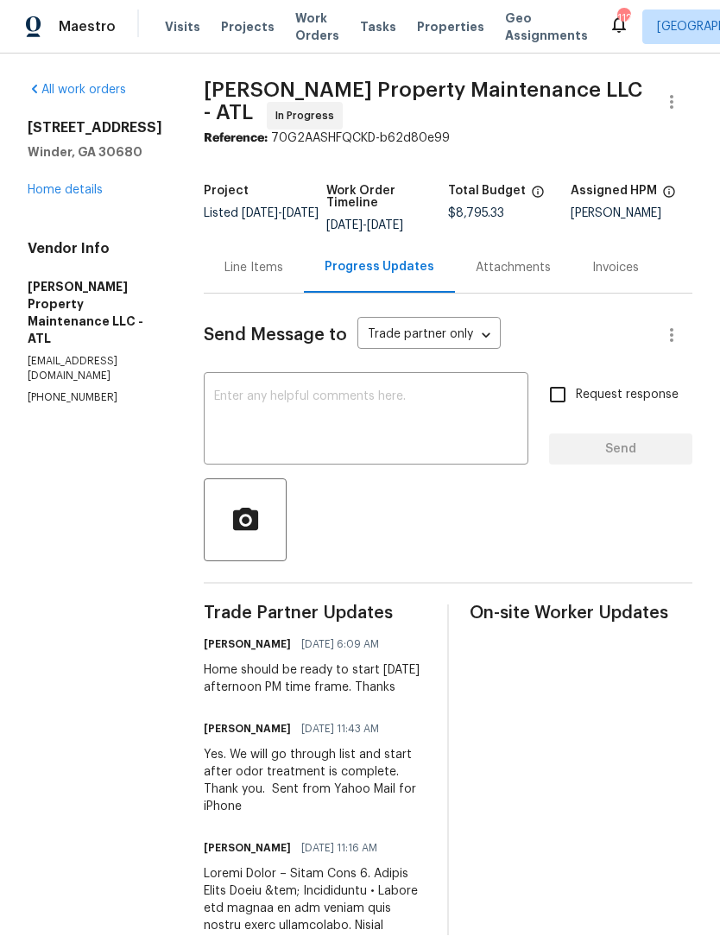
scroll to position [1, 0]
click at [440, 433] on textarea at bounding box center [366, 421] width 304 height 60
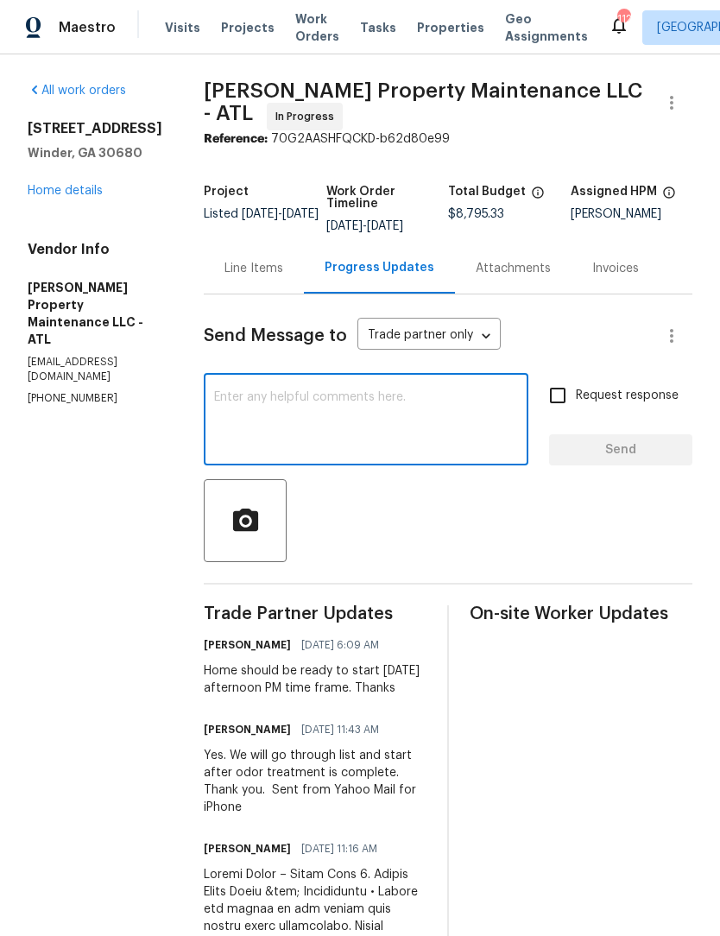
scroll to position [0, 0]
type textarea "Let me know where you stand finishing this one up. Tks"
click at [560, 392] on input "Request response" at bounding box center [558, 395] width 36 height 36
checkbox input "true"
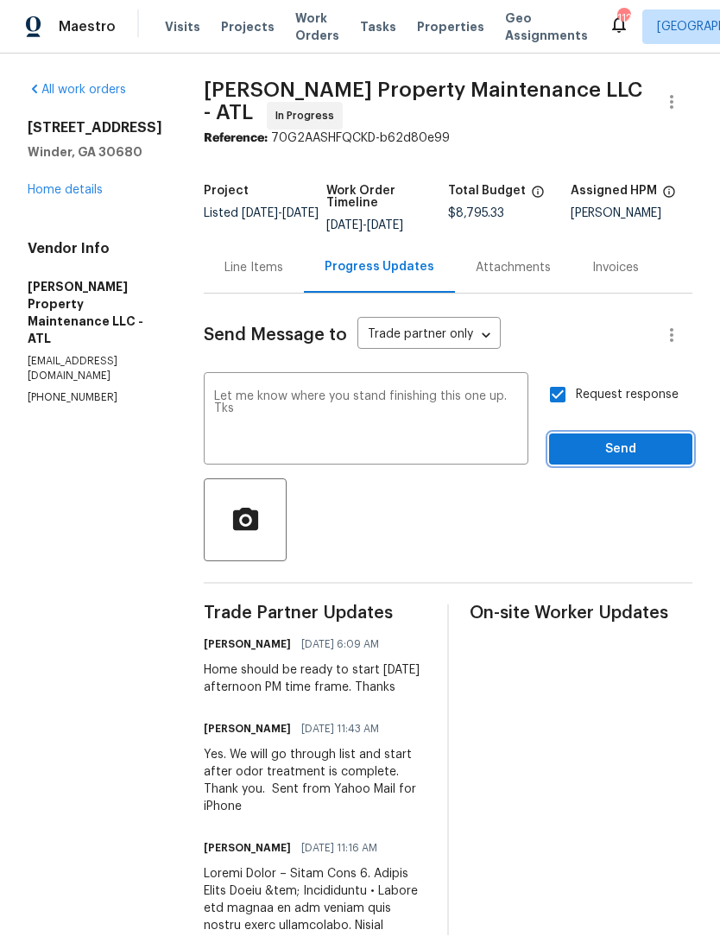
click at [642, 456] on span "Send" at bounding box center [621, 451] width 116 height 22
